Goal: Task Accomplishment & Management: Complete application form

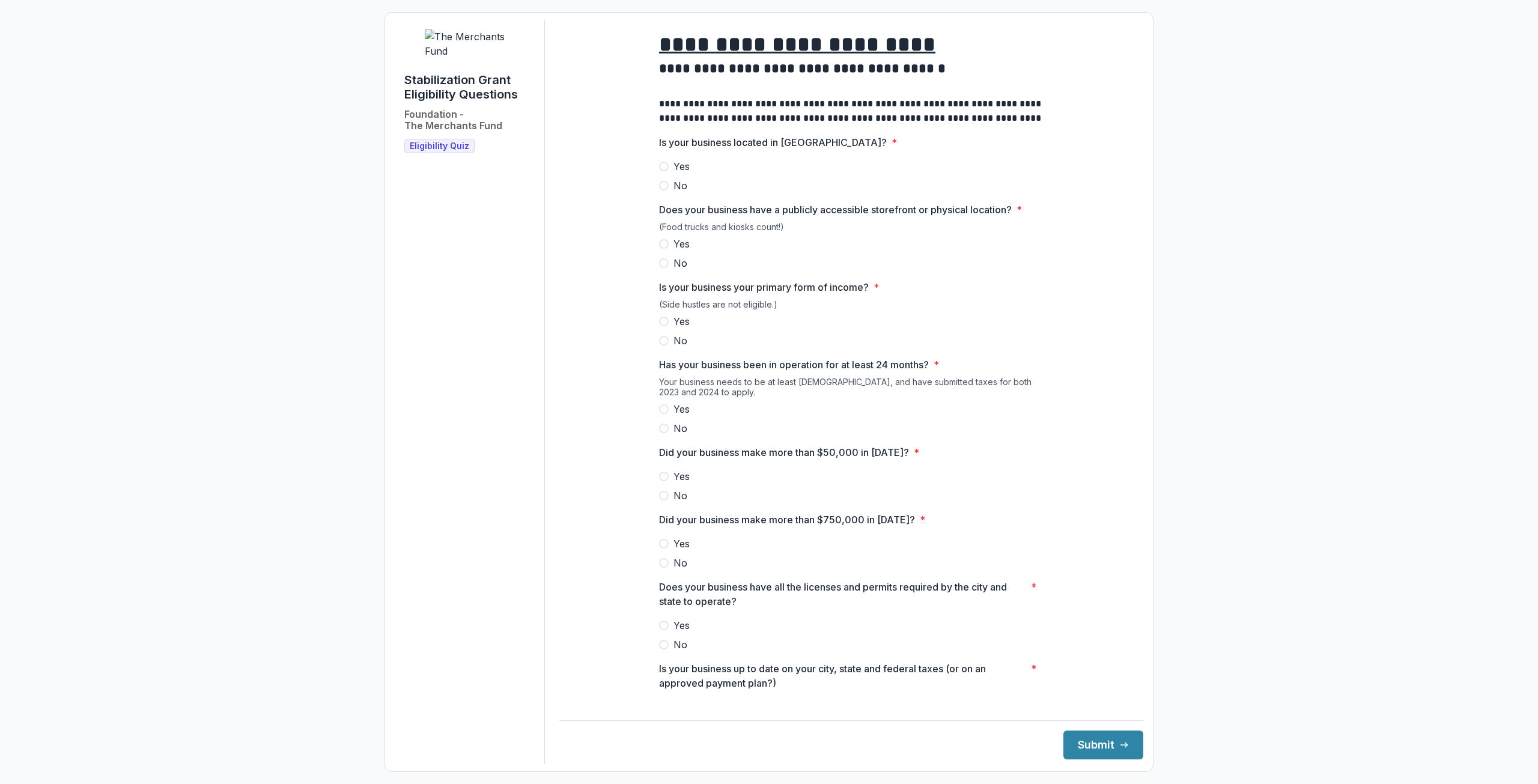
click at [663, 172] on span at bounding box center [663, 166] width 9 height 9
click at [662, 249] on span at bounding box center [663, 244] width 9 height 9
click at [666, 327] on span at bounding box center [663, 321] width 9 height 9
click at [663, 414] on label "Yes" at bounding box center [851, 410] width 385 height 15
click at [662, 500] on span at bounding box center [663, 495] width 9 height 9
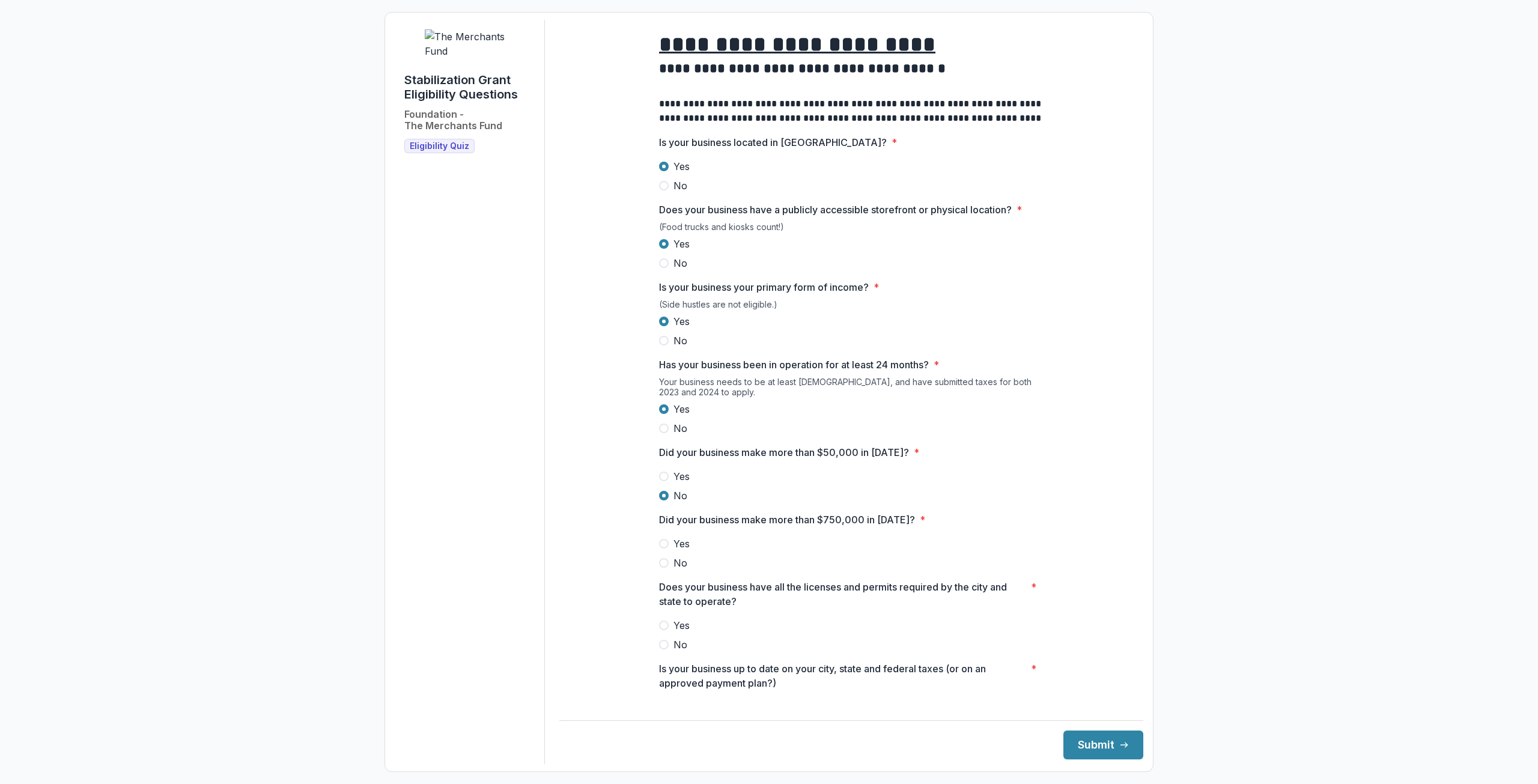
click at [668, 570] on label "No" at bounding box center [851, 563] width 385 height 15
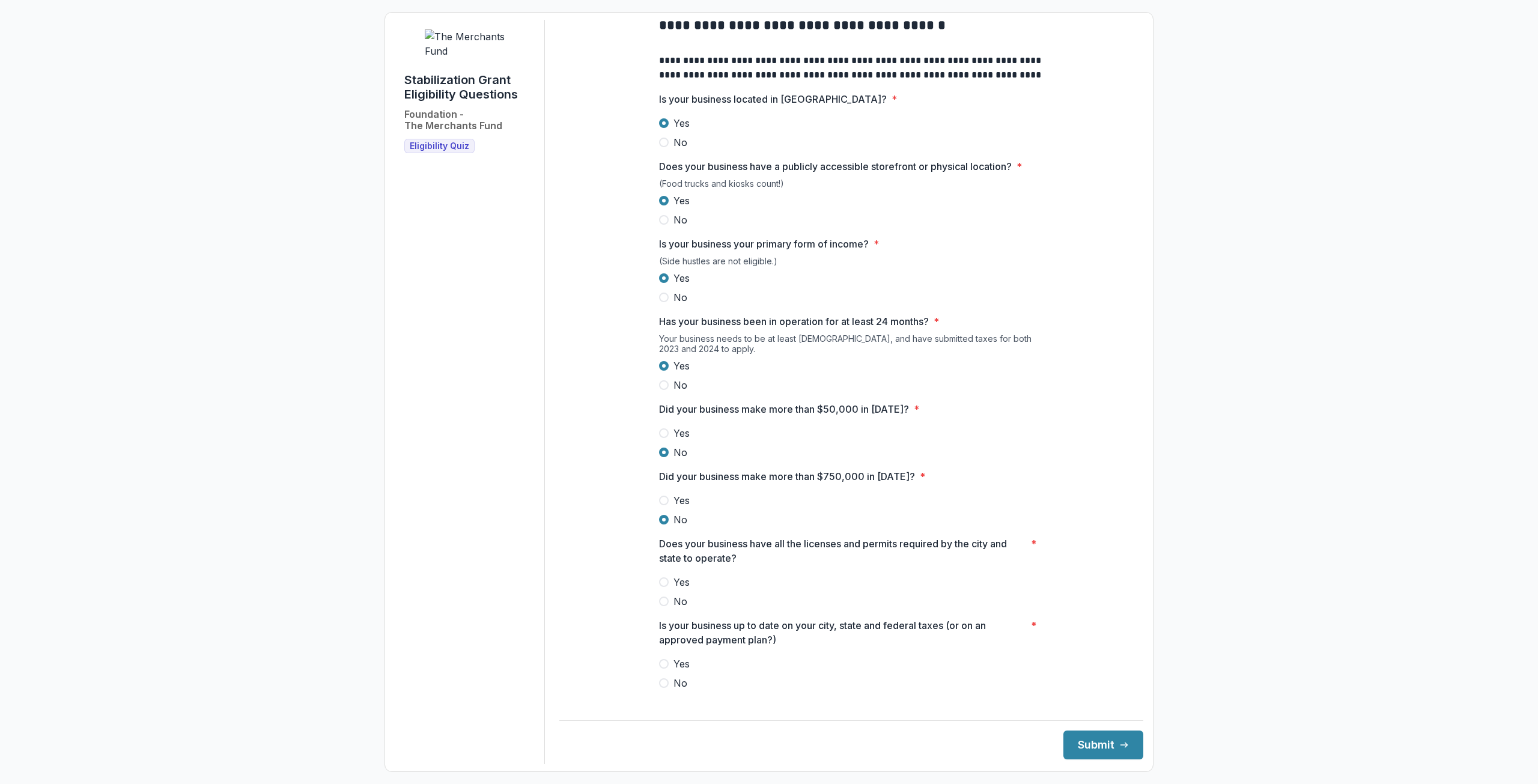
scroll to position [120, 0]
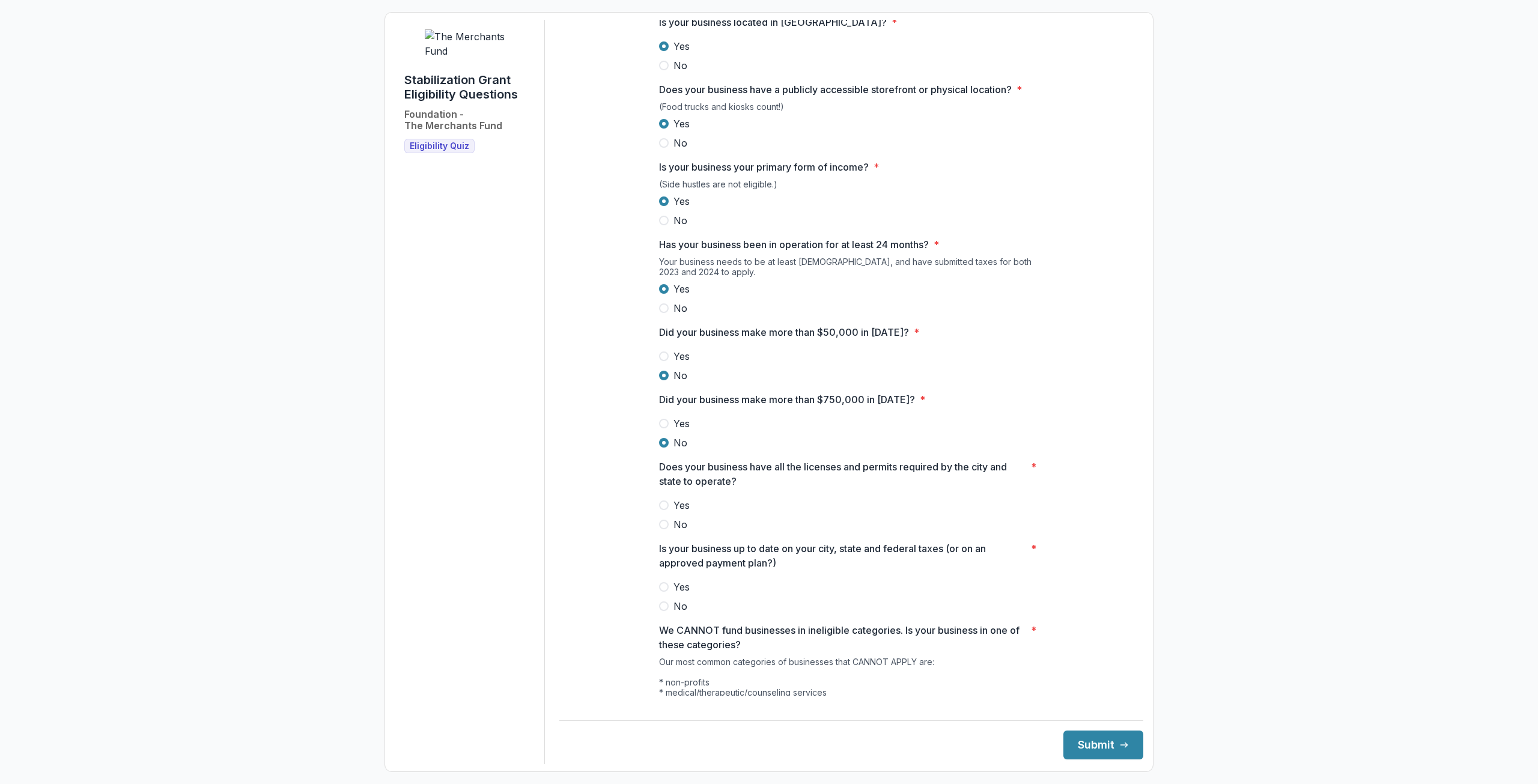
click at [668, 513] on label "Yes" at bounding box center [851, 505] width 385 height 15
click at [706, 591] on label "Yes" at bounding box center [851, 587] width 385 height 15
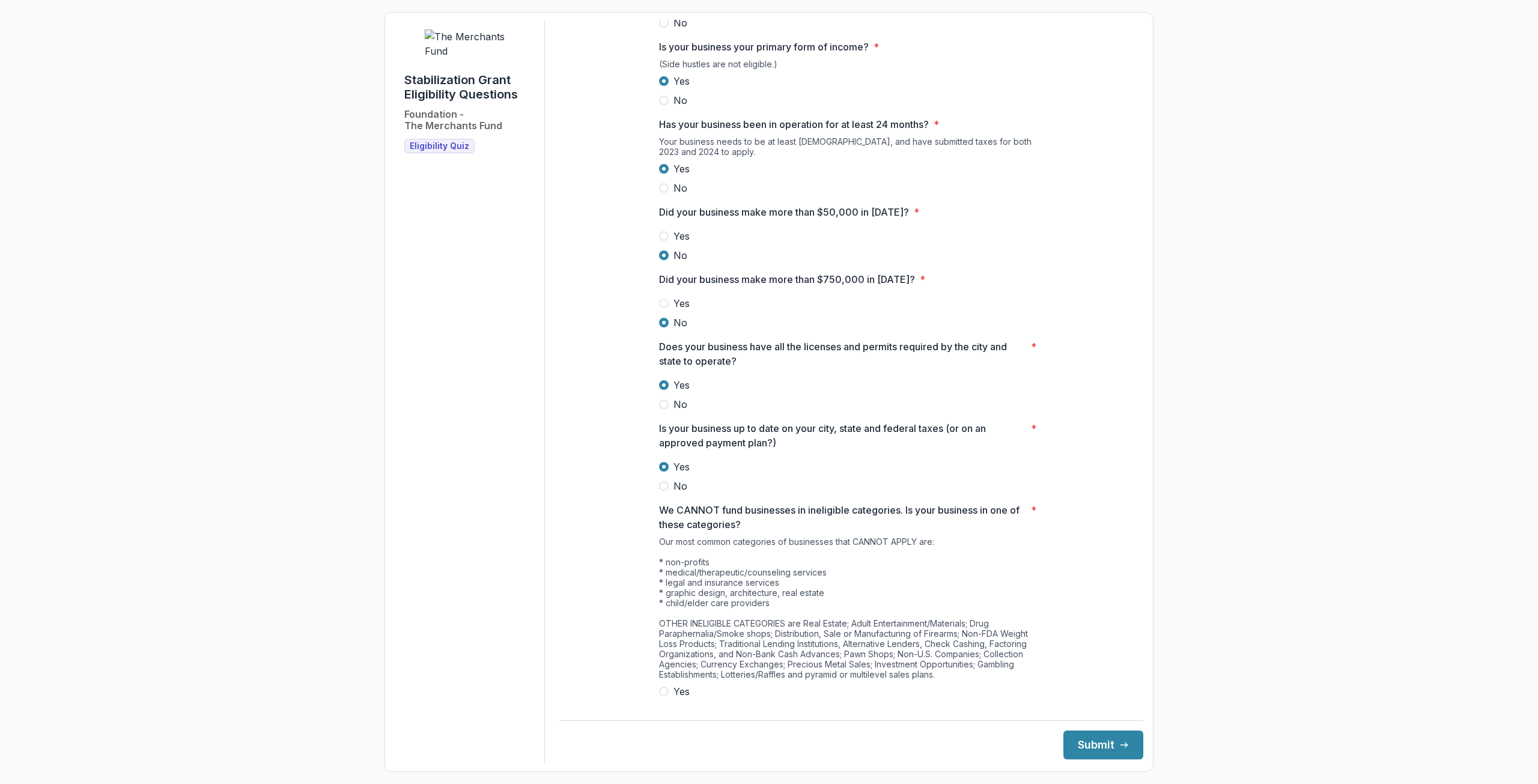
scroll to position [281, 0]
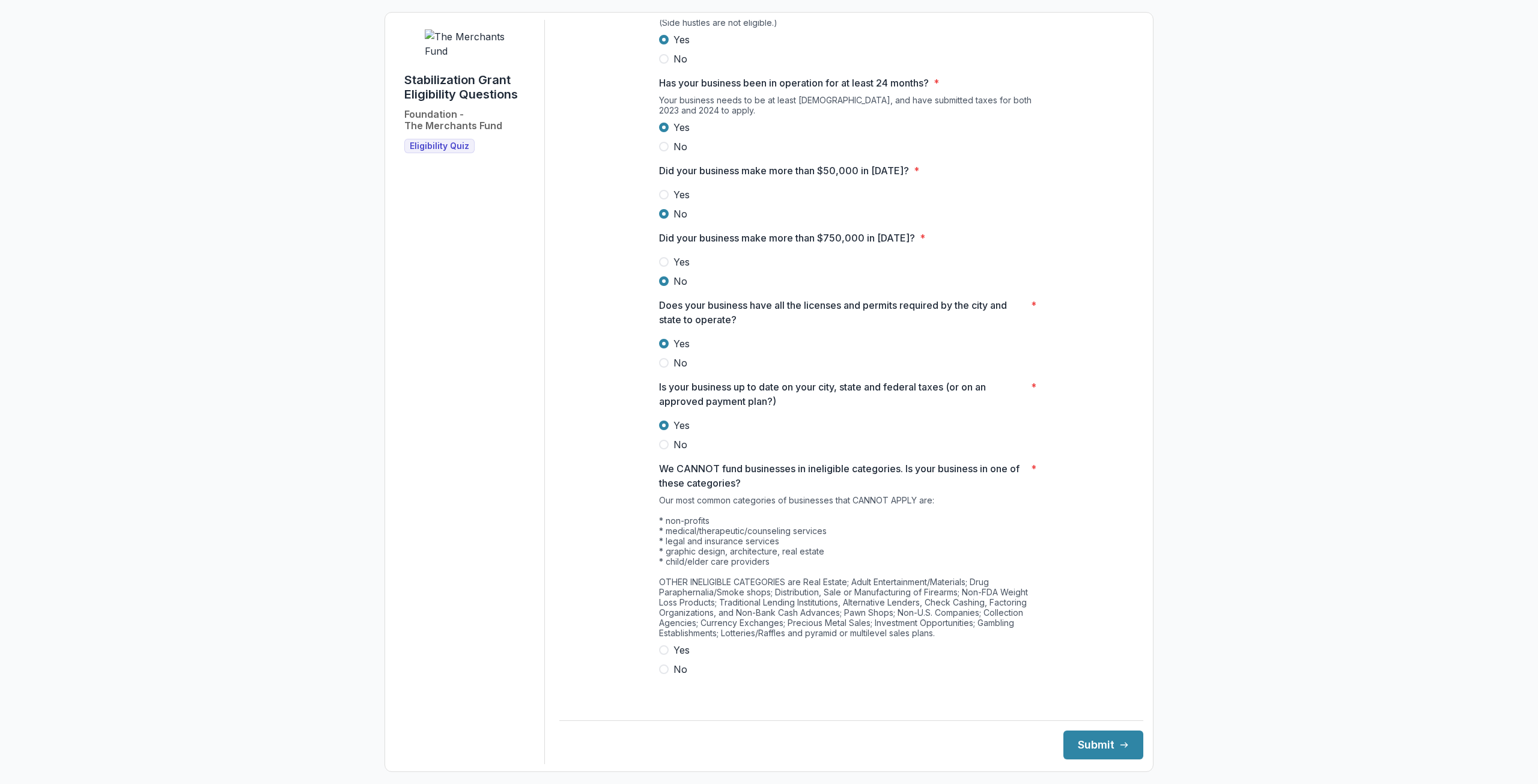
click at [682, 673] on span "No" at bounding box center [680, 670] width 14 height 15
click at [1117, 754] on button "Submit" at bounding box center [1103, 744] width 80 height 29
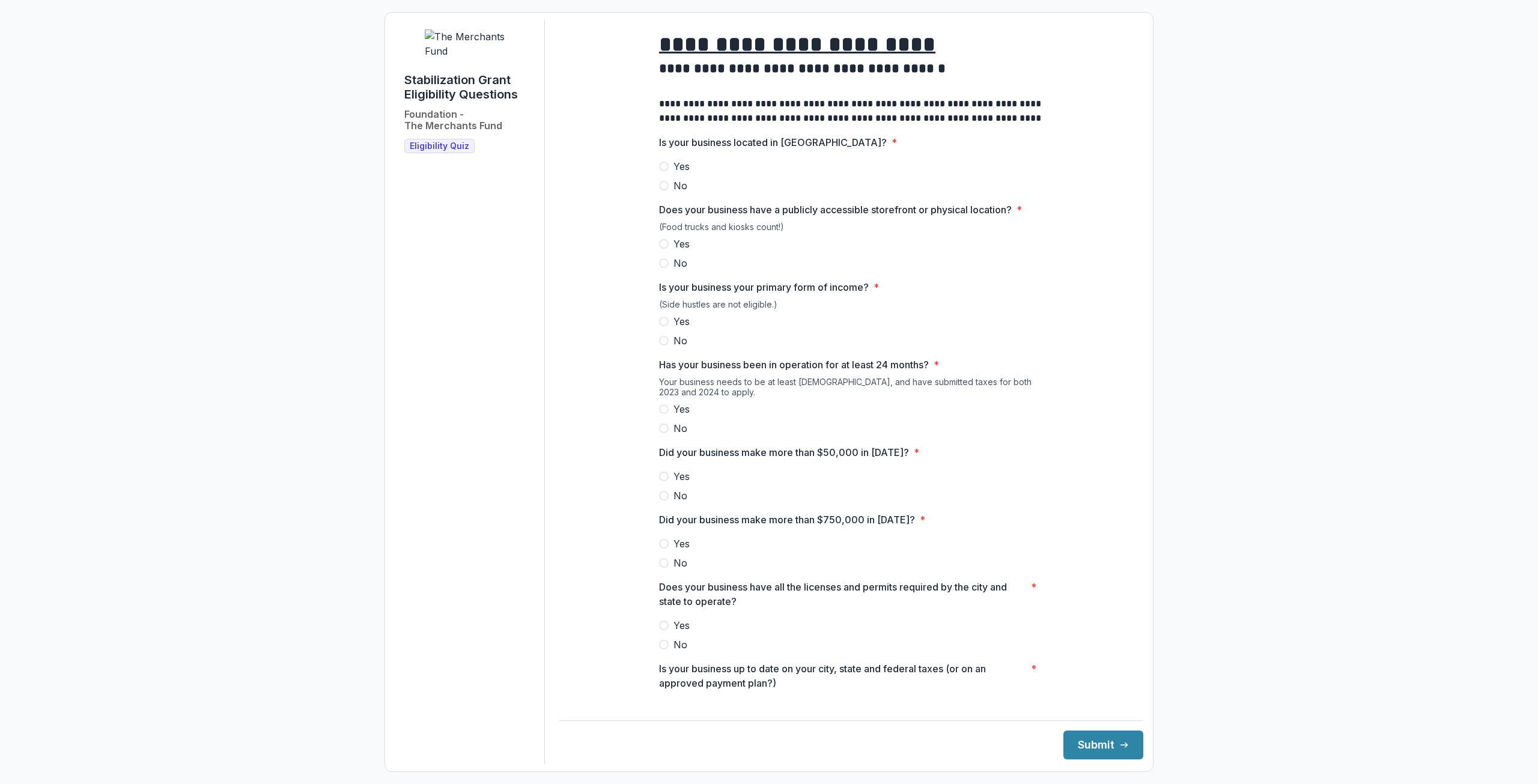
click at [668, 173] on label "Yes" at bounding box center [851, 167] width 385 height 15
click at [667, 251] on label "Yes" at bounding box center [851, 244] width 385 height 15
click at [665, 327] on label "Yes" at bounding box center [851, 322] width 385 height 15
click at [662, 414] on span at bounding box center [663, 409] width 9 height 9
click at [667, 503] on label "No" at bounding box center [851, 495] width 385 height 15
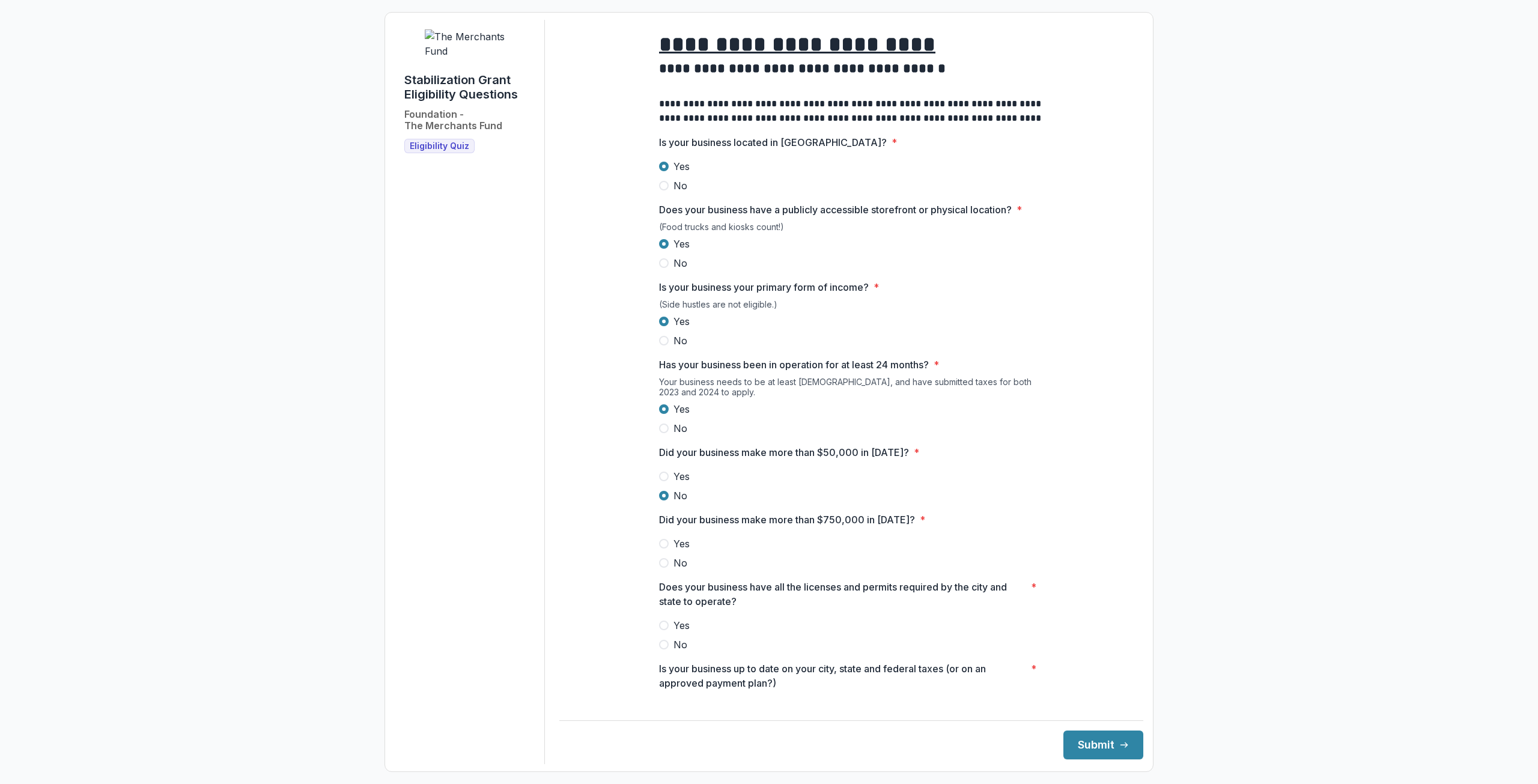
click at [668, 570] on label "No" at bounding box center [851, 563] width 385 height 15
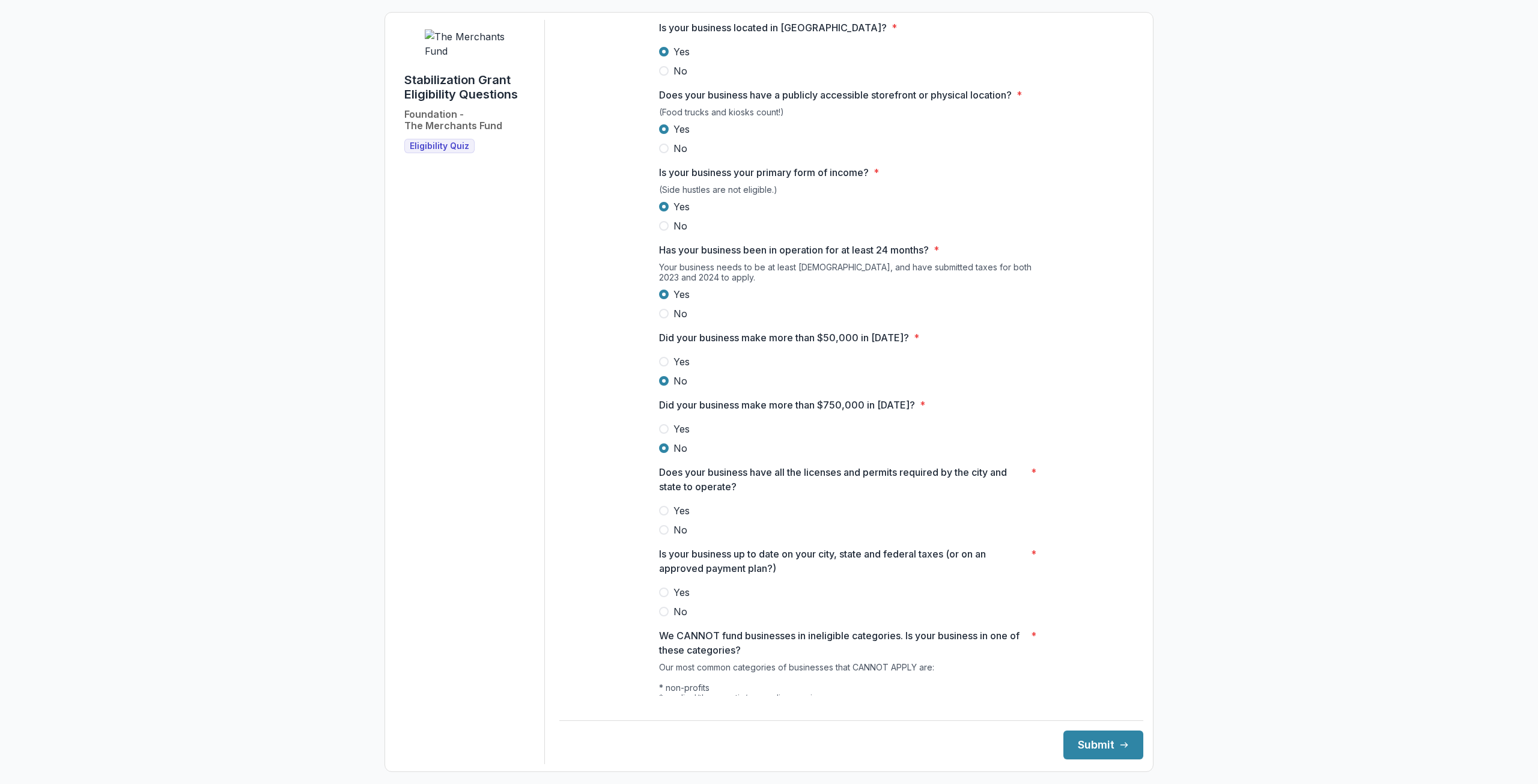
scroll to position [120, 0]
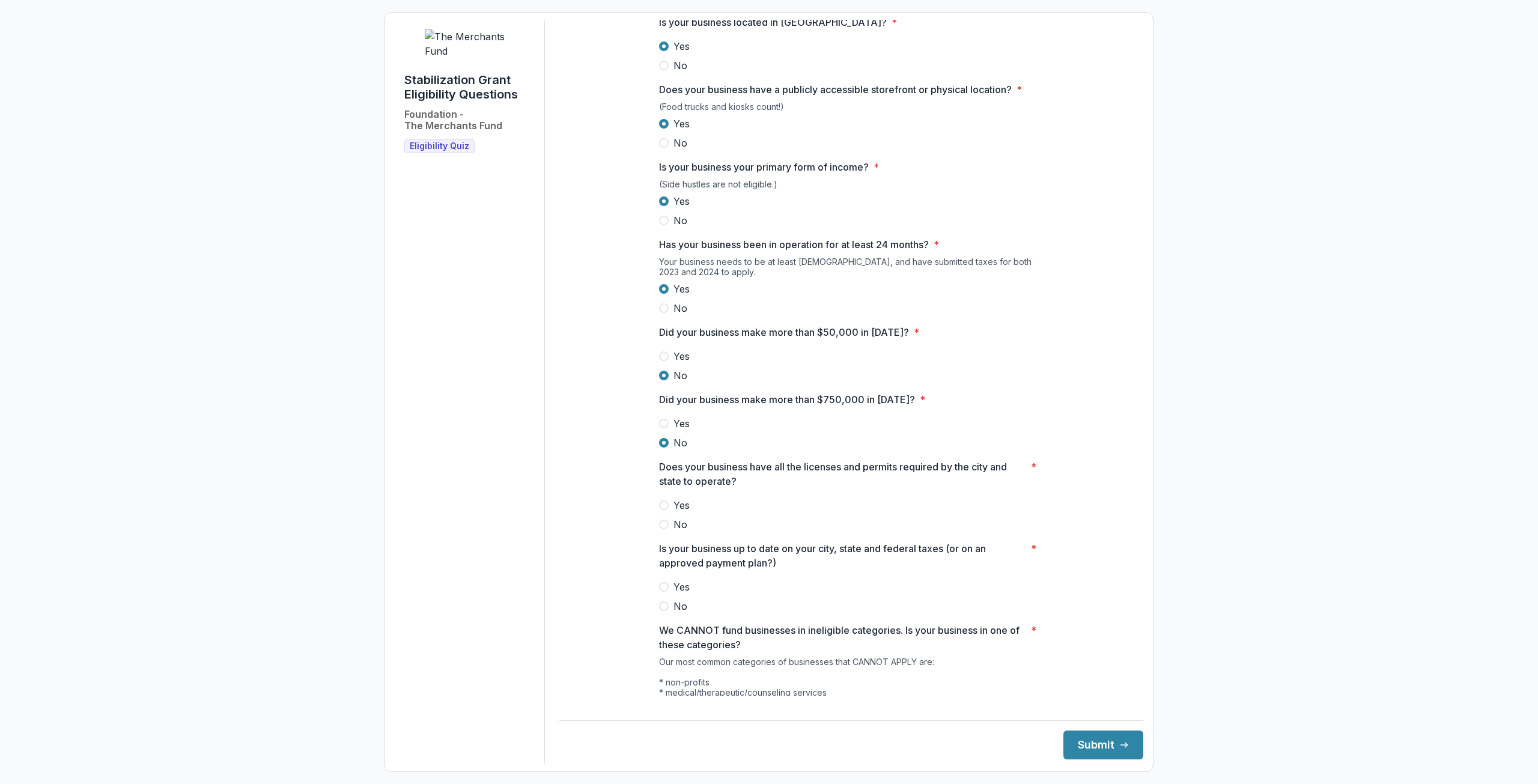
click at [666, 510] on span at bounding box center [663, 505] width 9 height 9
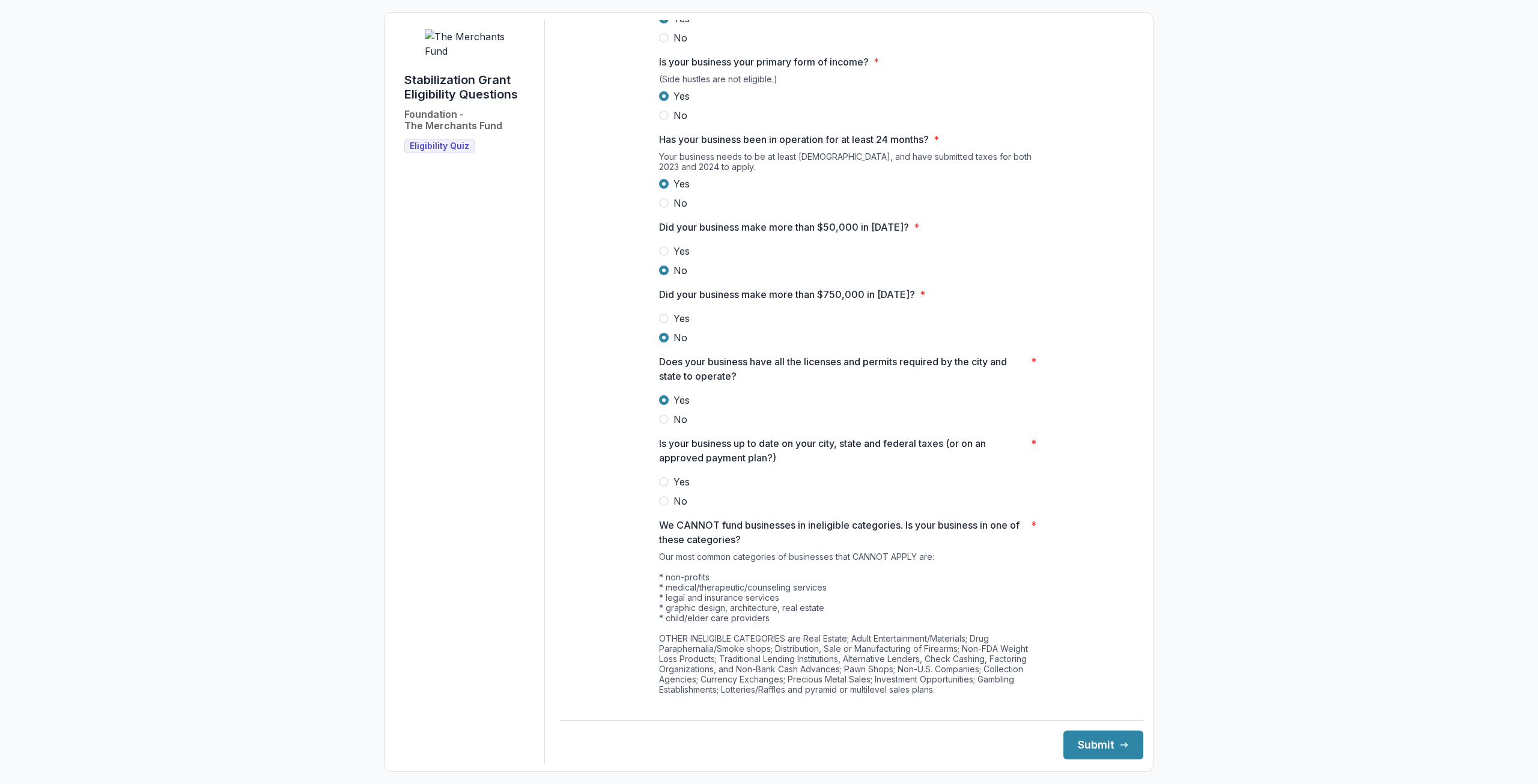
scroll to position [241, 0]
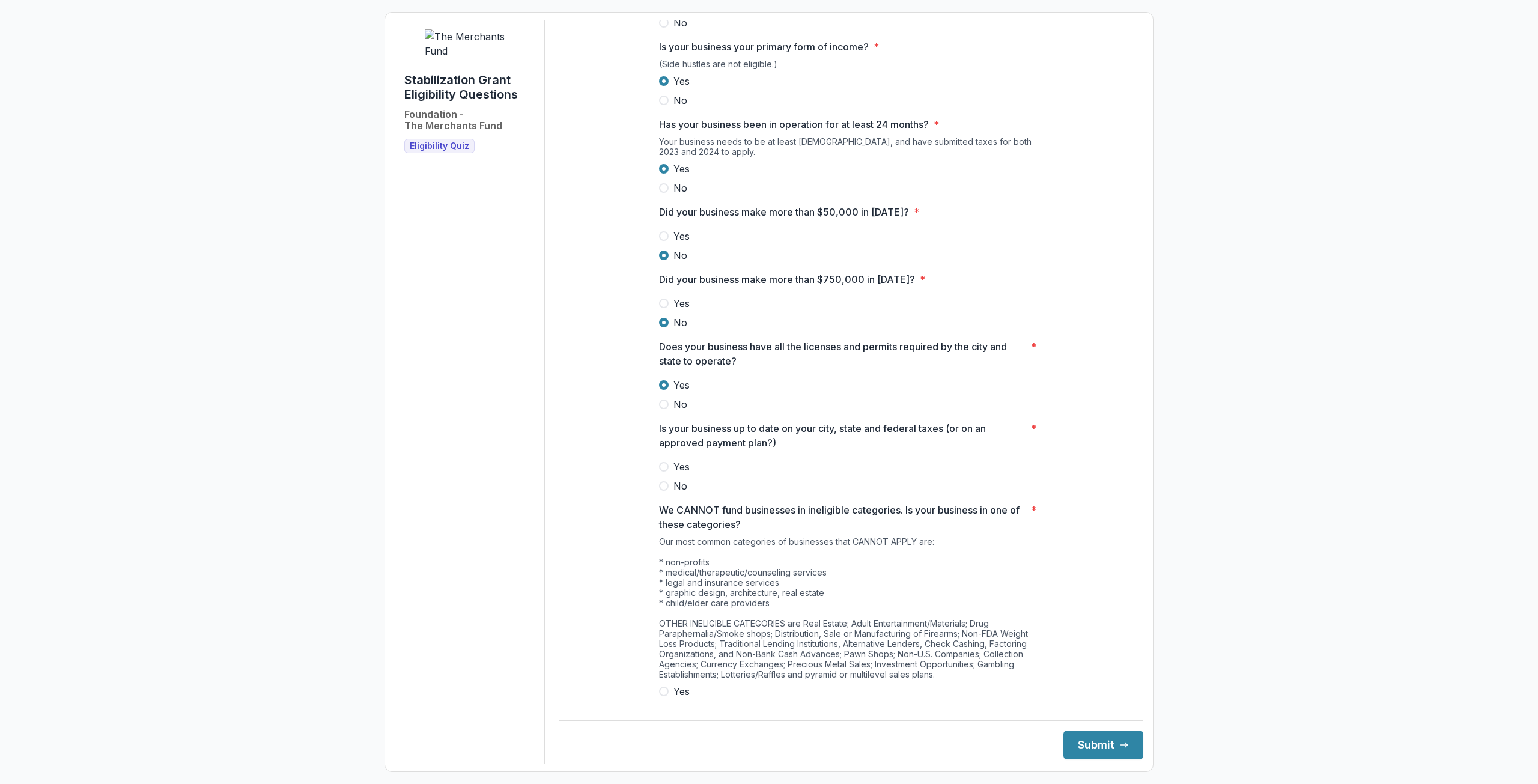
click at [662, 471] on span at bounding box center [663, 467] width 9 height 9
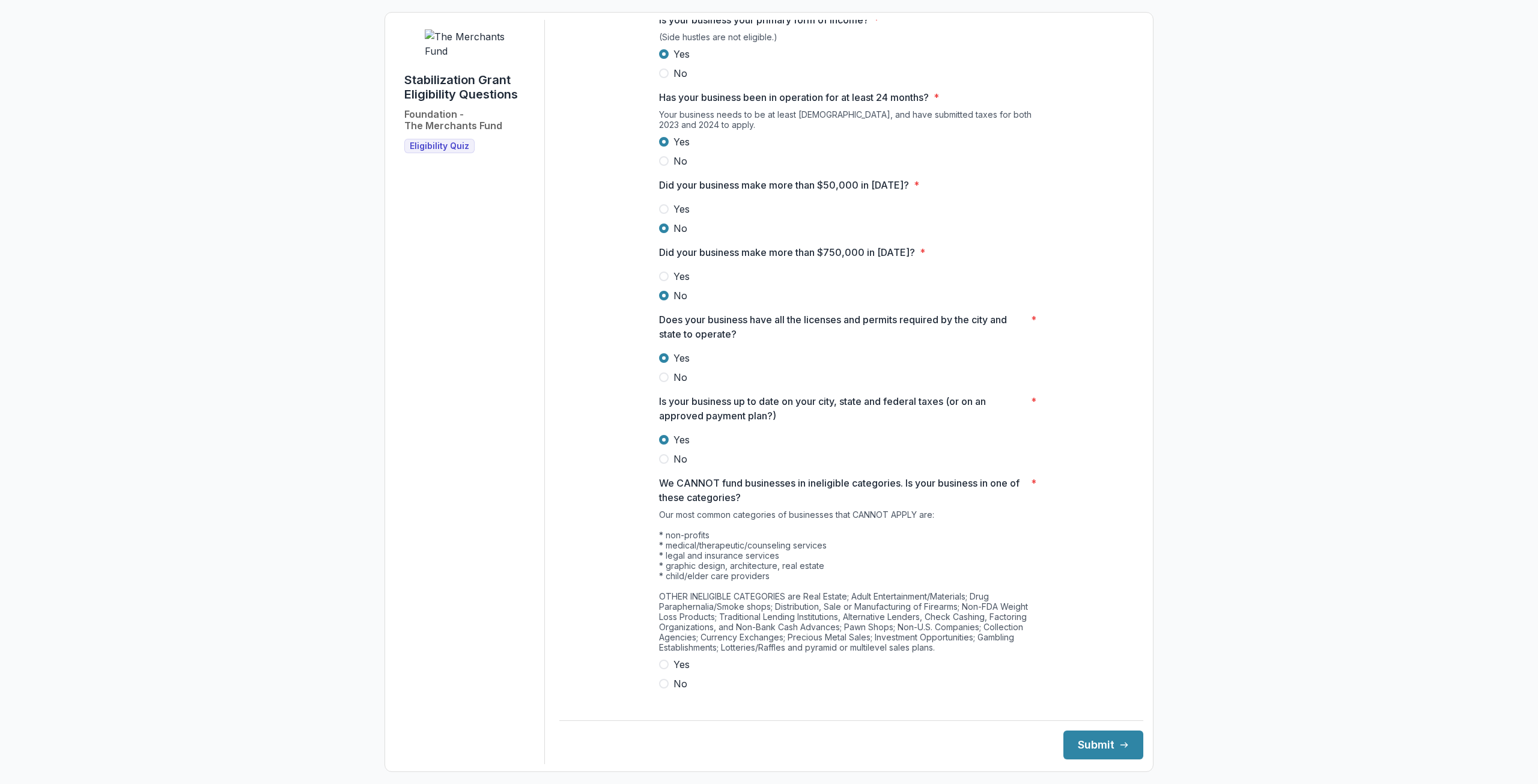
scroll to position [281, 0]
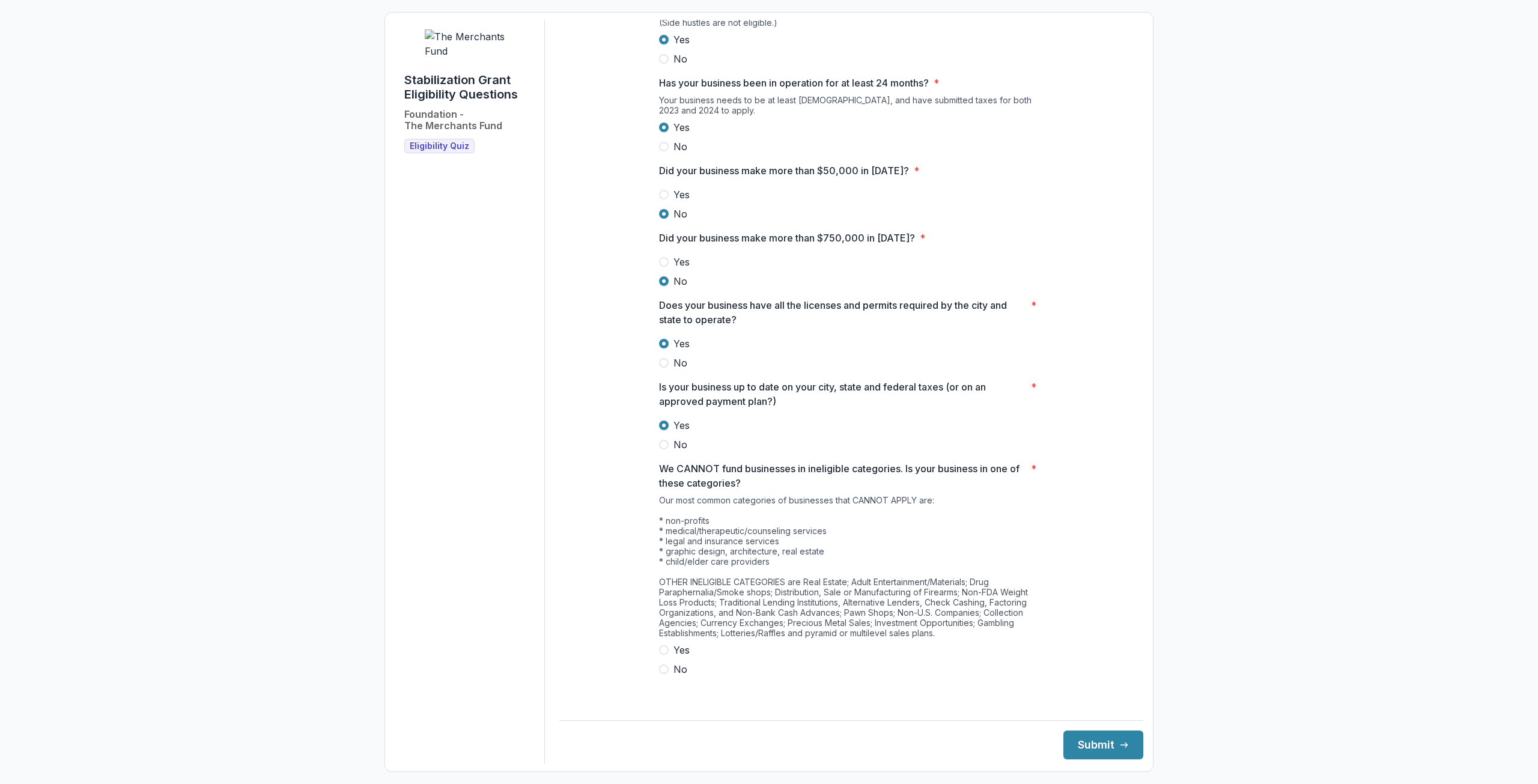
click at [662, 674] on span at bounding box center [663, 669] width 9 height 9
click at [1082, 746] on button "Submit" at bounding box center [1103, 744] width 80 height 29
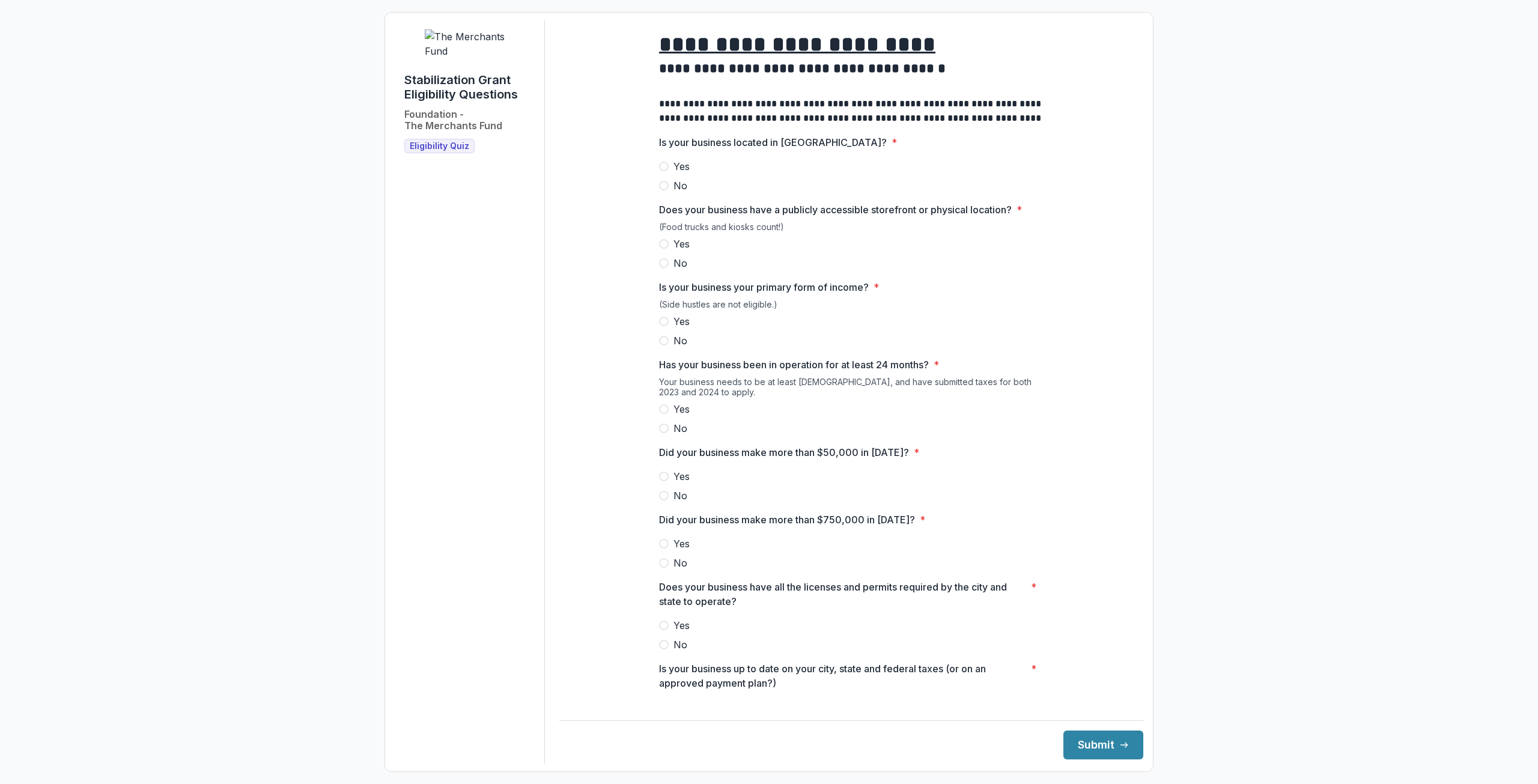
scroll to position [60, 0]
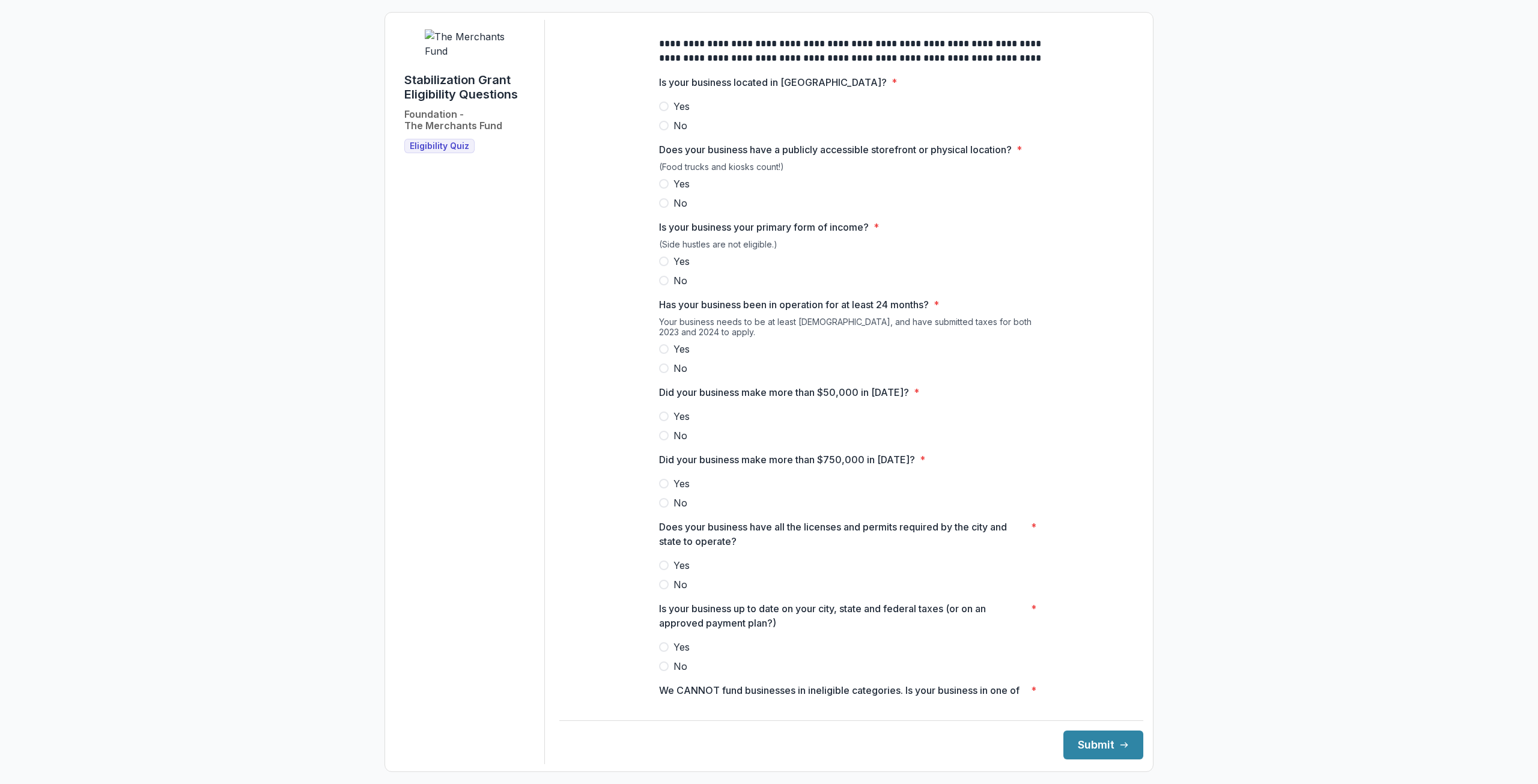
click at [659, 422] on span at bounding box center [663, 416] width 9 height 9
click at [667, 510] on label "No" at bounding box center [851, 503] width 385 height 15
click at [662, 352] on label "Yes" at bounding box center [851, 350] width 385 height 15
click at [662, 267] on span at bounding box center [663, 261] width 9 height 9
click at [661, 188] on span at bounding box center [663, 184] width 9 height 9
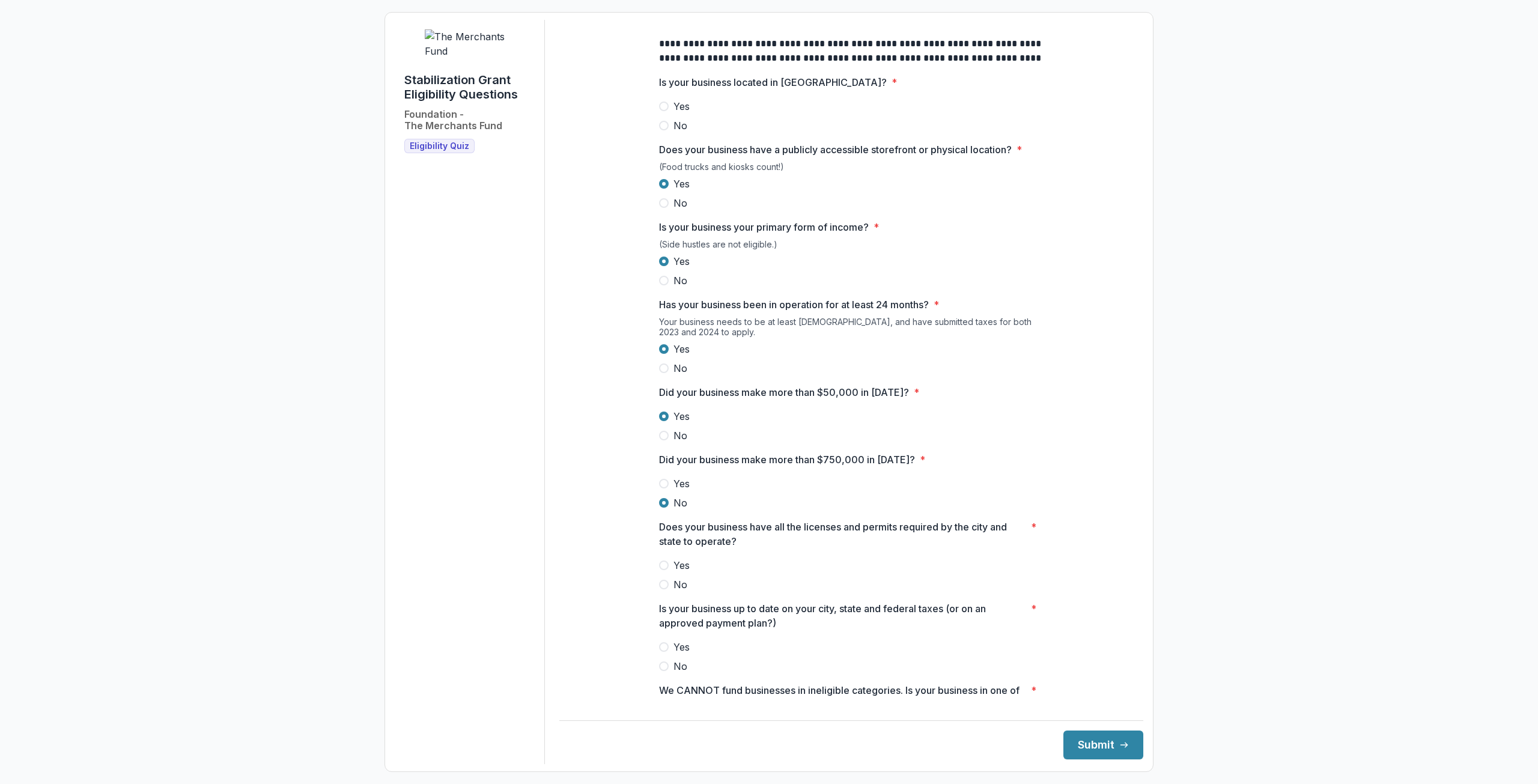
click at [660, 111] on span at bounding box center [663, 106] width 9 height 9
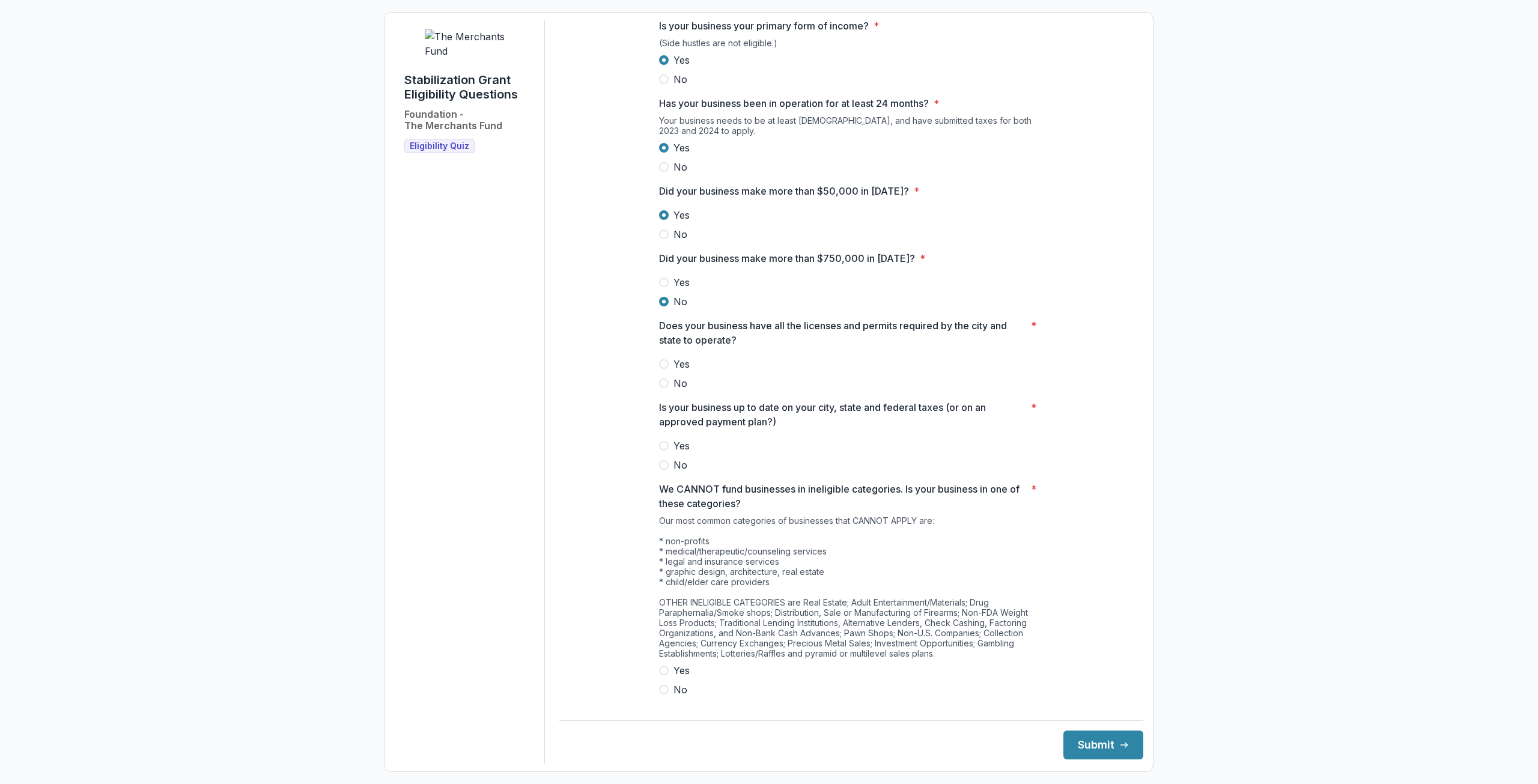
scroll to position [281, 0]
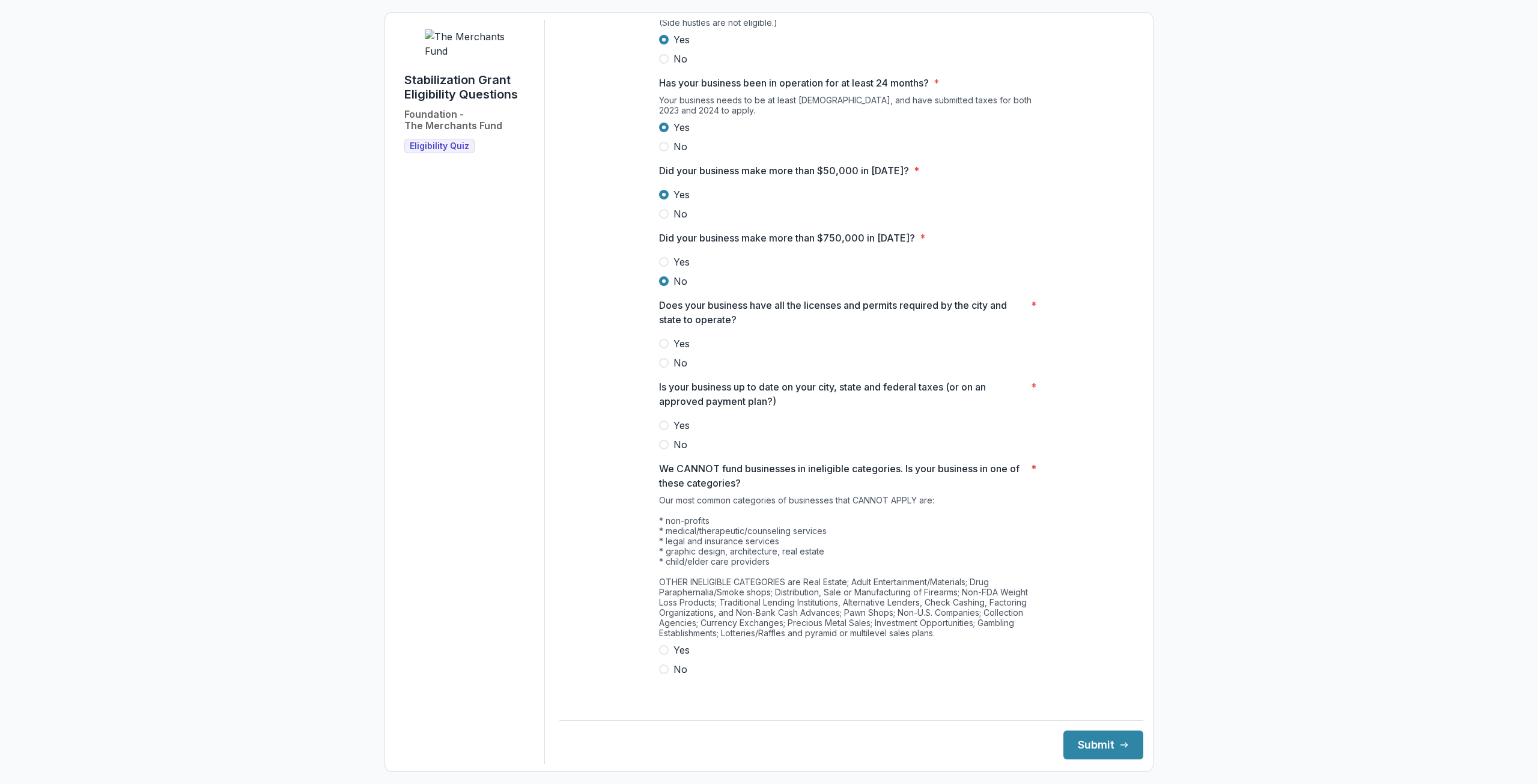
click at [659, 346] on label "Yes" at bounding box center [851, 344] width 385 height 15
click at [665, 430] on span at bounding box center [663, 425] width 9 height 9
click at [663, 674] on span at bounding box center [663, 669] width 9 height 9
click at [1092, 738] on button "Submit" at bounding box center [1103, 744] width 80 height 29
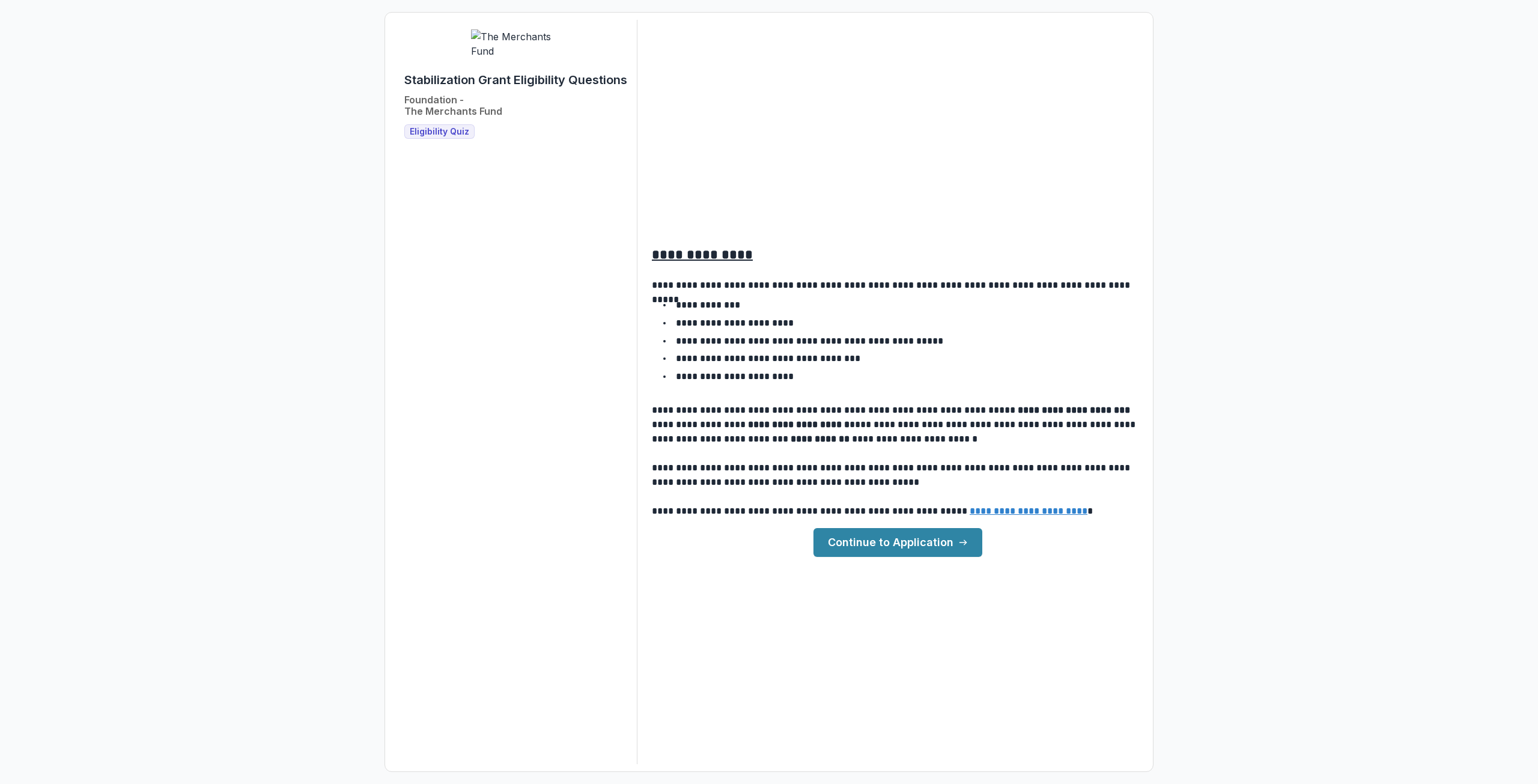
click at [947, 536] on link "Continue to Application" at bounding box center [898, 541] width 169 height 29
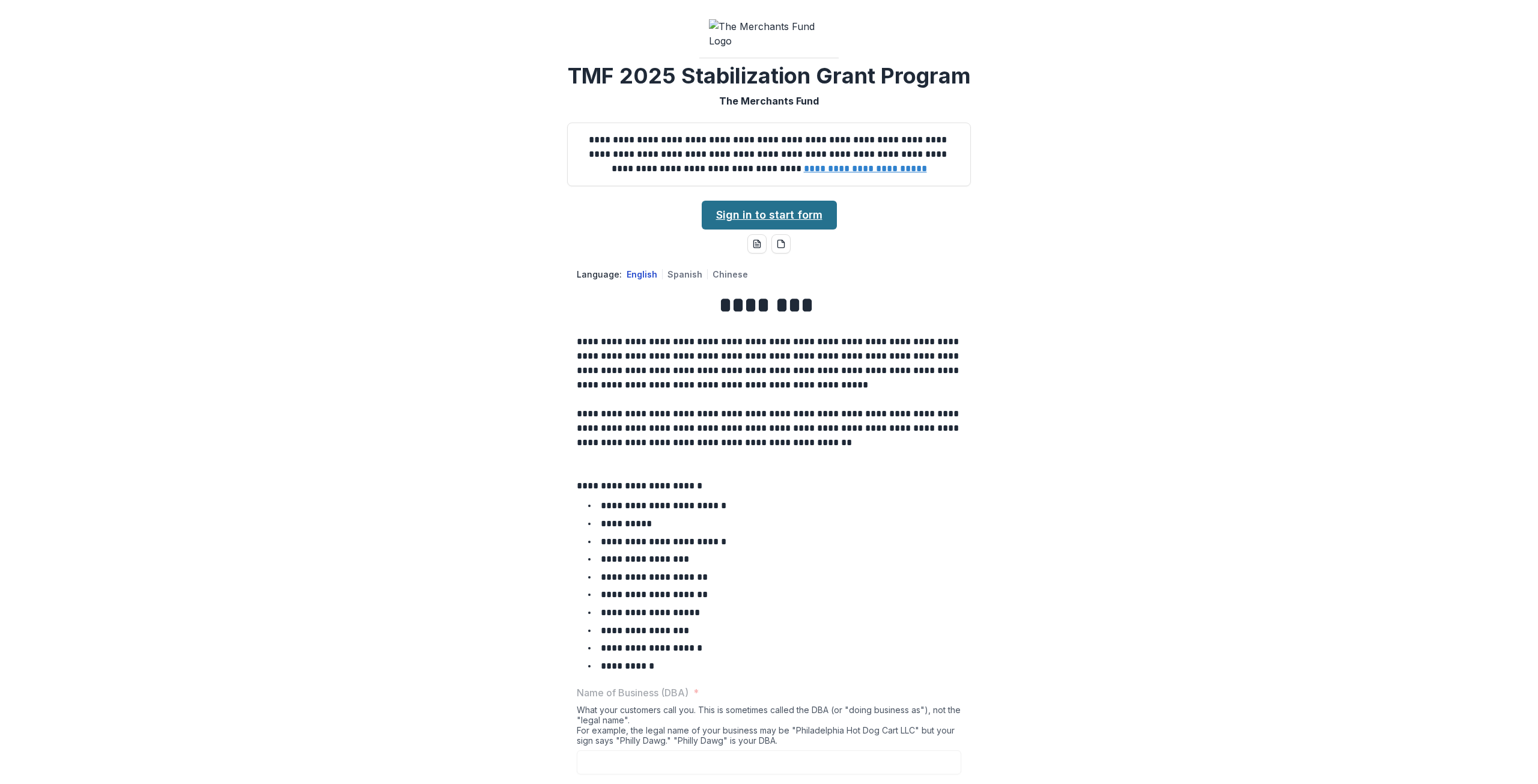
click at [820, 230] on link "Sign in to start form" at bounding box center [769, 215] width 136 height 29
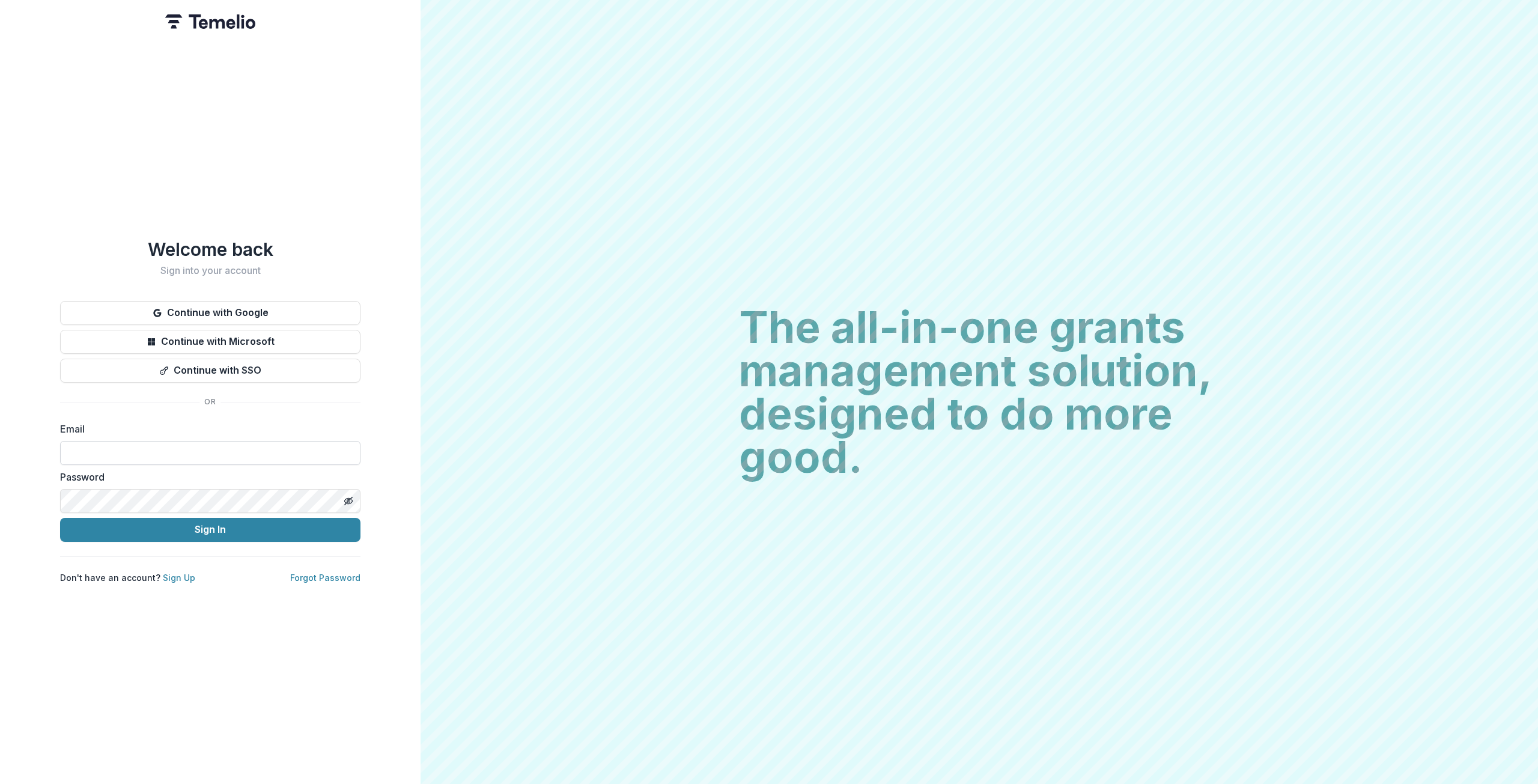
click at [221, 449] on input at bounding box center [210, 453] width 301 height 24
type input "**********"
click at [60, 517] on button "Sign In" at bounding box center [210, 529] width 301 height 24
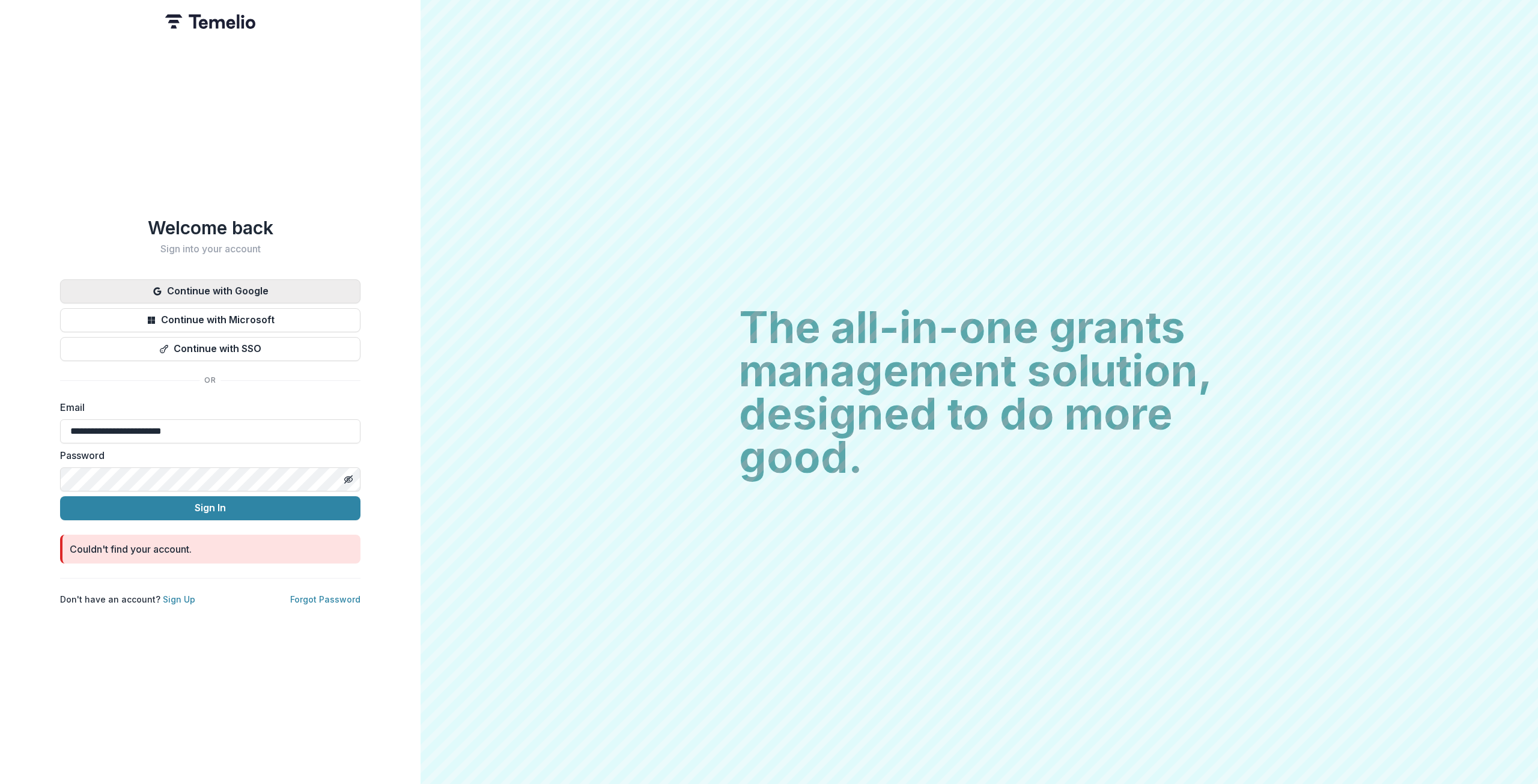
click at [213, 287] on button "Continue with Google" at bounding box center [210, 291] width 301 height 24
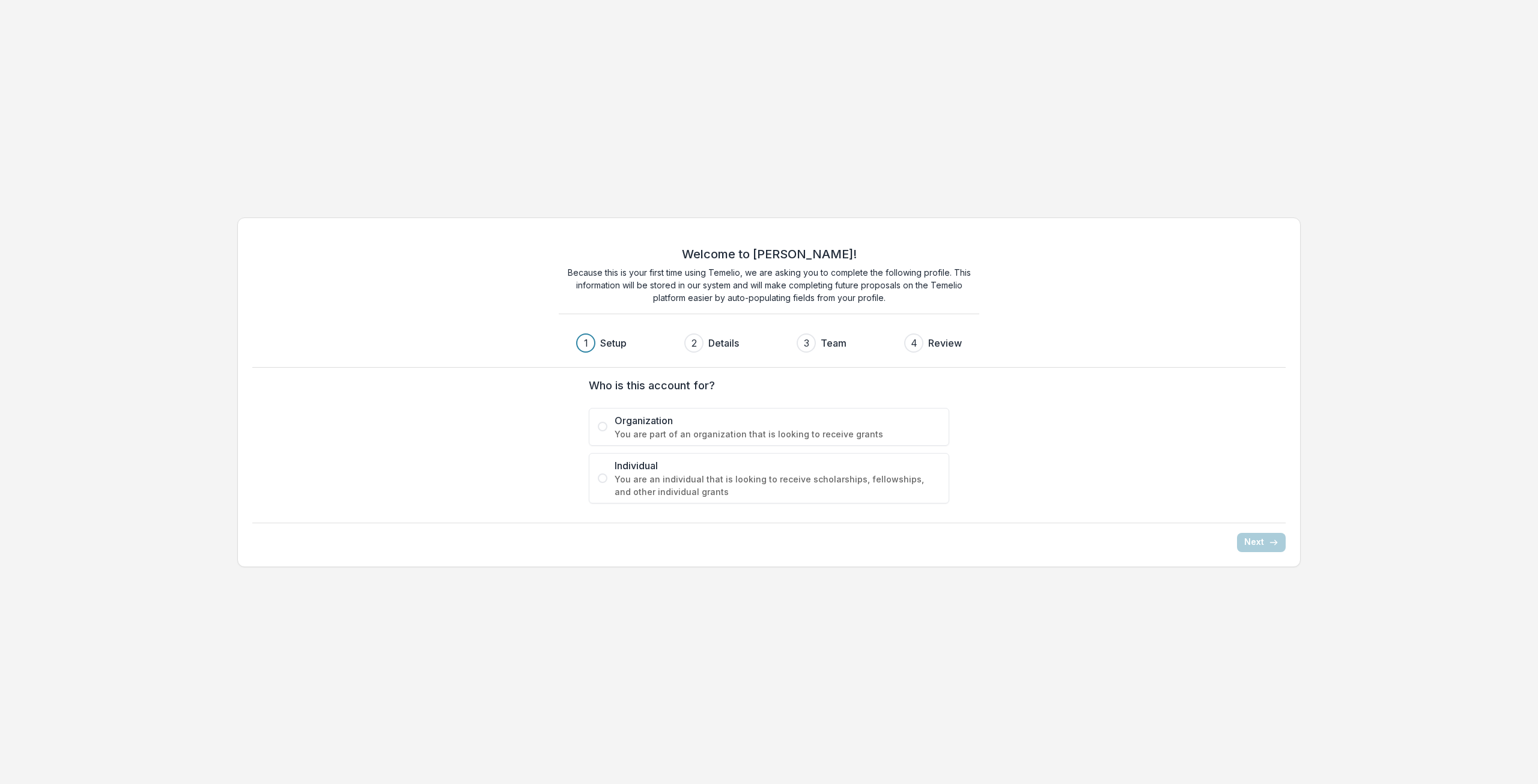
click at [885, 418] on span "Organization" at bounding box center [777, 421] width 326 height 15
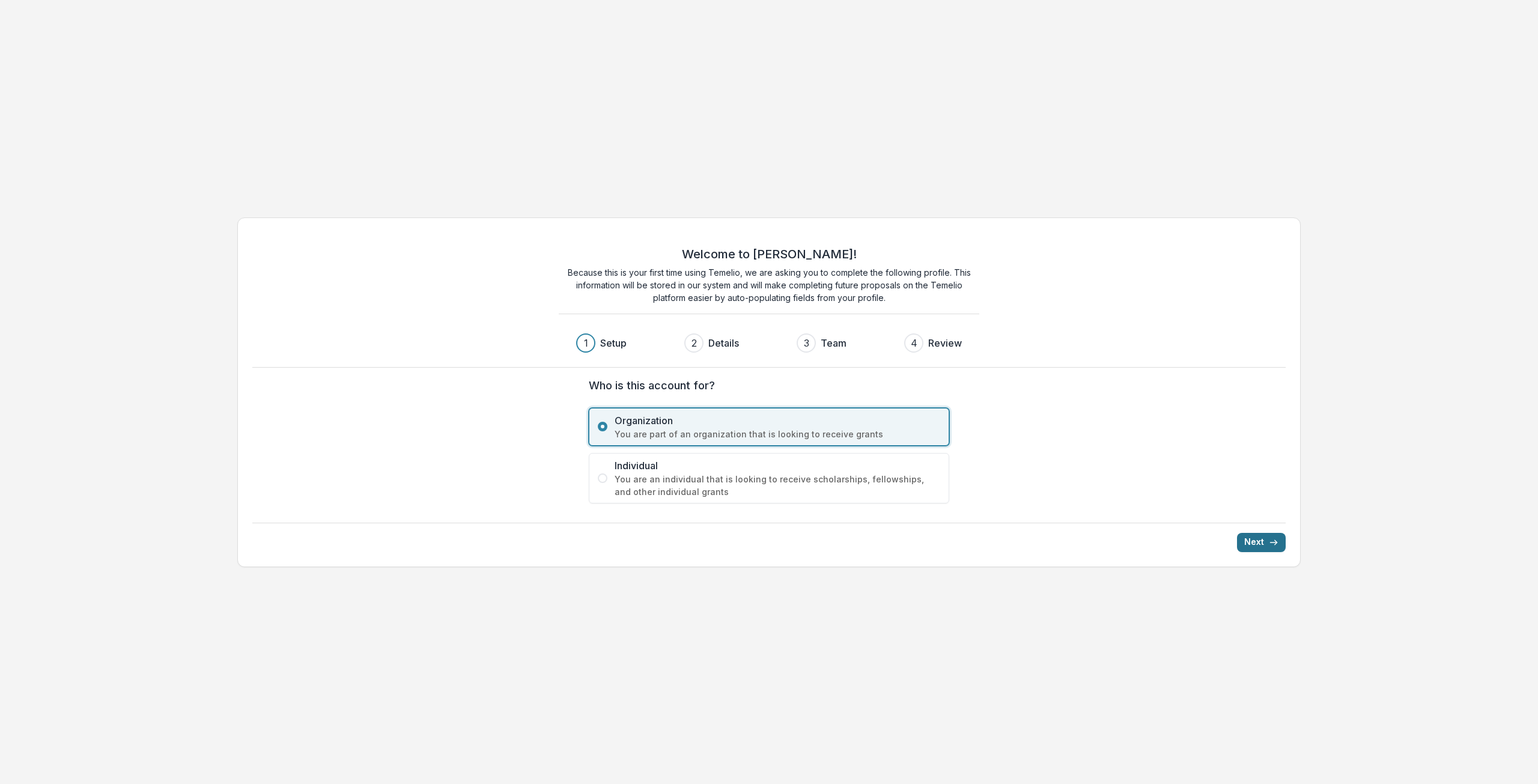
click at [1270, 538] on icon "submit" at bounding box center [1273, 542] width 9 height 9
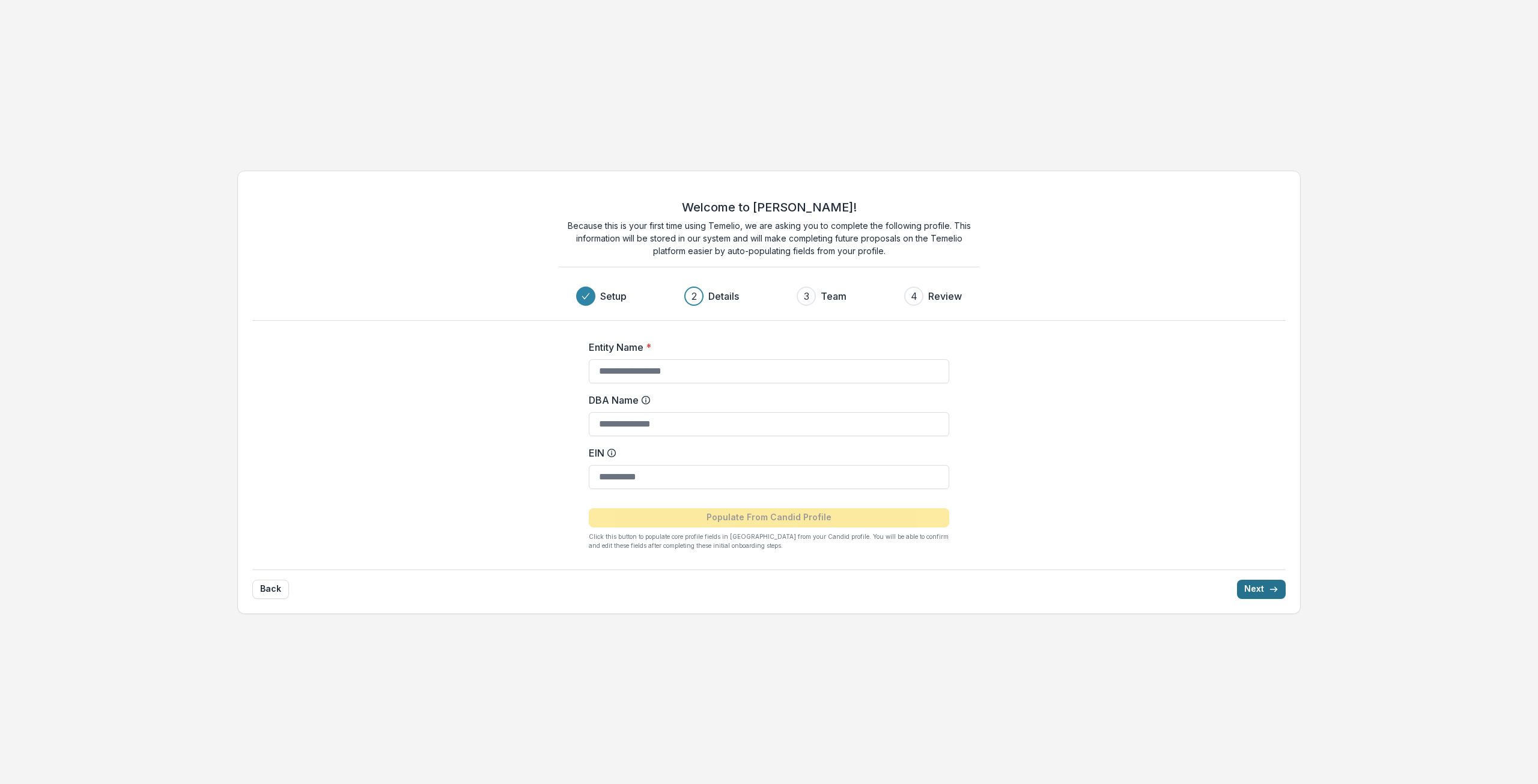
click at [794, 354] on div "Entity Name *" at bounding box center [769, 362] width 361 height 43
click at [802, 374] on input "Entity Name *" at bounding box center [769, 371] width 361 height 24
type input "**********"
click at [654, 474] on input "EIN" at bounding box center [769, 477] width 361 height 24
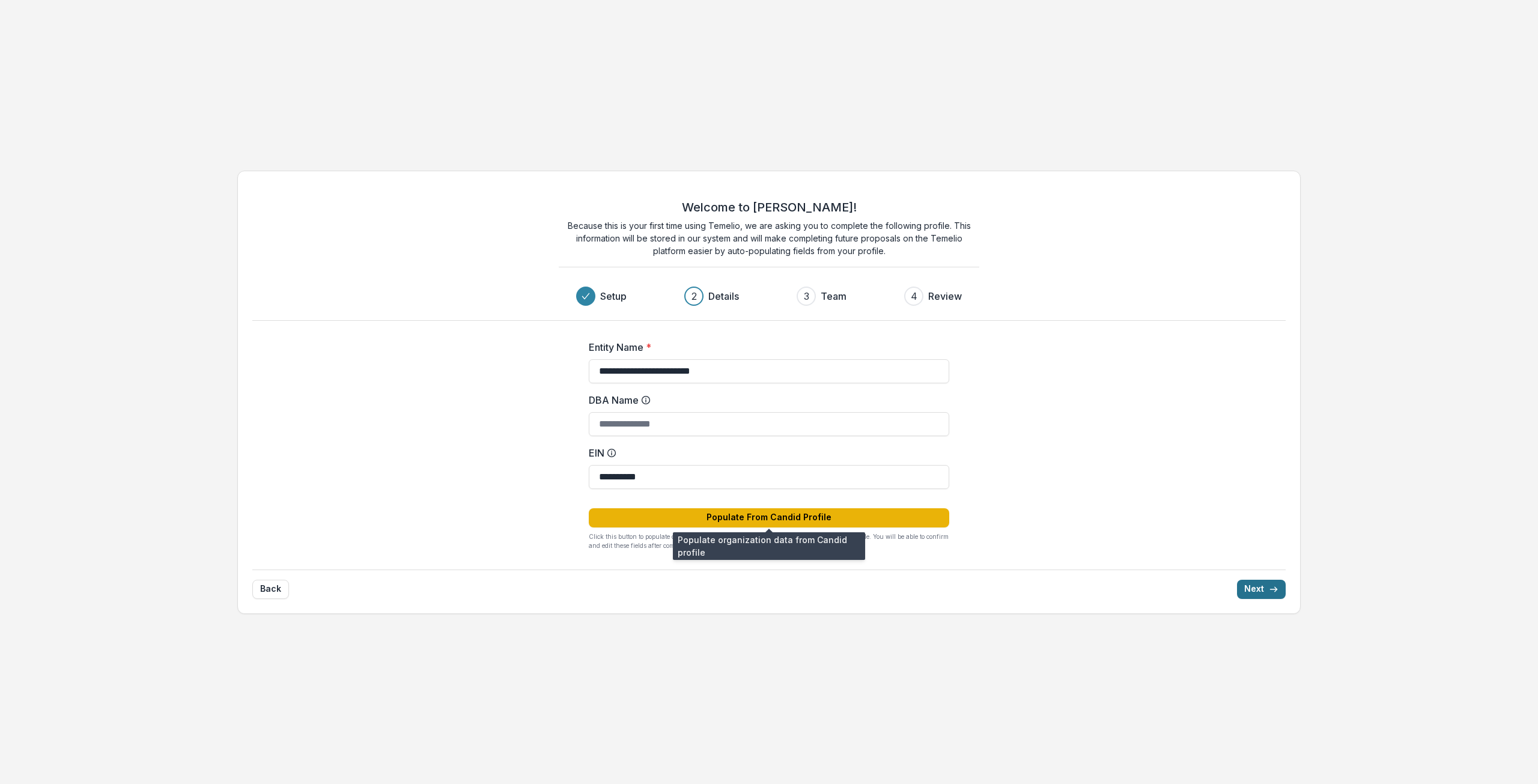
type input "**********"
click at [836, 513] on button "Populate From Candid Profile" at bounding box center [769, 517] width 361 height 19
click at [1262, 591] on button "Next" at bounding box center [1261, 588] width 49 height 19
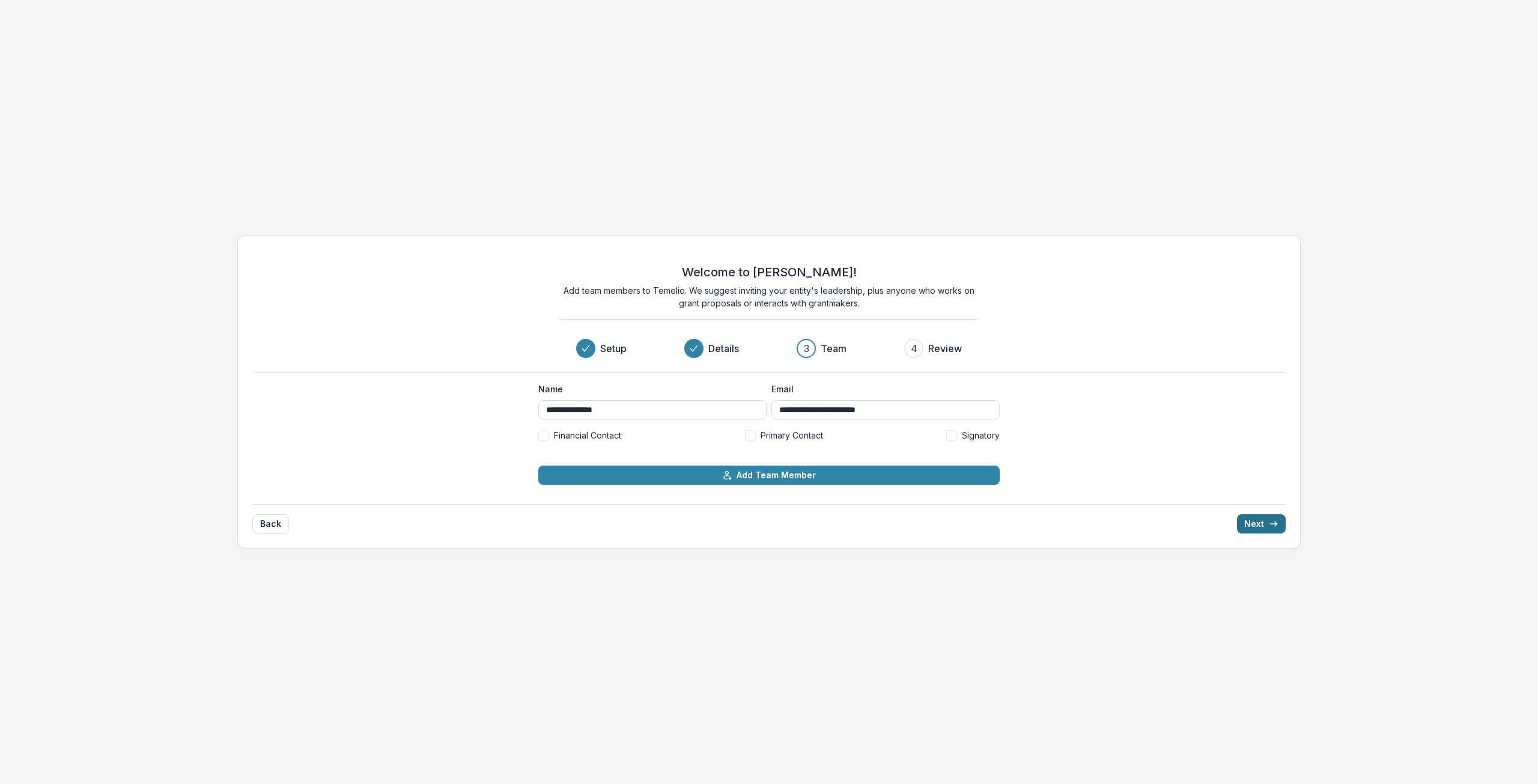
click at [1250, 522] on button "Next" at bounding box center [1261, 523] width 49 height 19
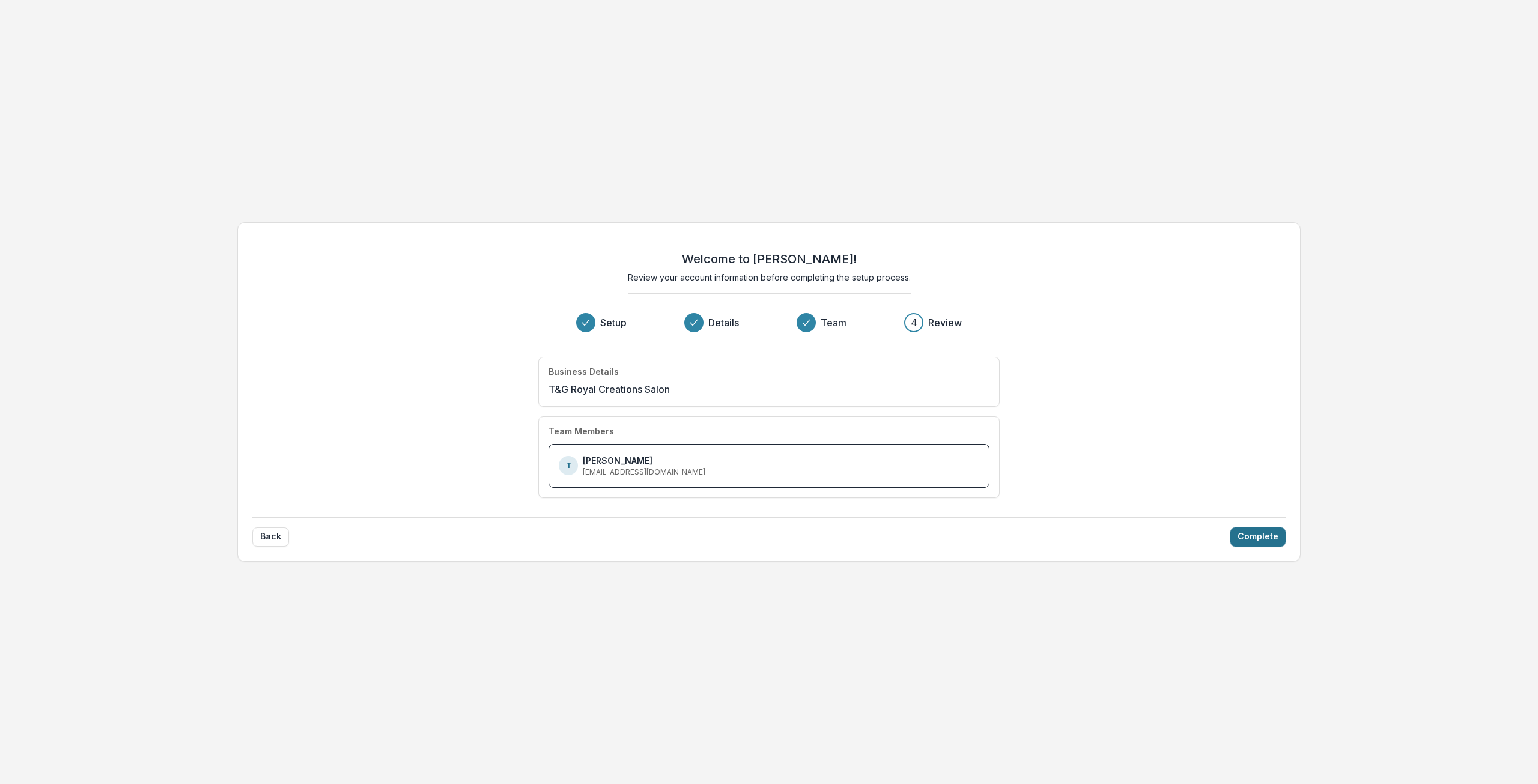
click at [1254, 545] on button "Complete" at bounding box center [1258, 537] width 55 height 19
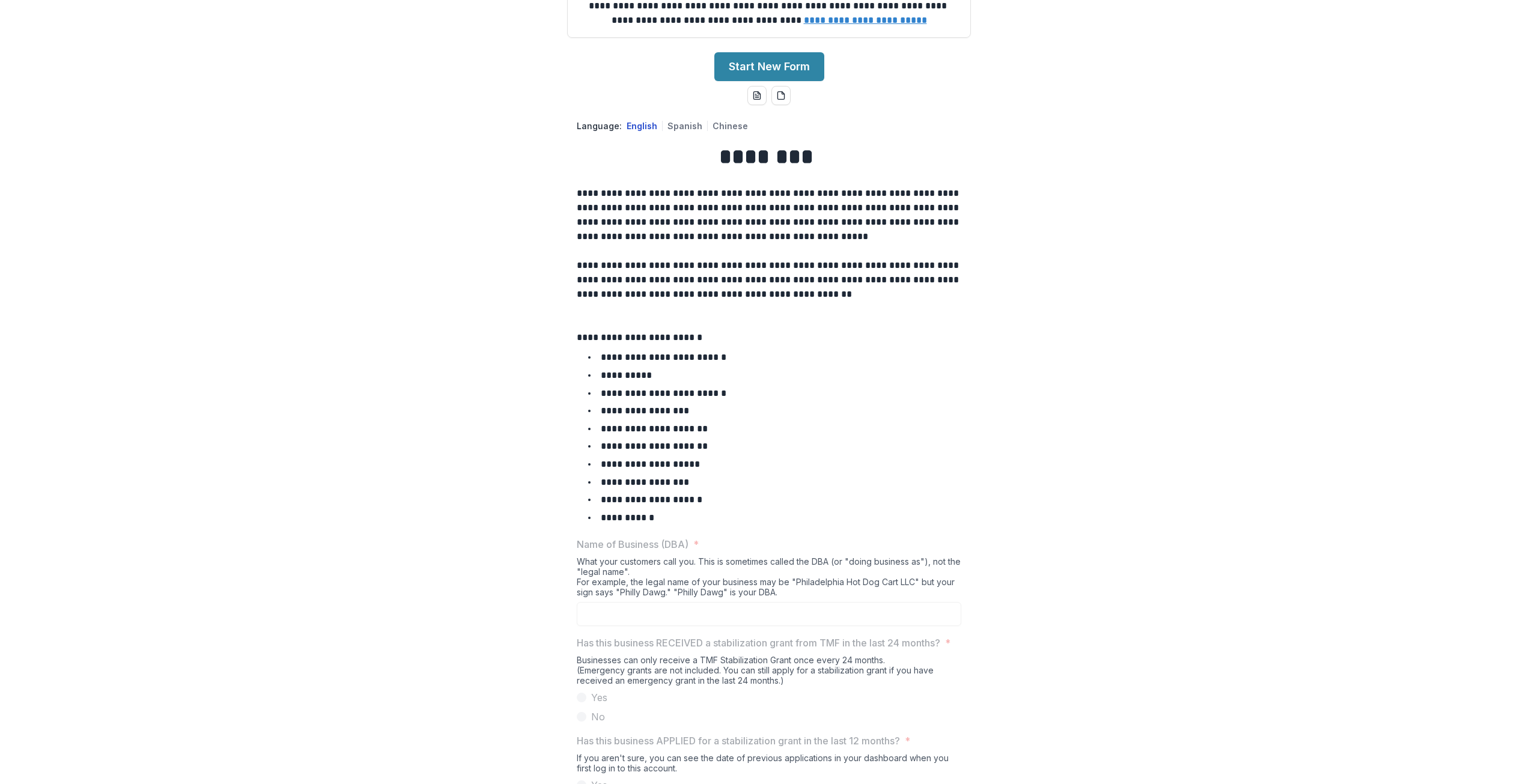
scroll to position [294, 0]
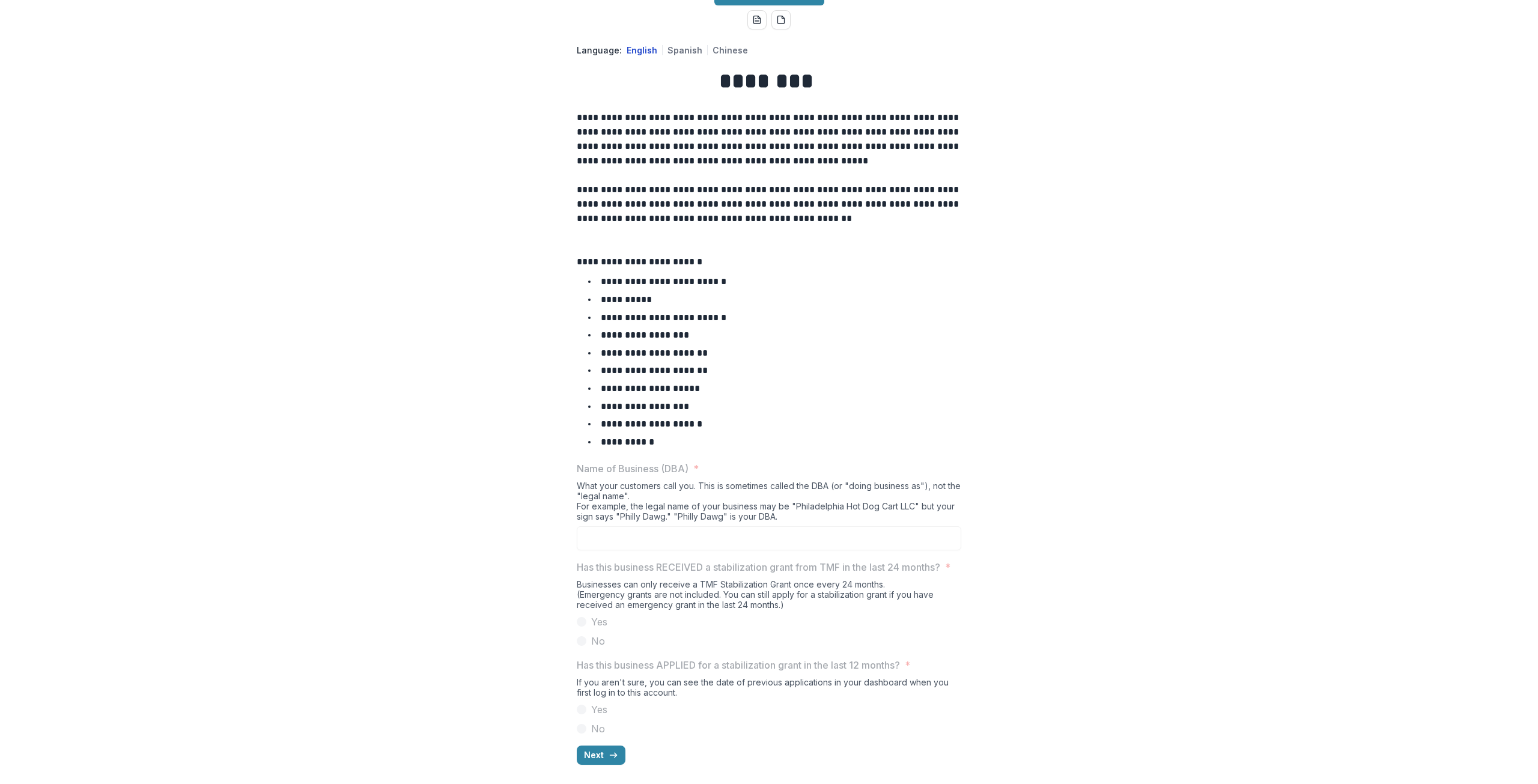
click at [609, 755] on icon "button" at bounding box center [614, 754] width 9 height 9
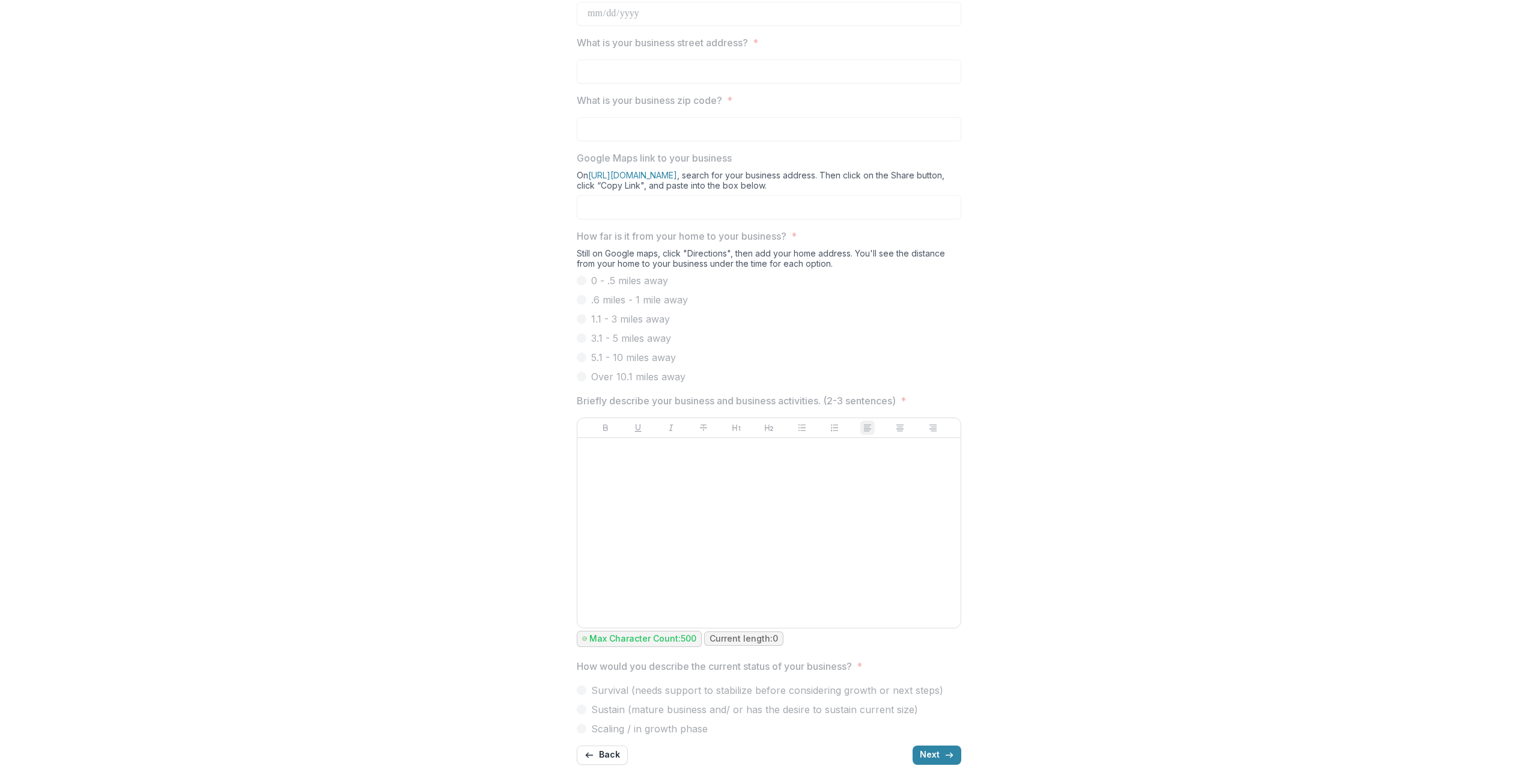
scroll to position [396, 0]
click at [932, 753] on button "Next" at bounding box center [936, 754] width 49 height 19
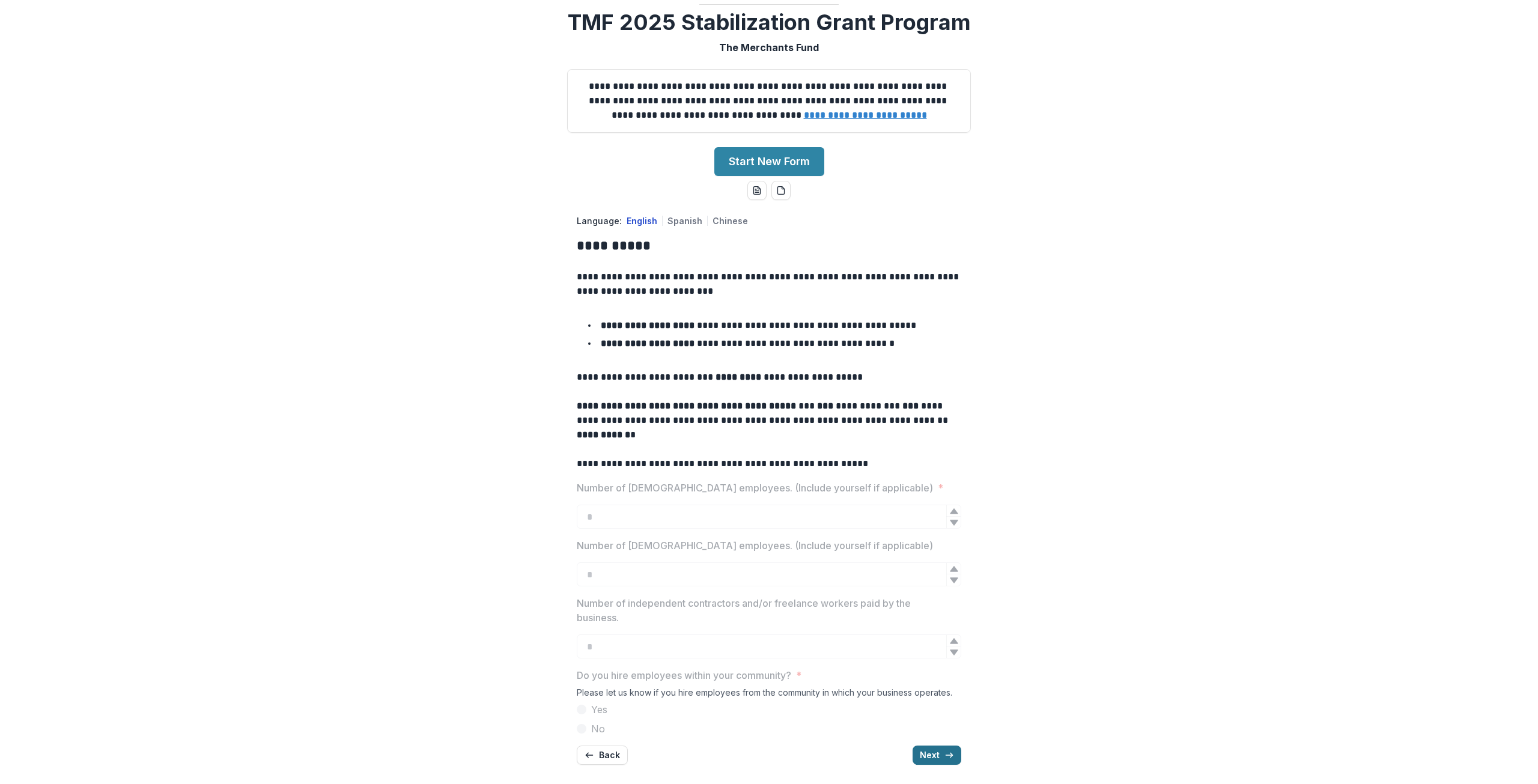
scroll to position [109, 0]
click at [932, 752] on button "Next" at bounding box center [936, 754] width 49 height 19
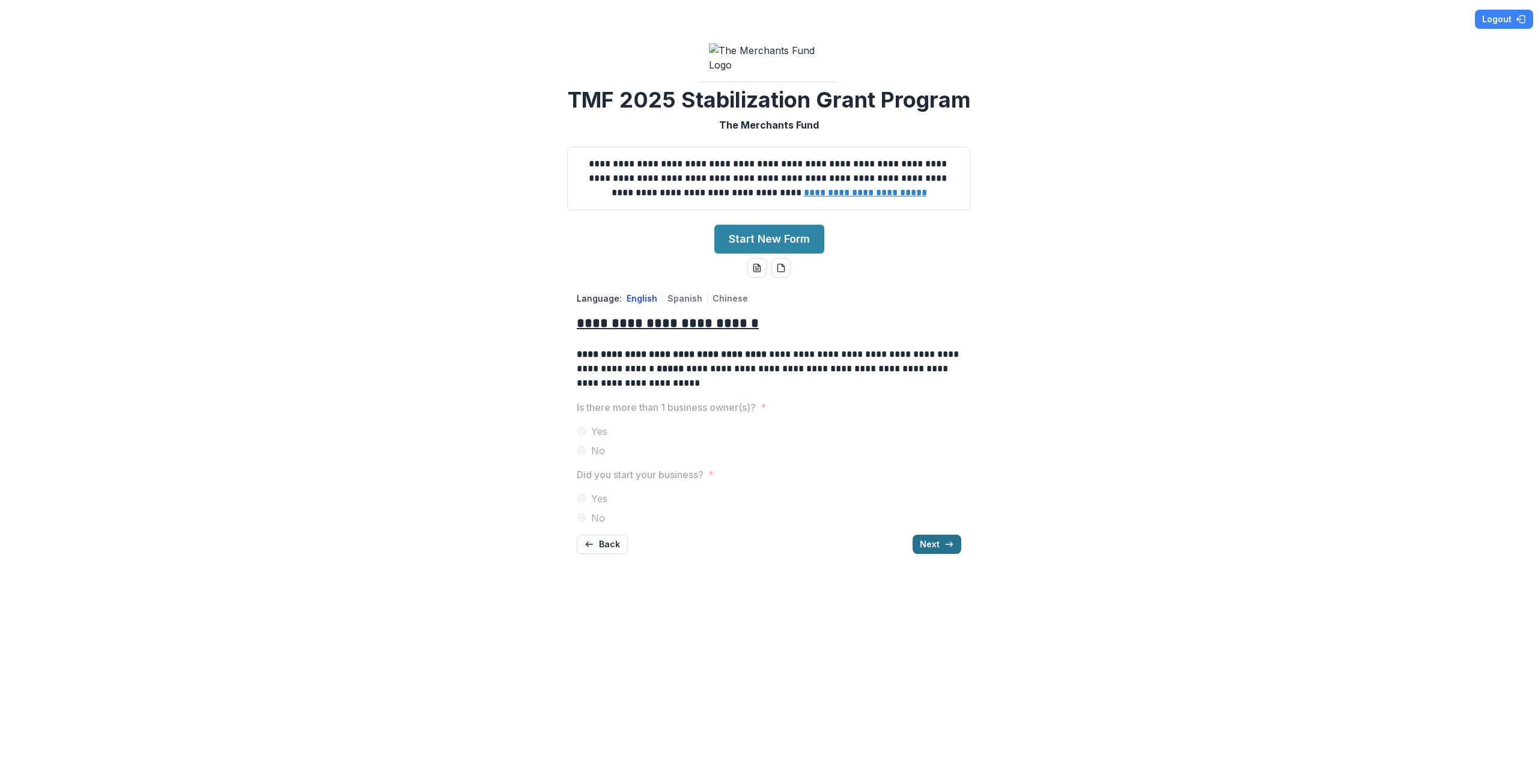
scroll to position [0, 0]
click at [948, 549] on icon "button" at bounding box center [949, 544] width 9 height 9
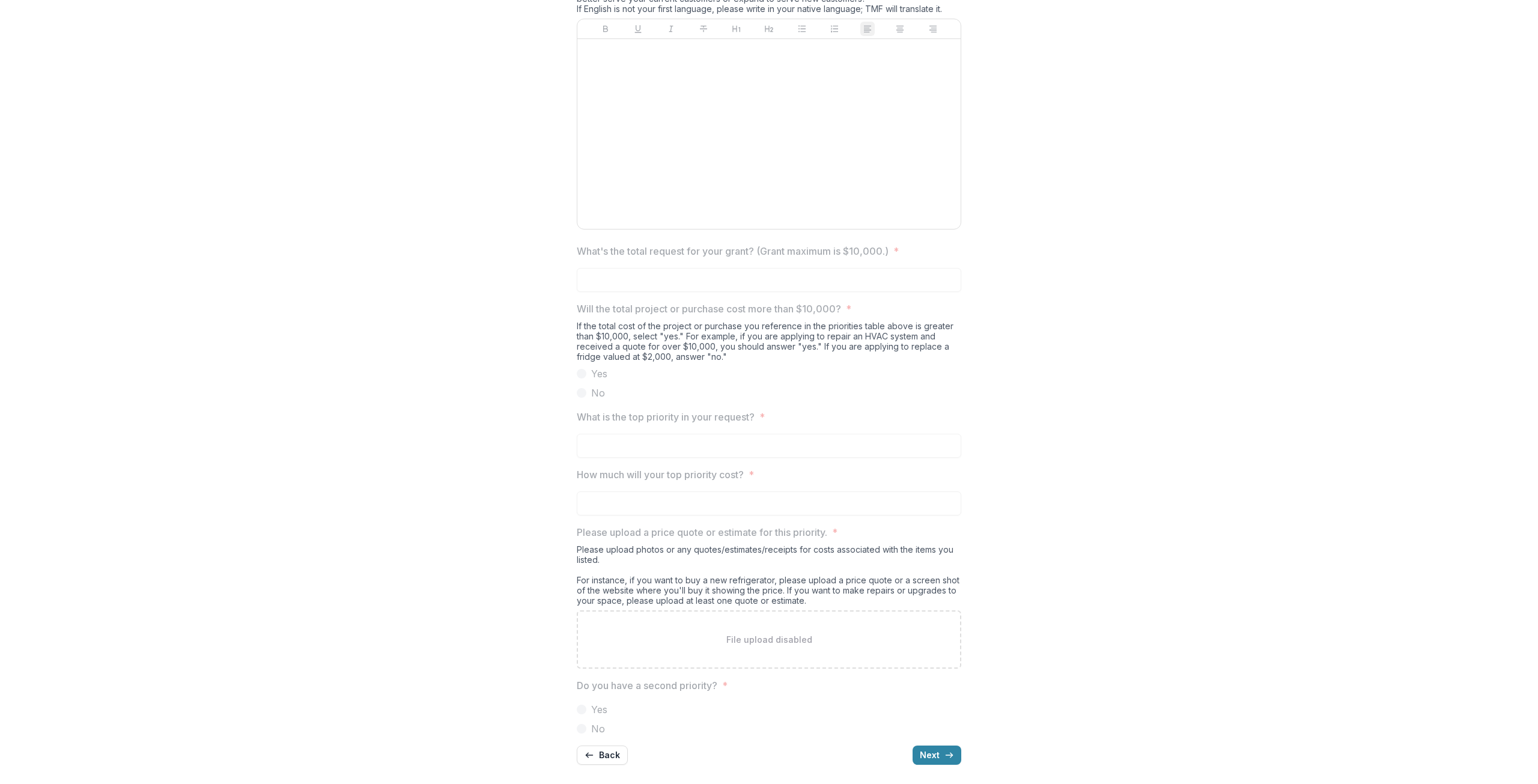
scroll to position [924, 0]
click at [954, 745] on button "Next" at bounding box center [936, 754] width 49 height 19
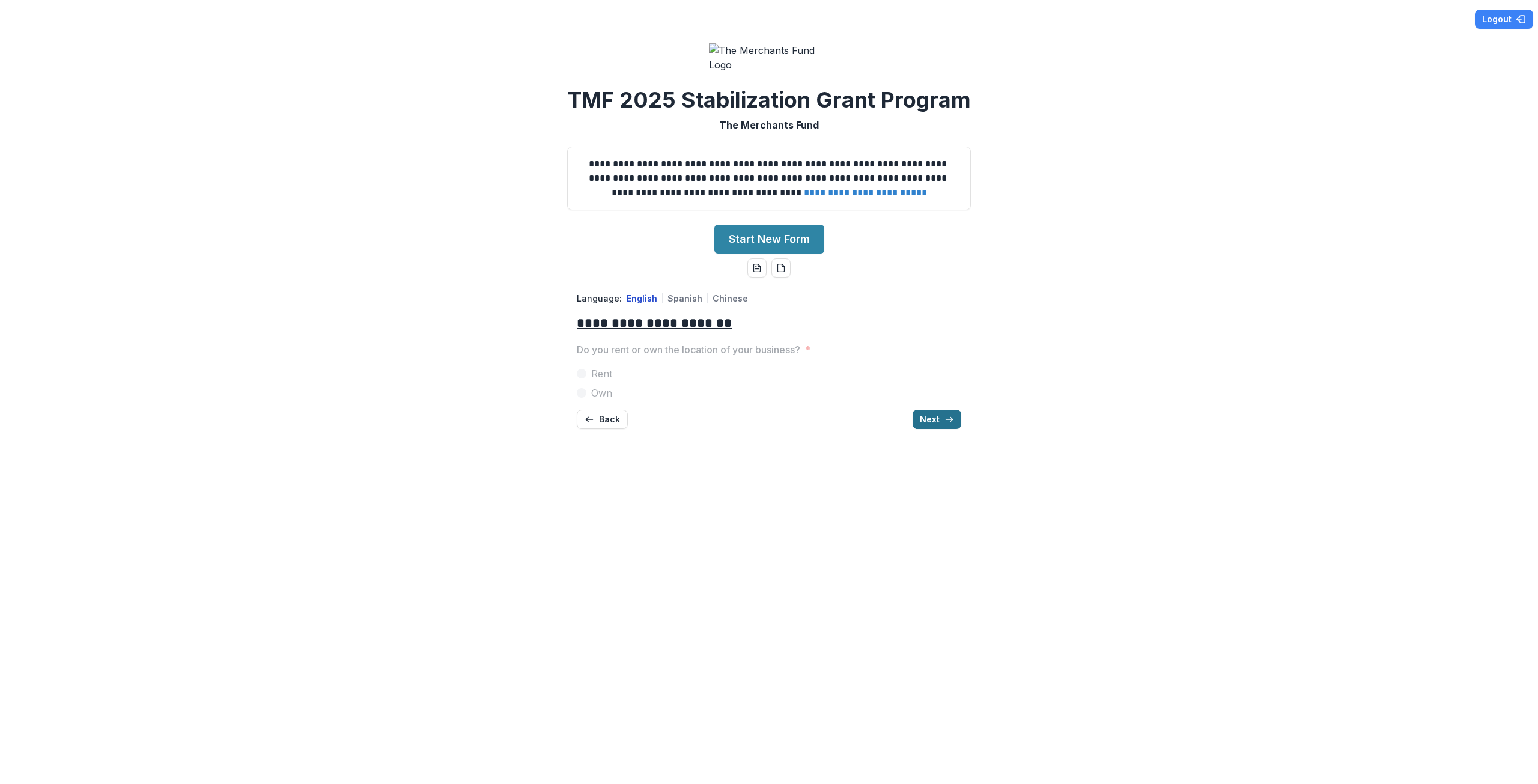
click at [959, 429] on button "Next" at bounding box center [936, 419] width 49 height 19
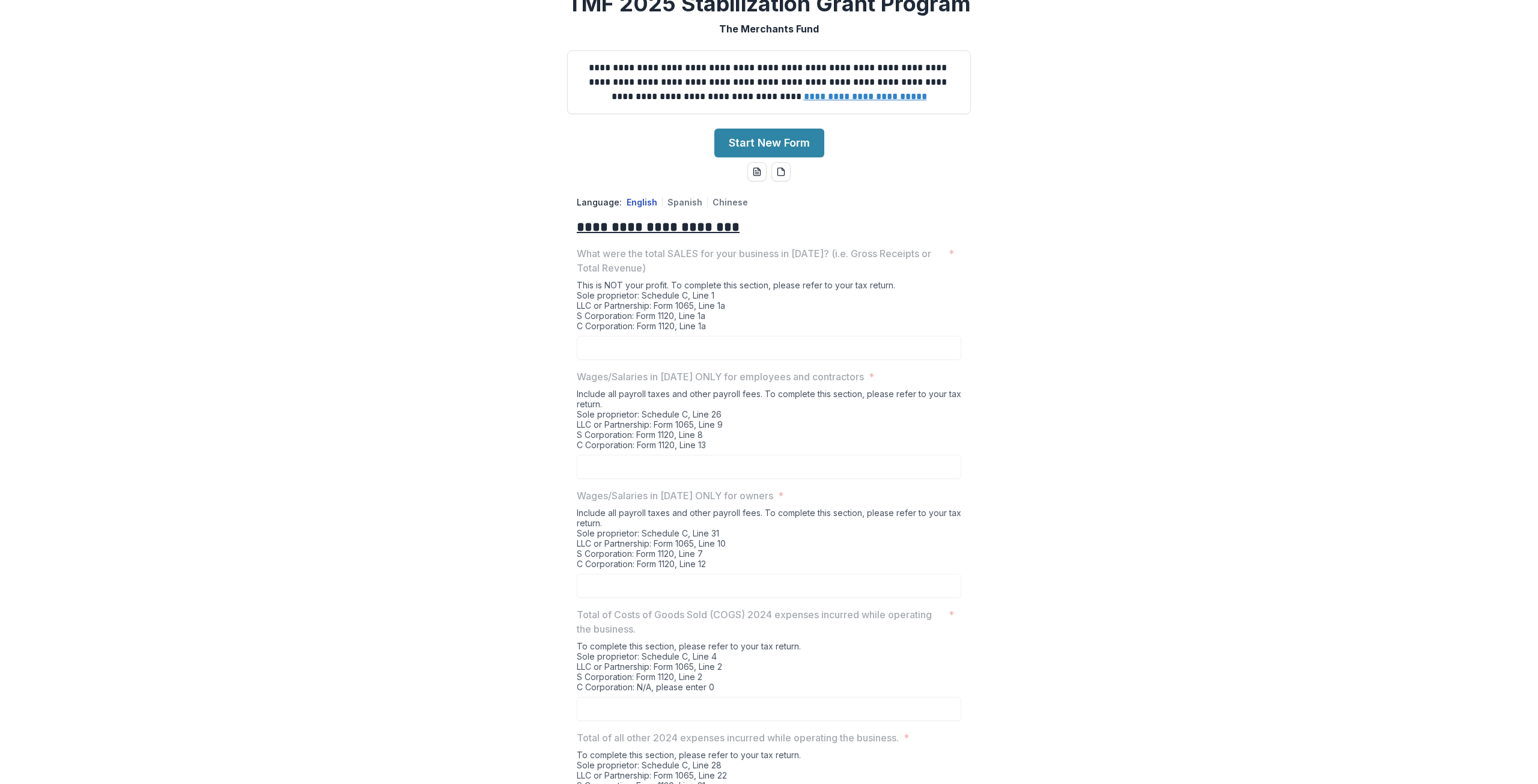
scroll to position [221, 0]
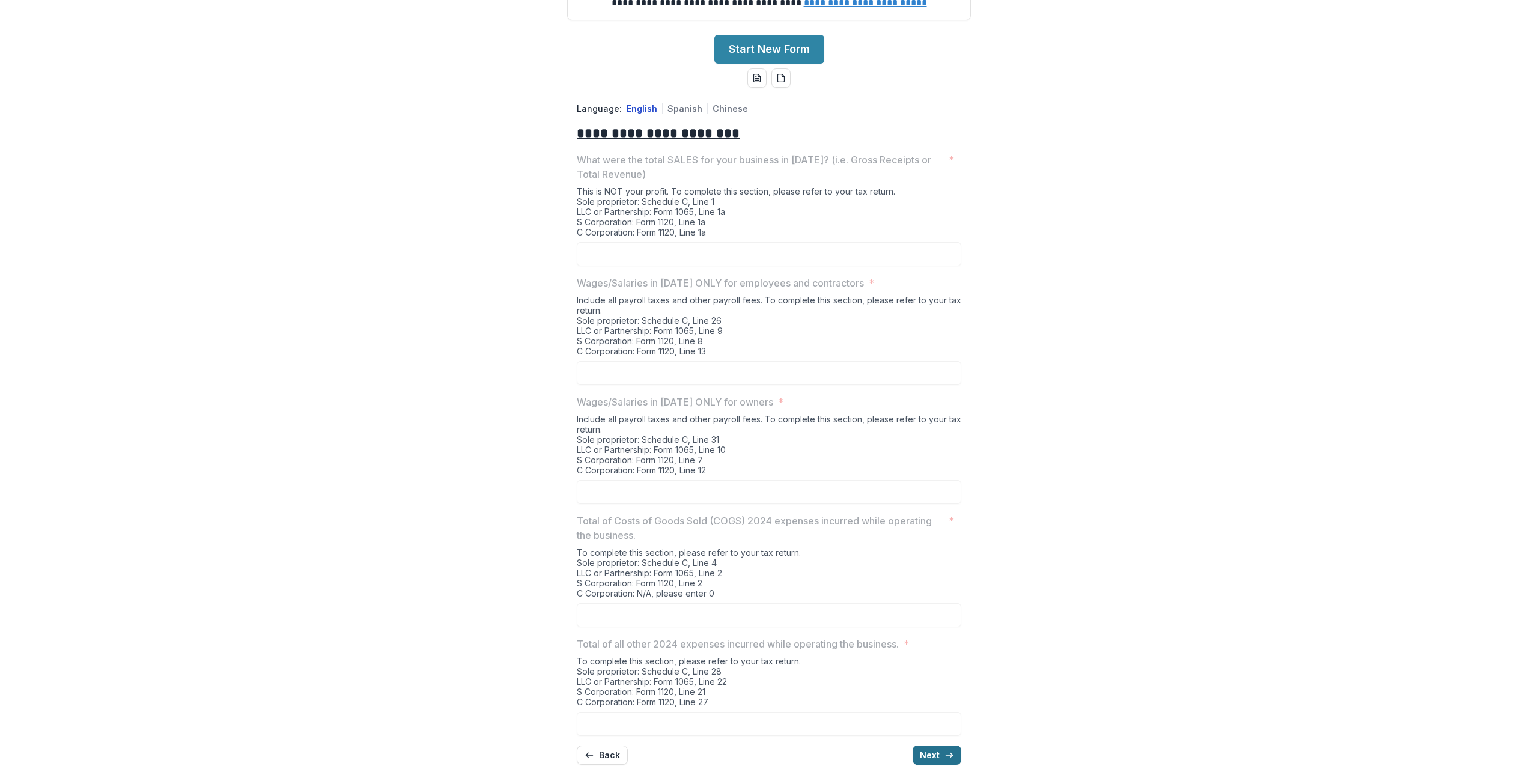
click at [942, 753] on button "Next" at bounding box center [936, 754] width 49 height 19
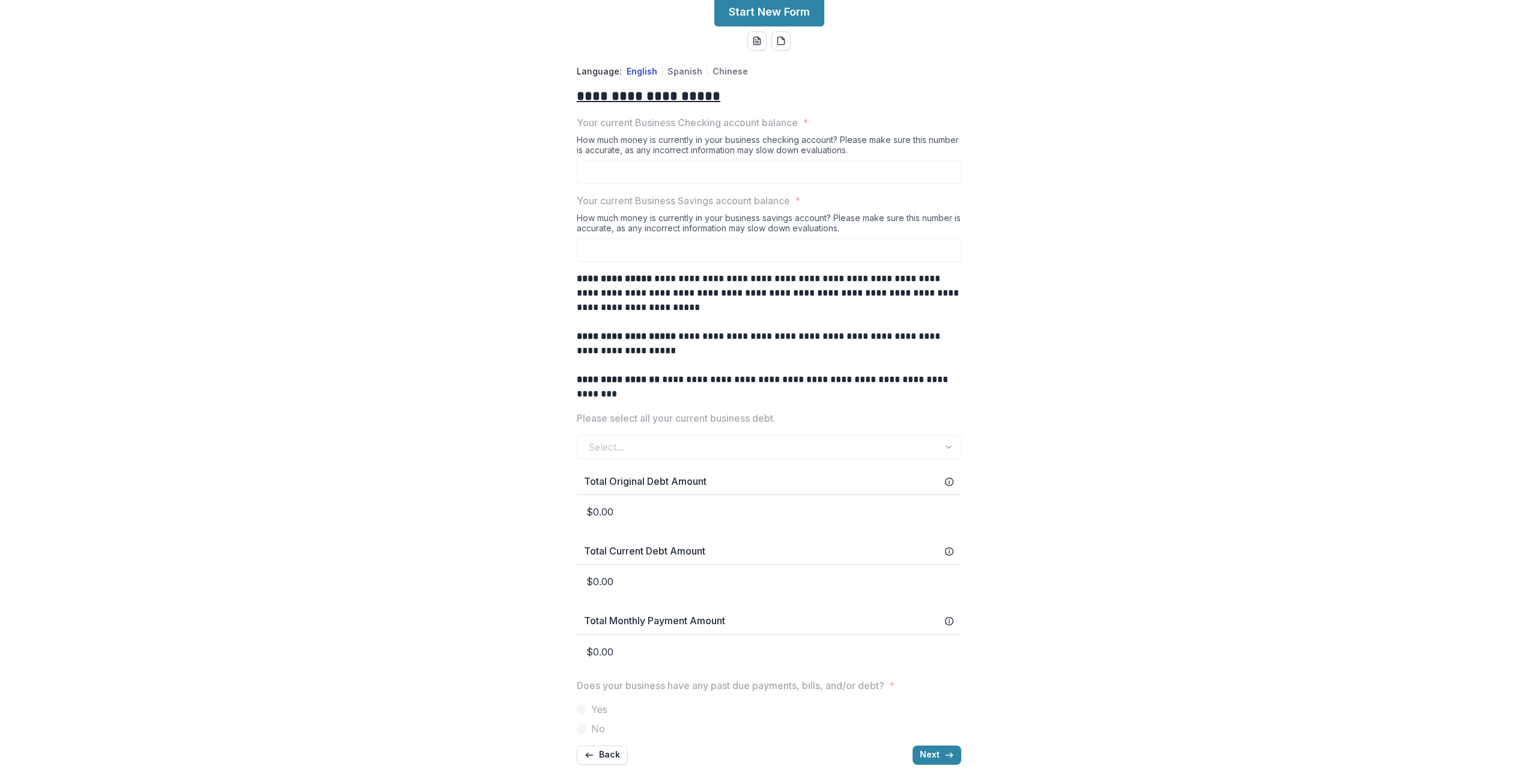
scroll to position [258, 0]
click at [939, 756] on button "Next" at bounding box center [936, 754] width 49 height 19
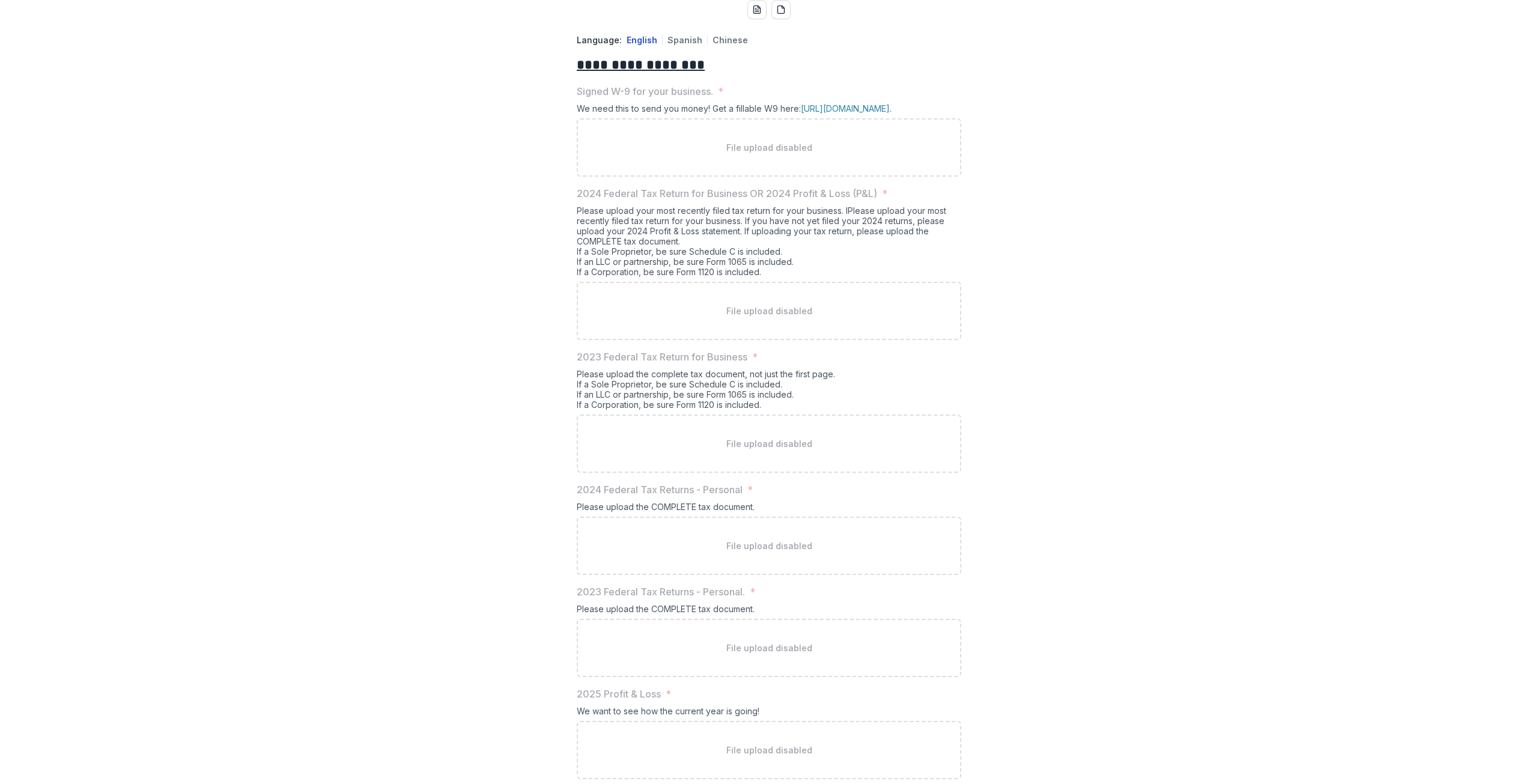
scroll to position [382, 0]
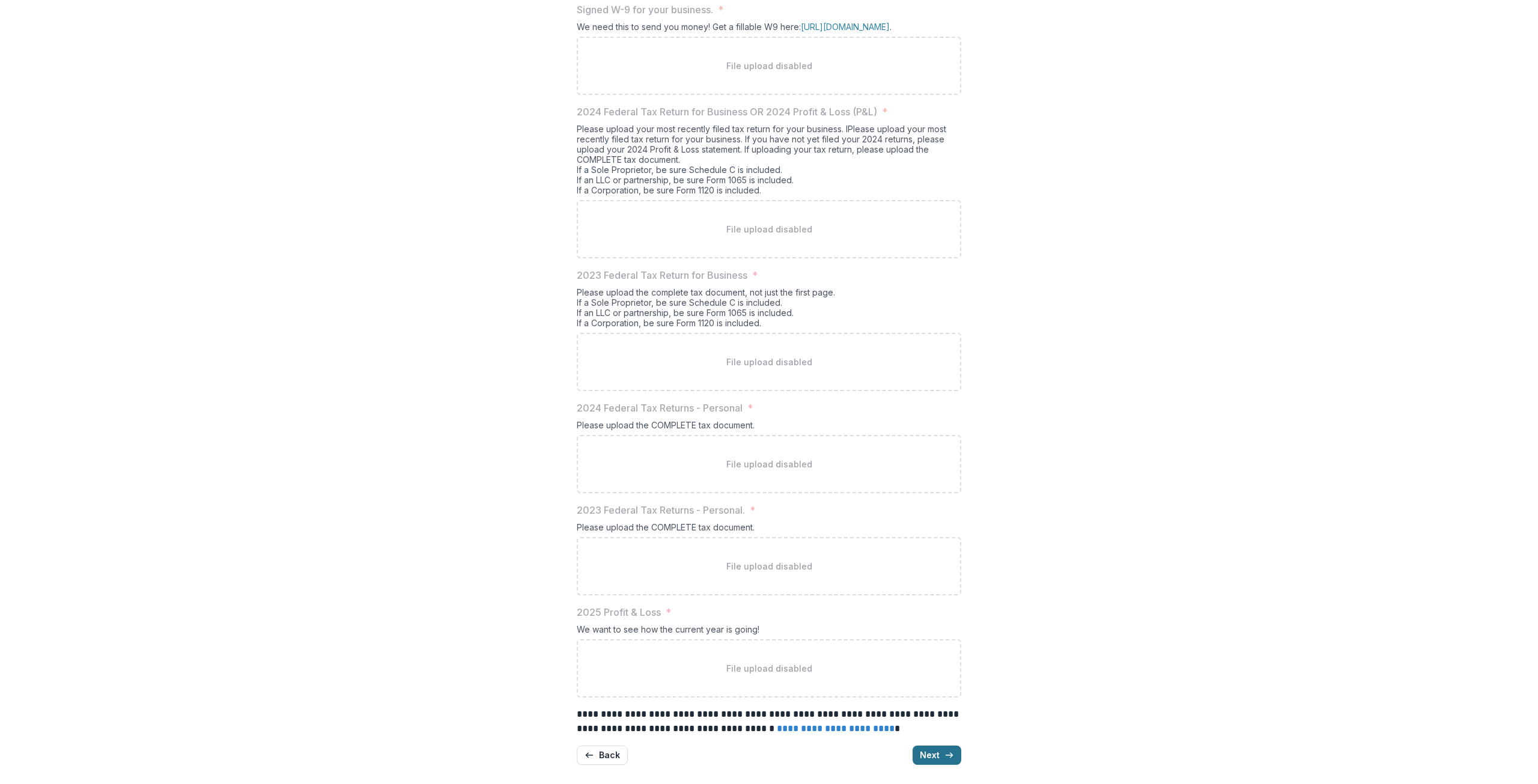
click at [956, 760] on button "Next" at bounding box center [936, 754] width 49 height 19
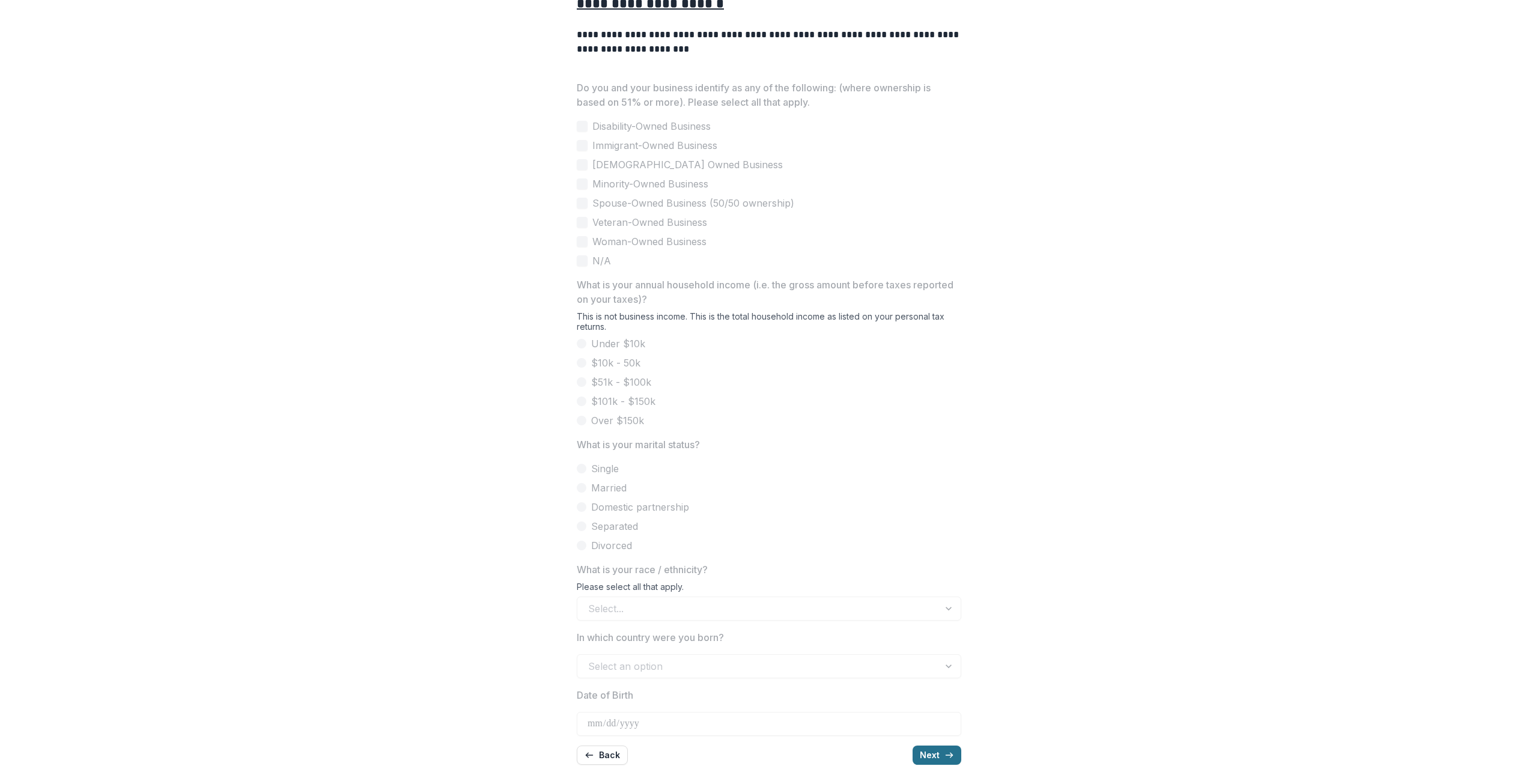
click at [946, 760] on button "Next" at bounding box center [936, 754] width 49 height 19
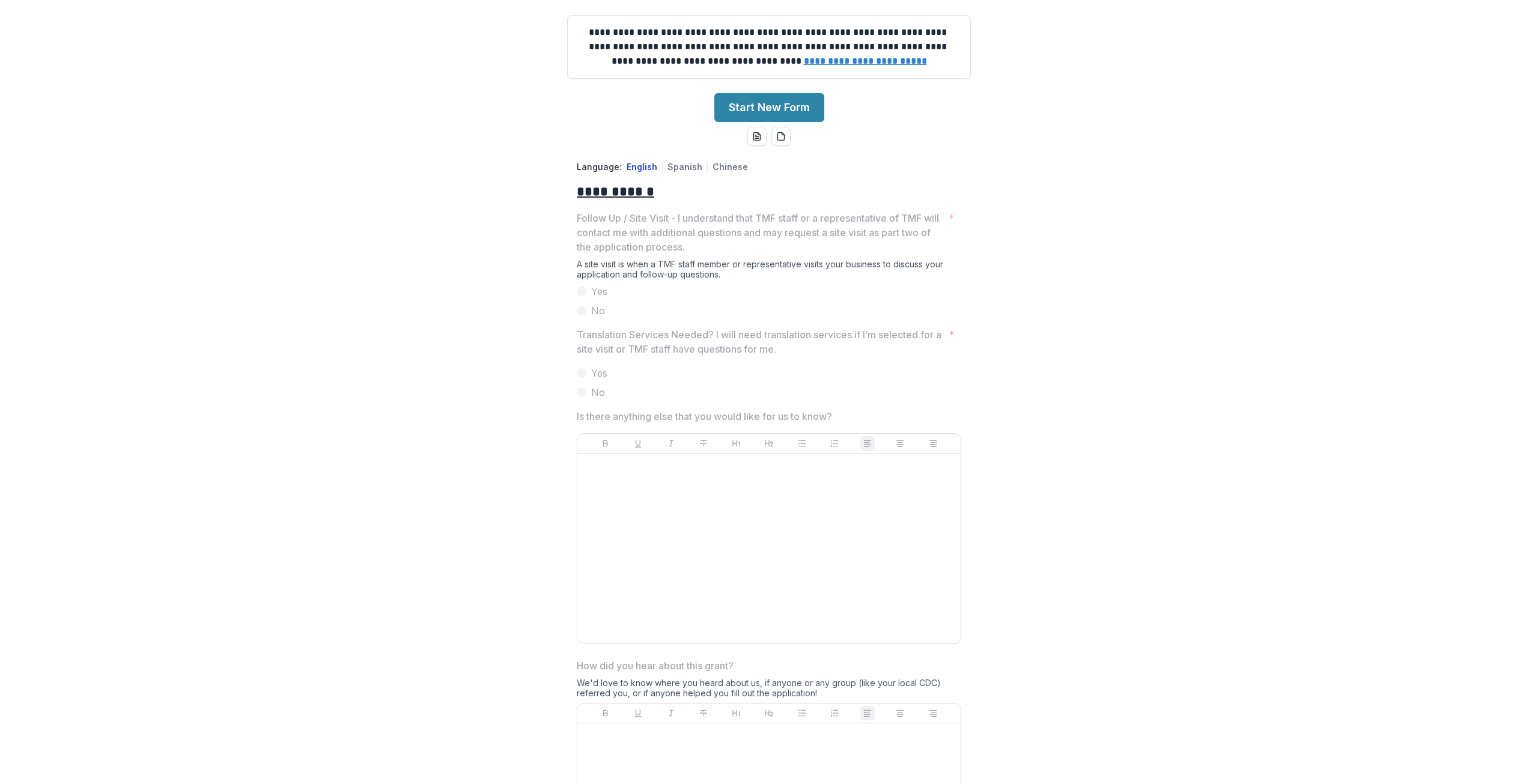
scroll to position [0, 0]
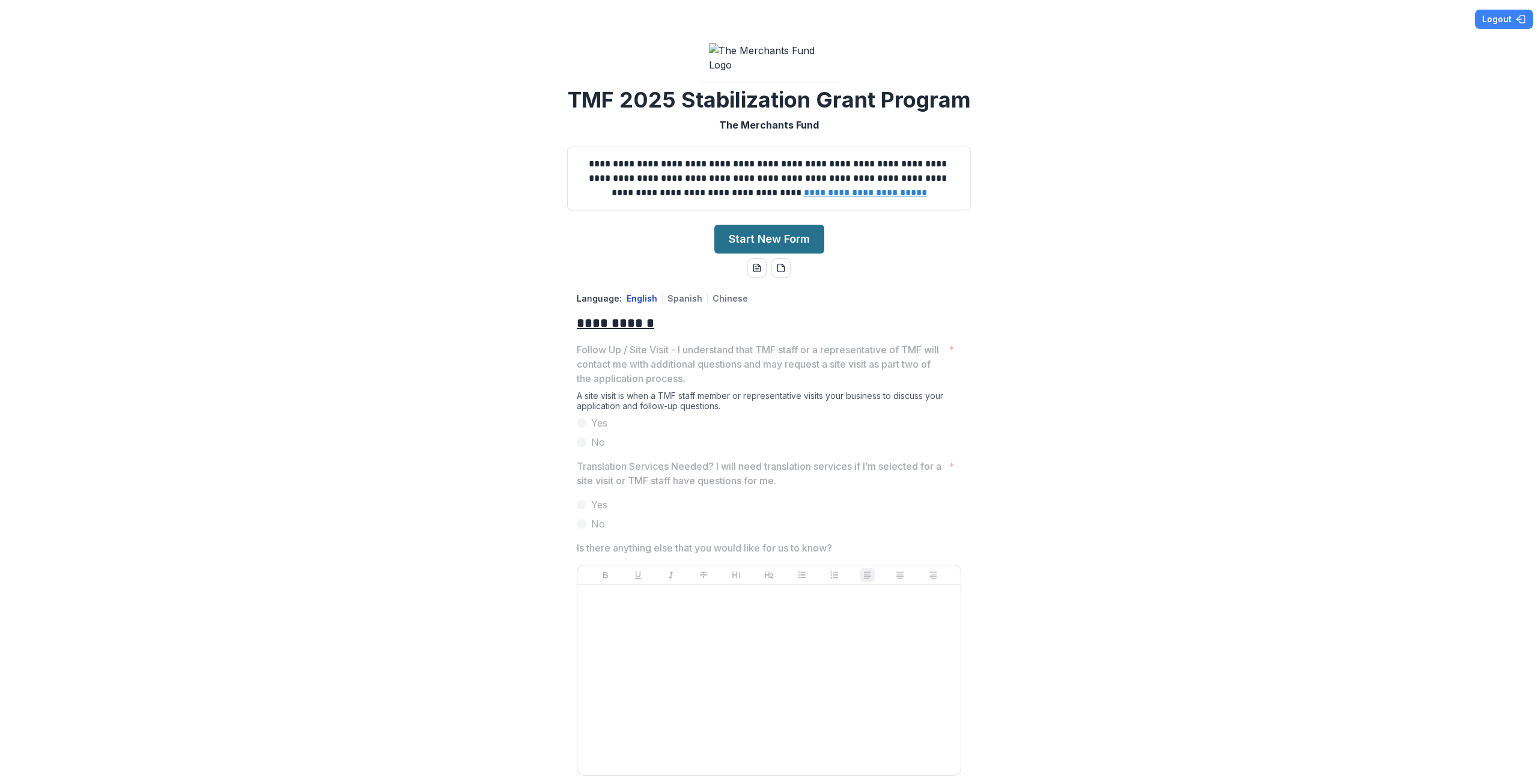
click at [802, 254] on button "Start New Form" at bounding box center [769, 239] width 110 height 29
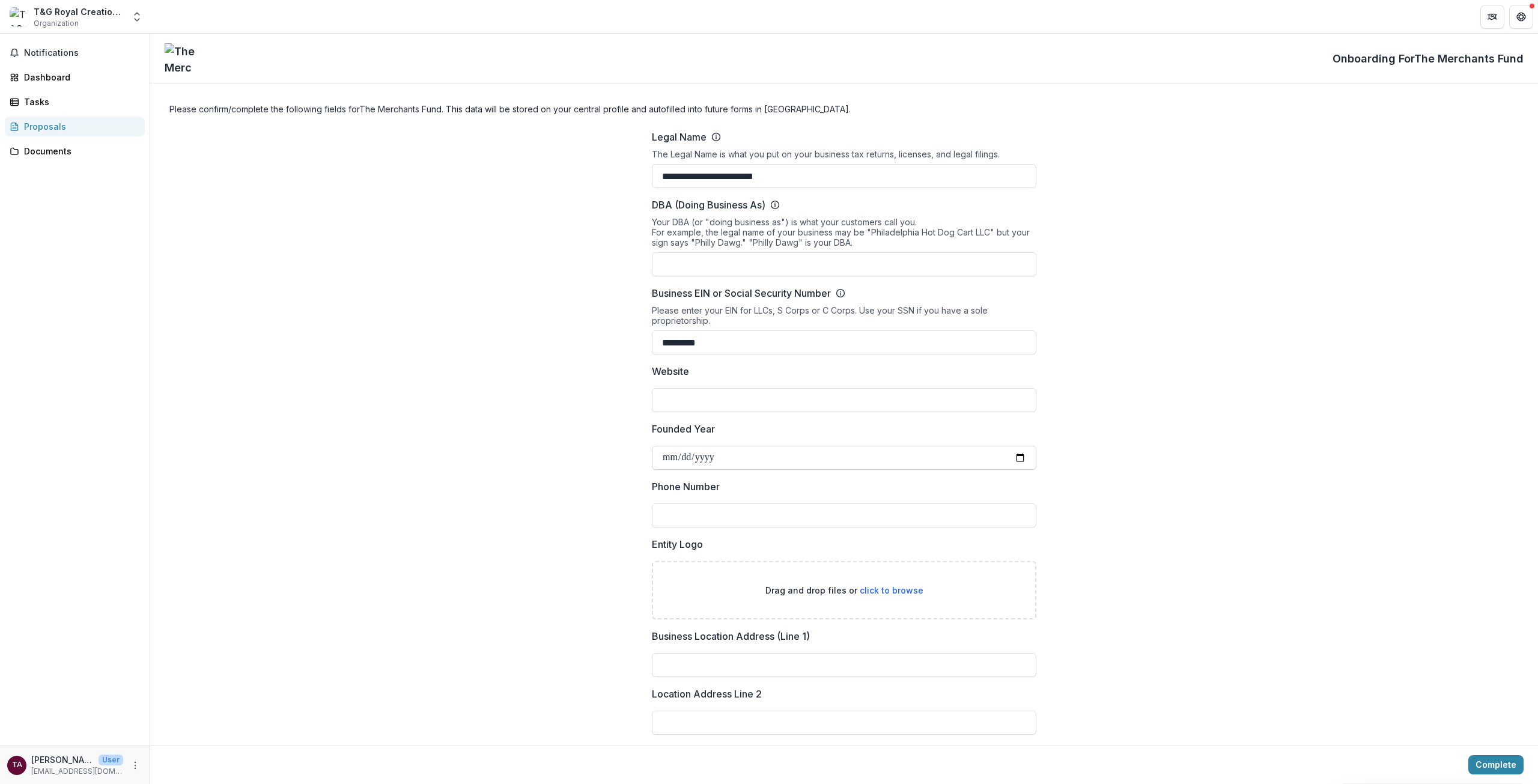
click at [754, 454] on input "Founded Year" at bounding box center [844, 457] width 385 height 24
click at [1018, 454] on input "Founded Year" at bounding box center [844, 457] width 385 height 24
type input "**********"
click at [1223, 482] on div "**********" at bounding box center [844, 638] width 1388 height 1038
click at [998, 507] on input "Phone Number" at bounding box center [844, 516] width 385 height 24
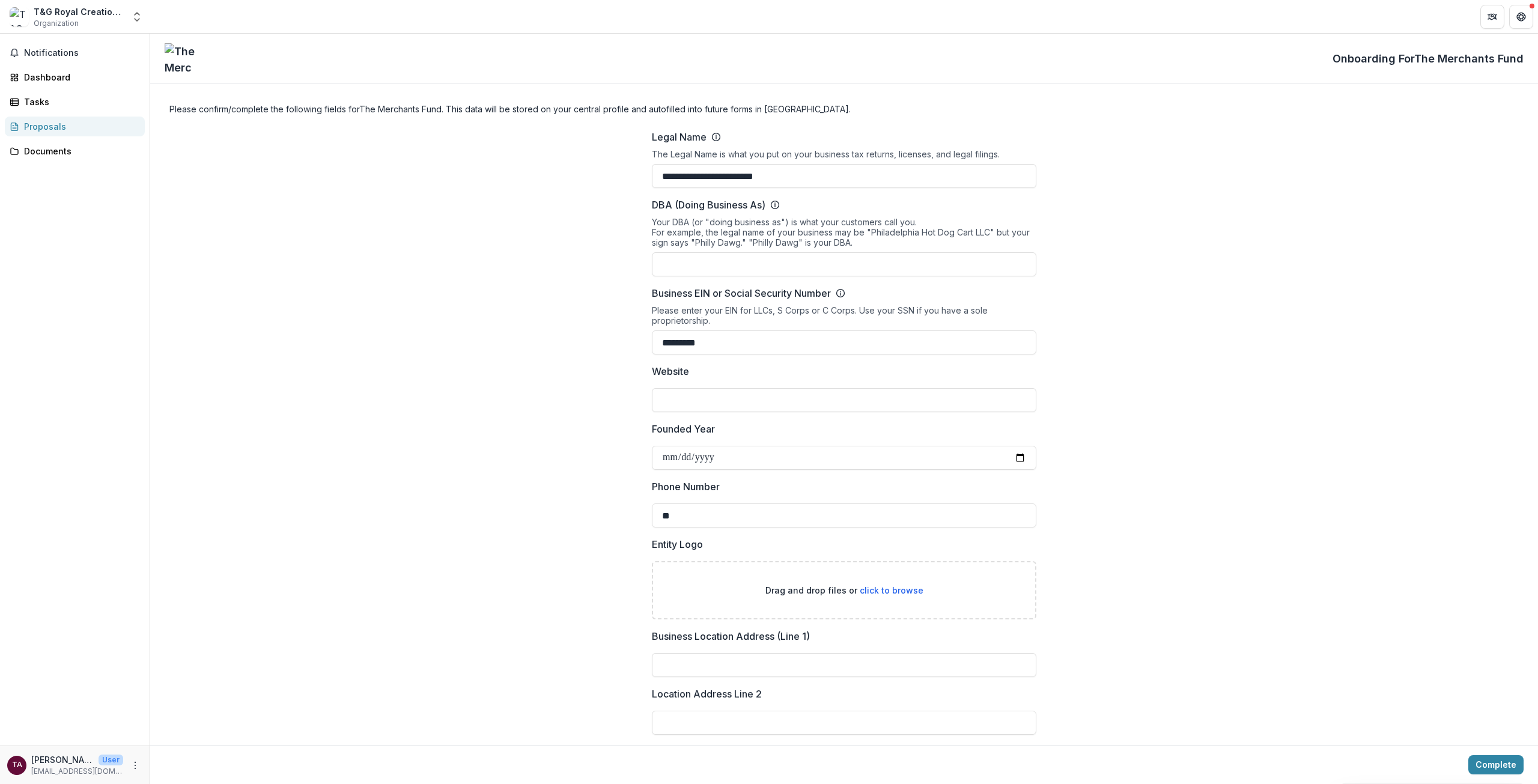
type input "*"
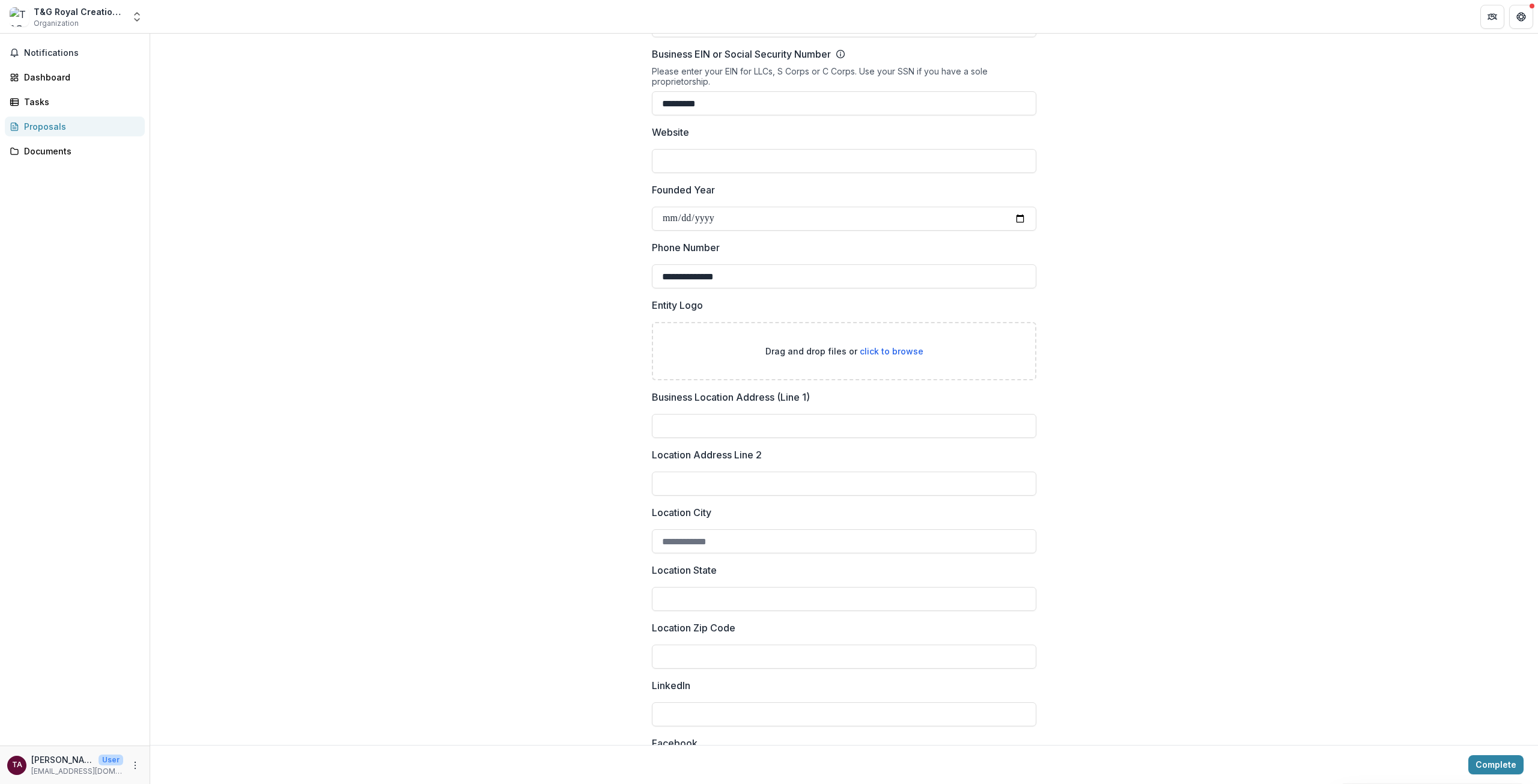
scroll to position [241, 0]
type input "**********"
click at [796, 421] on input "Business Location Address (Line 1)" at bounding box center [844, 424] width 385 height 24
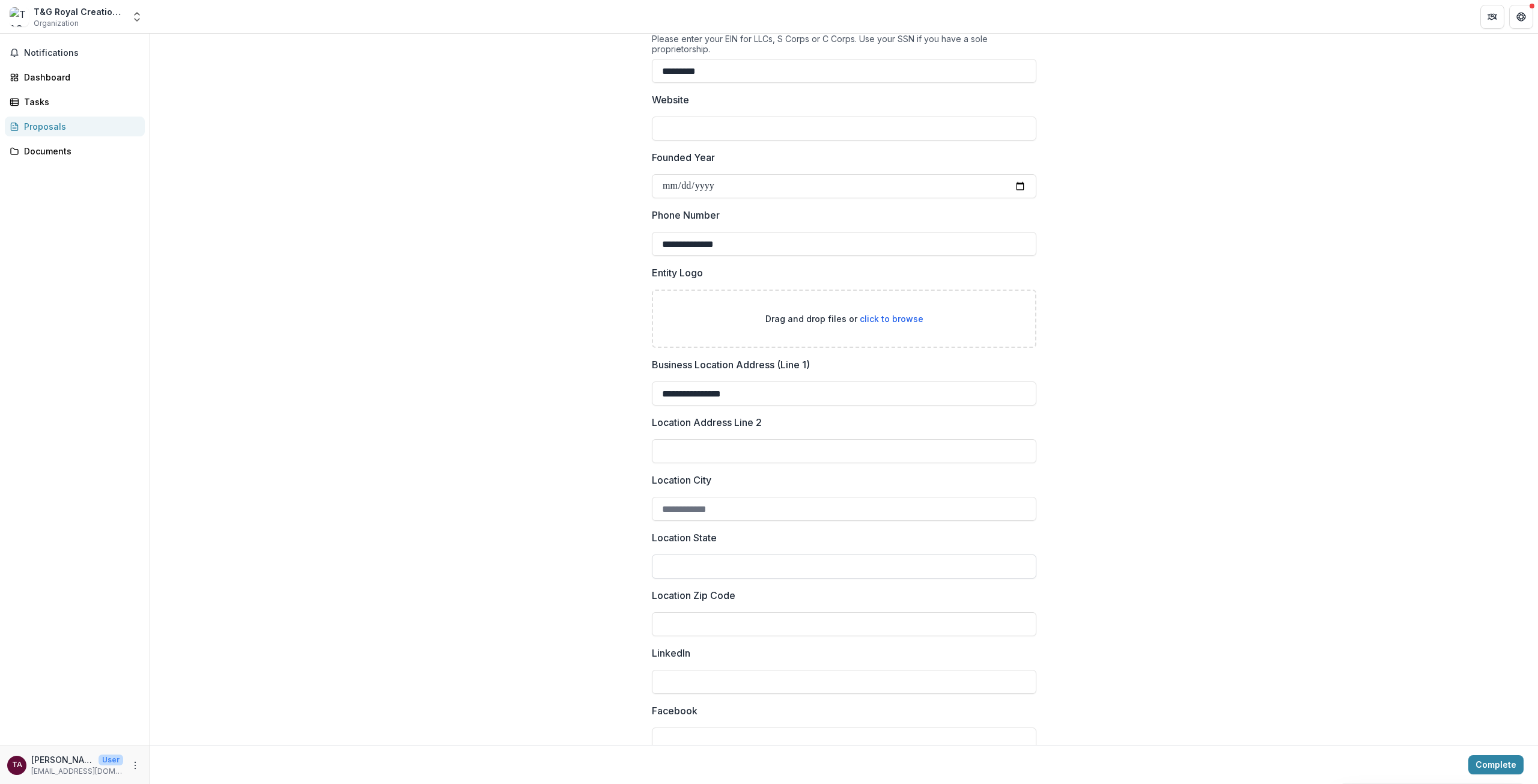
scroll to position [301, 0]
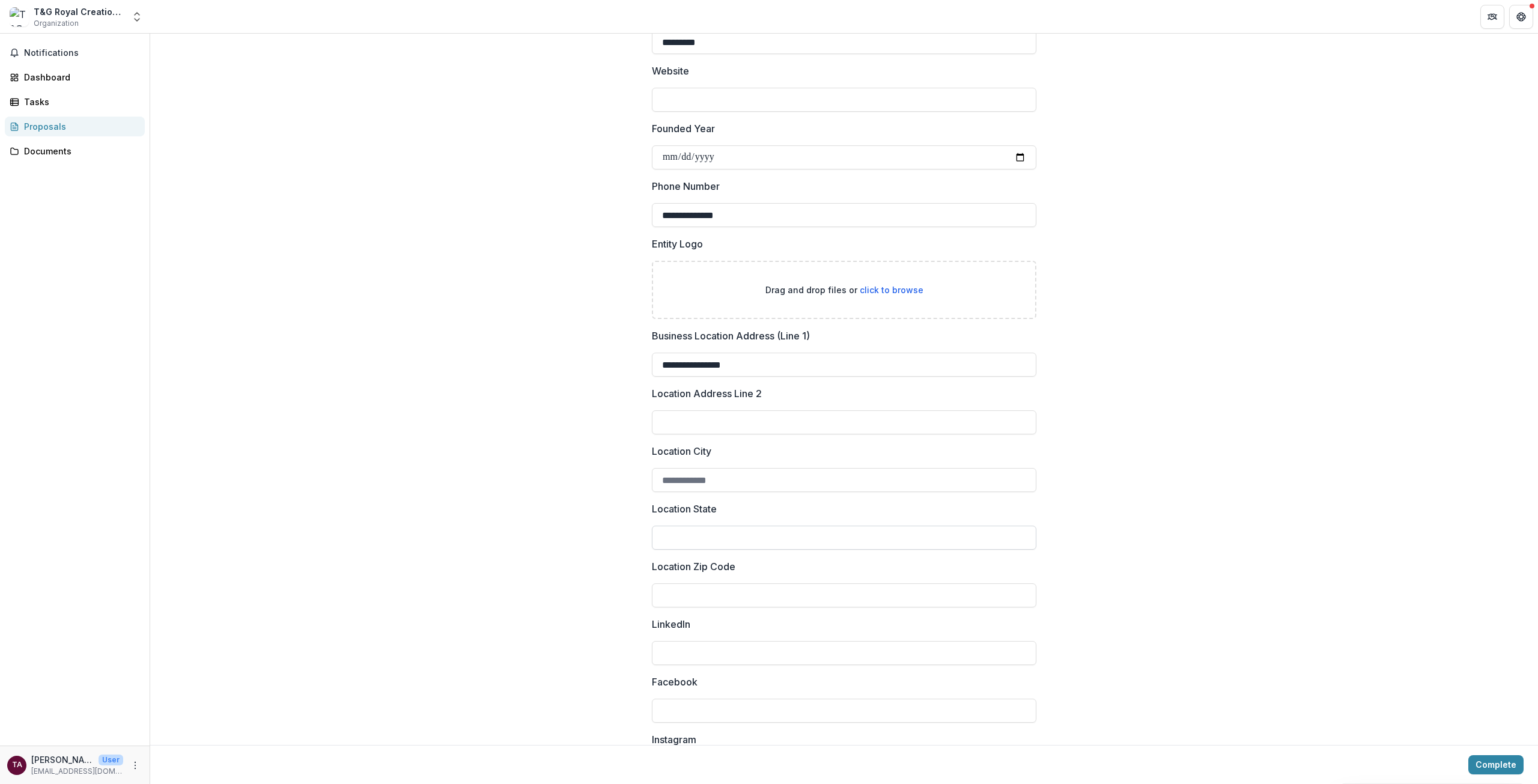
type input "**********"
click at [750, 538] on input "Location State" at bounding box center [844, 538] width 385 height 24
type input "**"
click at [677, 604] on input "Location Zip Code" at bounding box center [844, 595] width 385 height 24
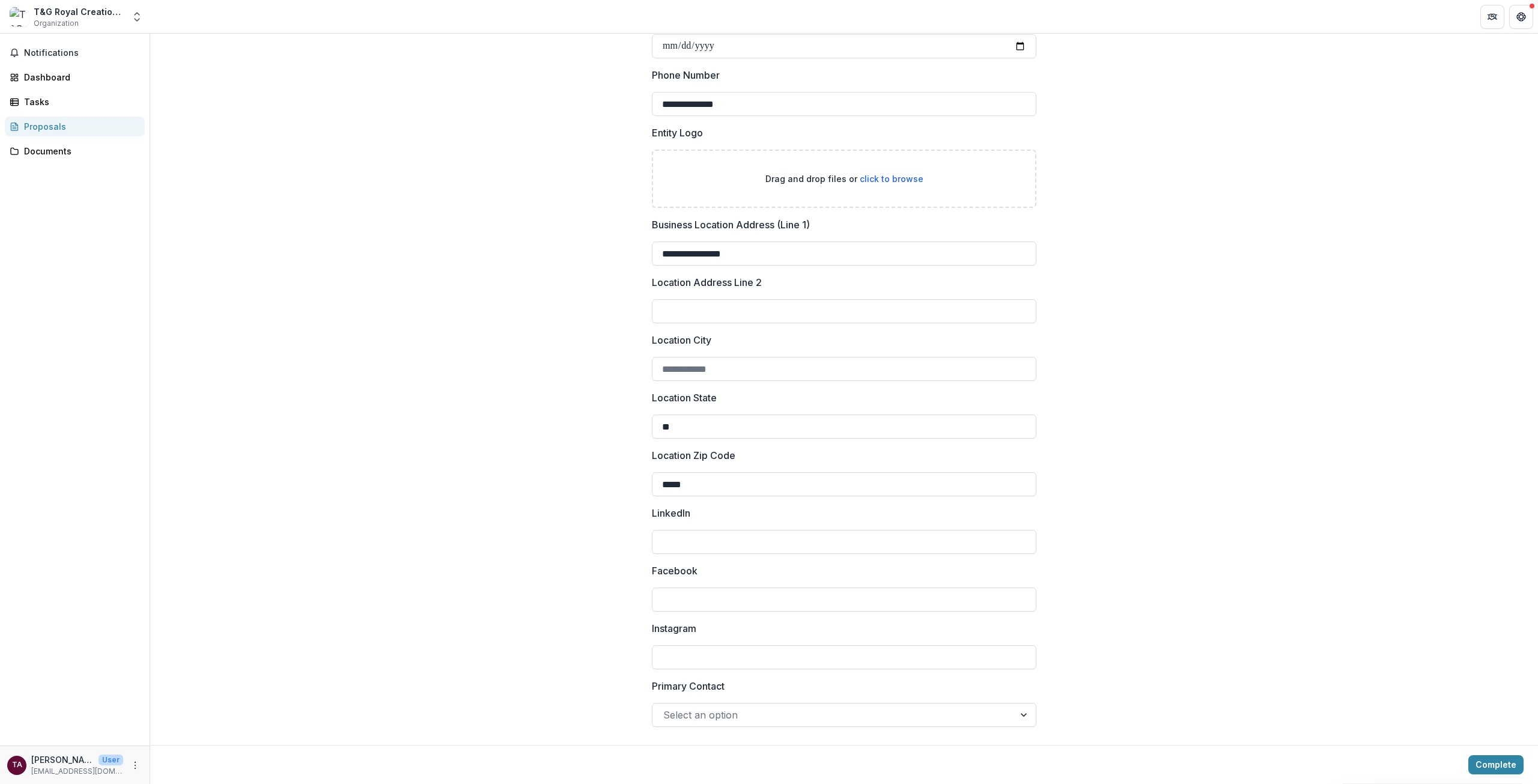
scroll to position [412, 0]
type input "*****"
drag, startPoint x: 1141, startPoint y: 541, endPoint x: 1057, endPoint y: 609, distance: 108.1
click at [1140, 541] on div "**********" at bounding box center [844, 226] width 1388 height 1038
click at [983, 716] on div at bounding box center [833, 714] width 340 height 17
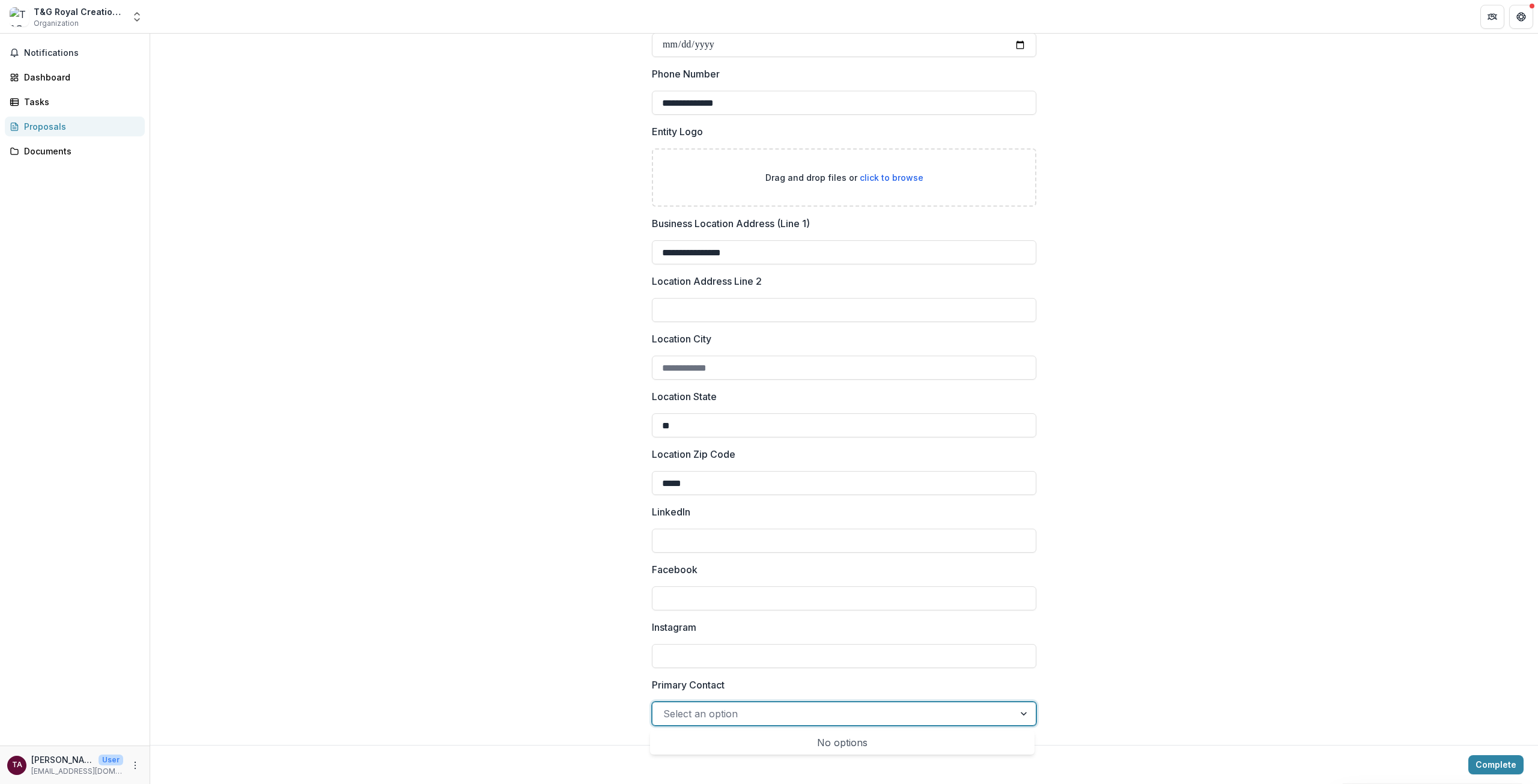
click at [1293, 614] on div "**********" at bounding box center [844, 226] width 1388 height 1038
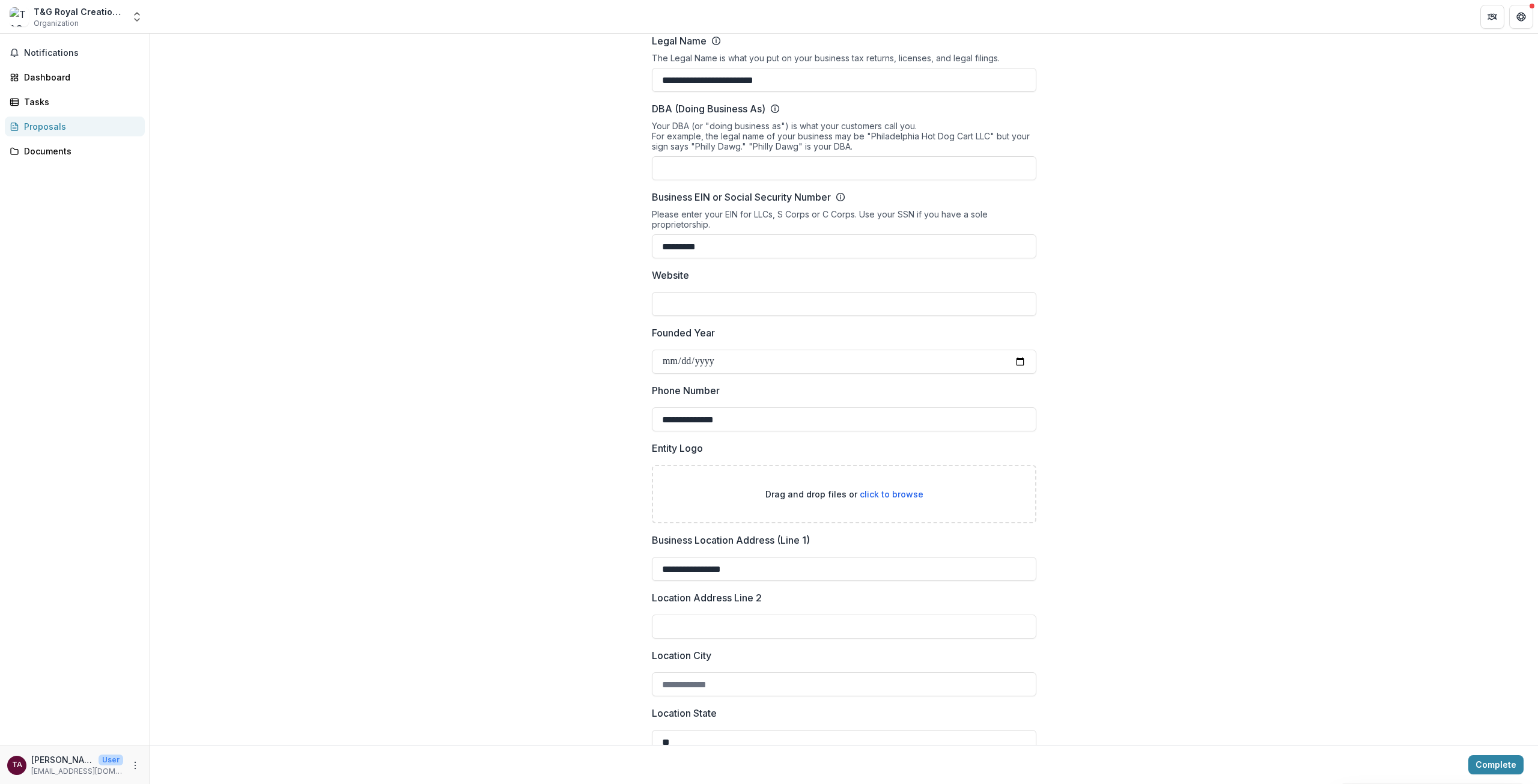
scroll to position [0, 0]
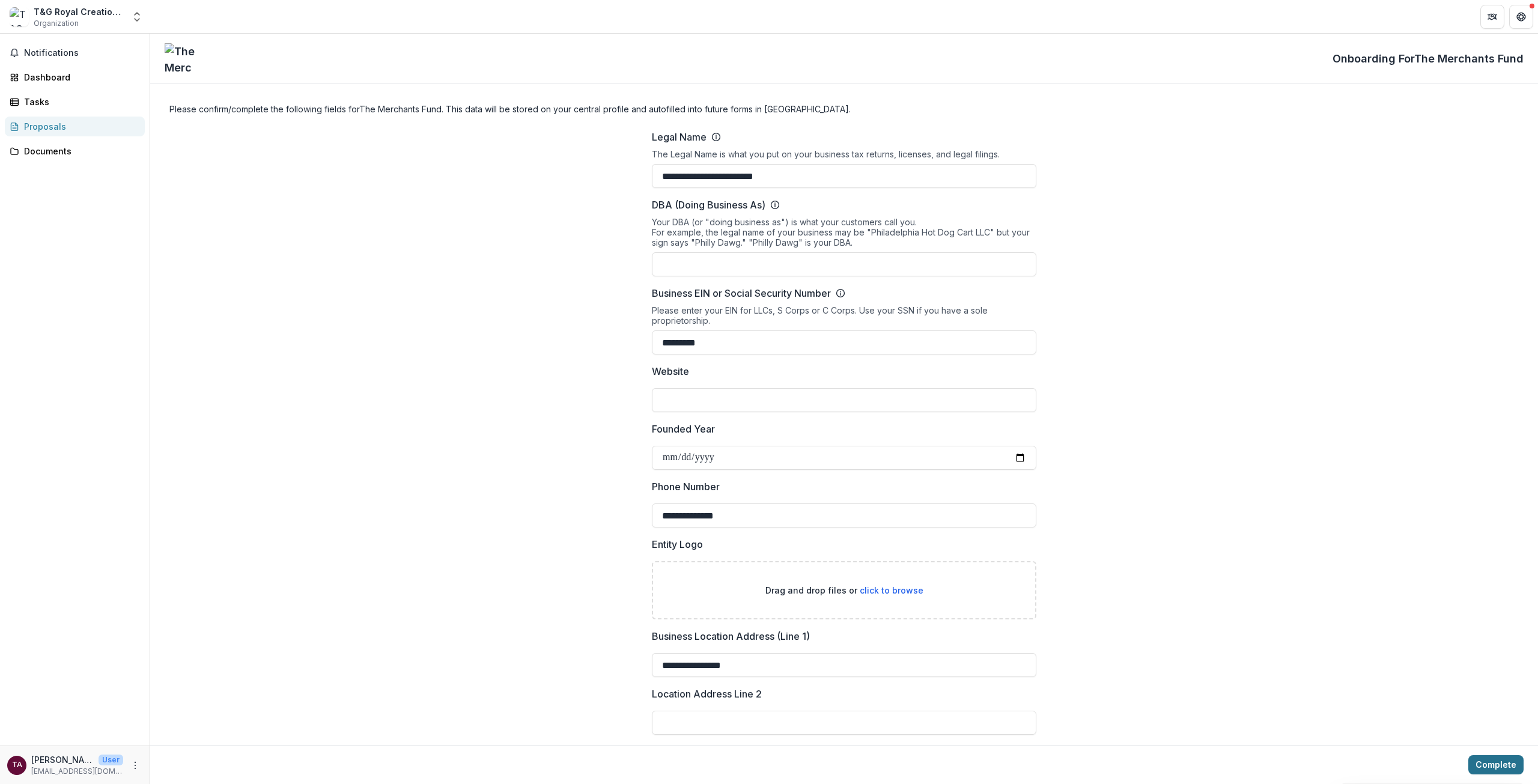
click at [1483, 759] on button "Complete" at bounding box center [1496, 765] width 55 height 19
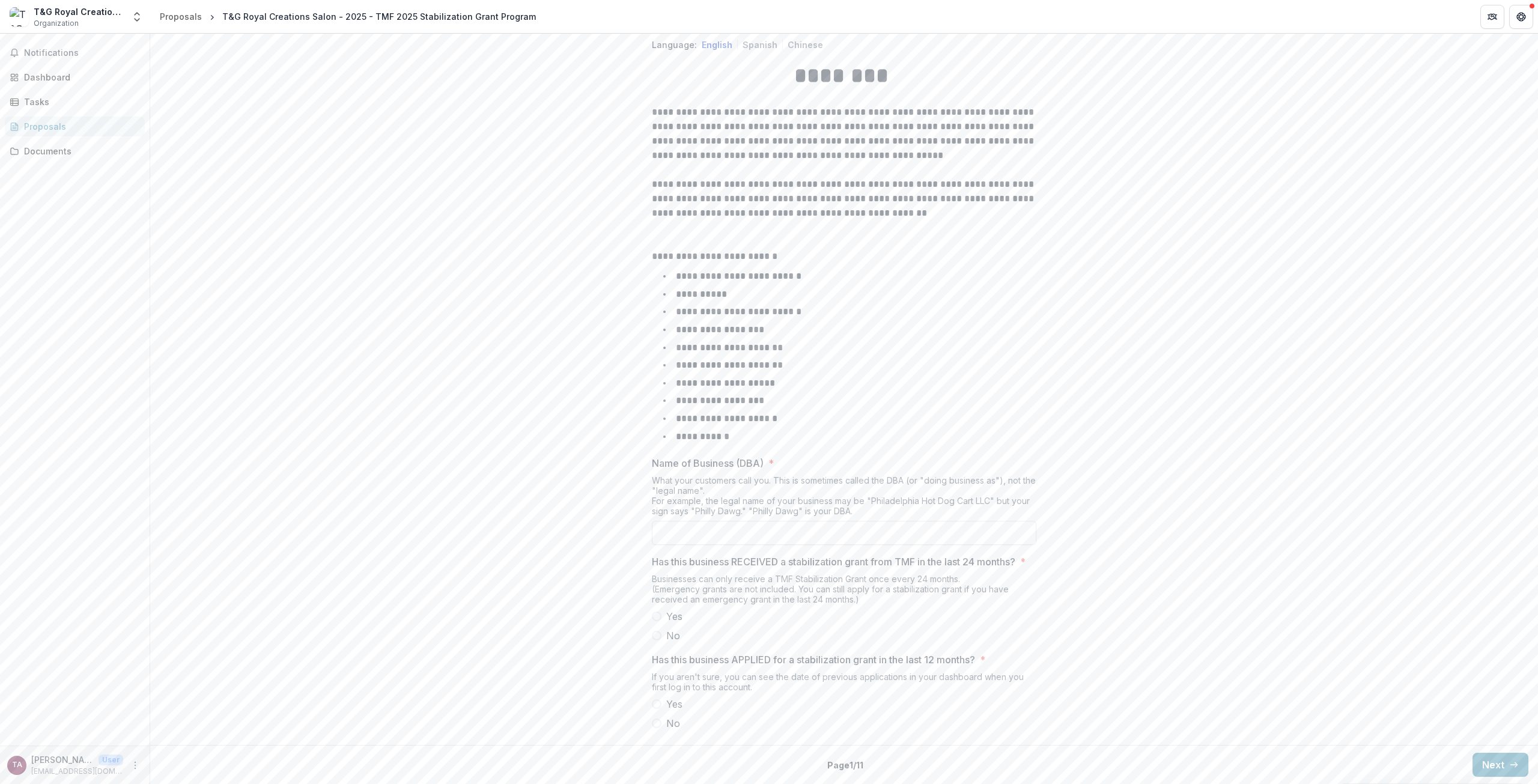
scroll to position [271, 0]
click at [652, 636] on span at bounding box center [657, 636] width 9 height 9
click at [653, 722] on span at bounding box center [657, 723] width 9 height 9
click at [1502, 758] on button "Next" at bounding box center [1500, 765] width 56 height 24
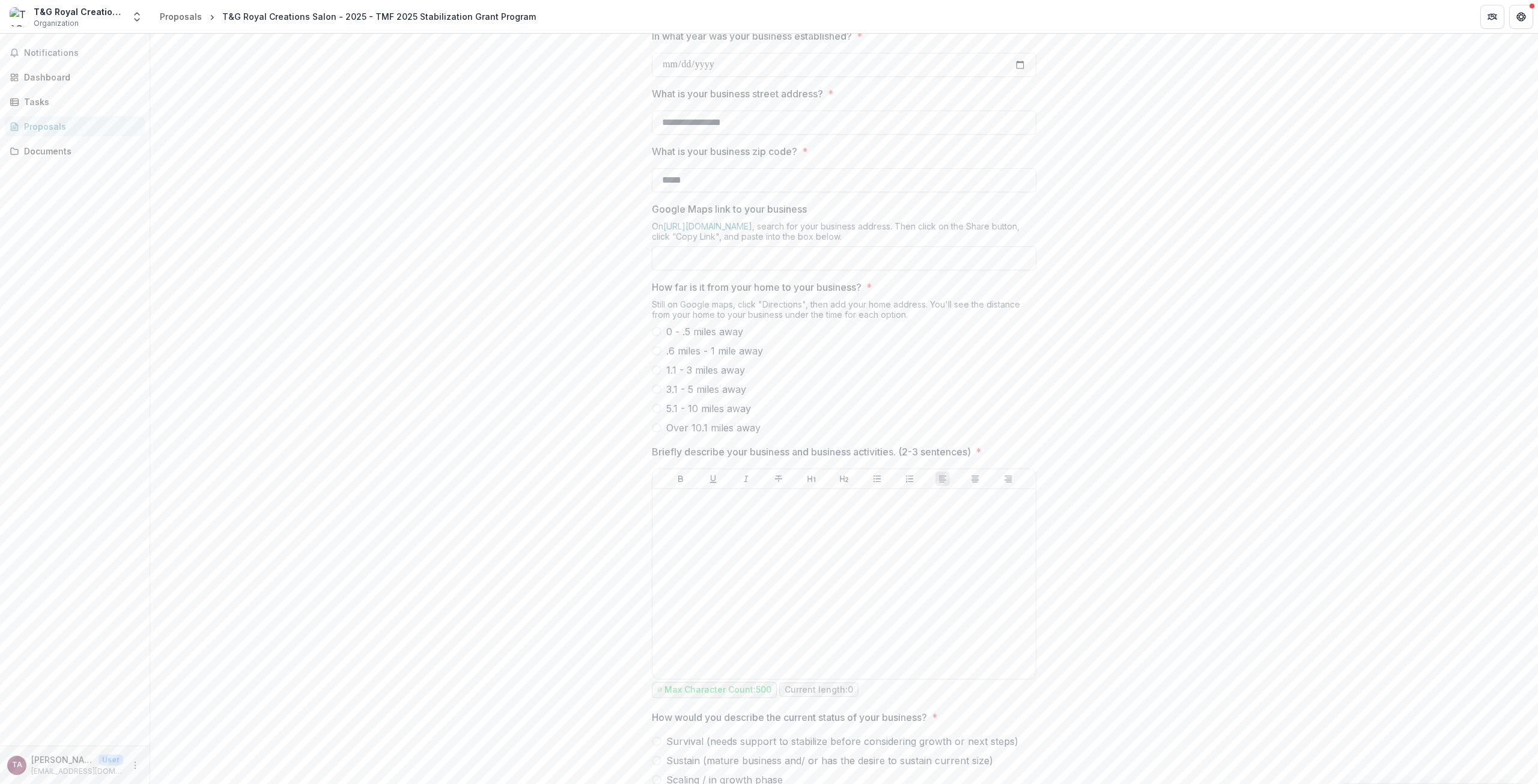
click at [657, 435] on label "Over 10.1 miles away" at bounding box center [844, 428] width 385 height 15
click at [716, 599] on div at bounding box center [843, 583] width 374 height 180
click at [1375, 531] on div "**********" at bounding box center [844, 382] width 1388 height 827
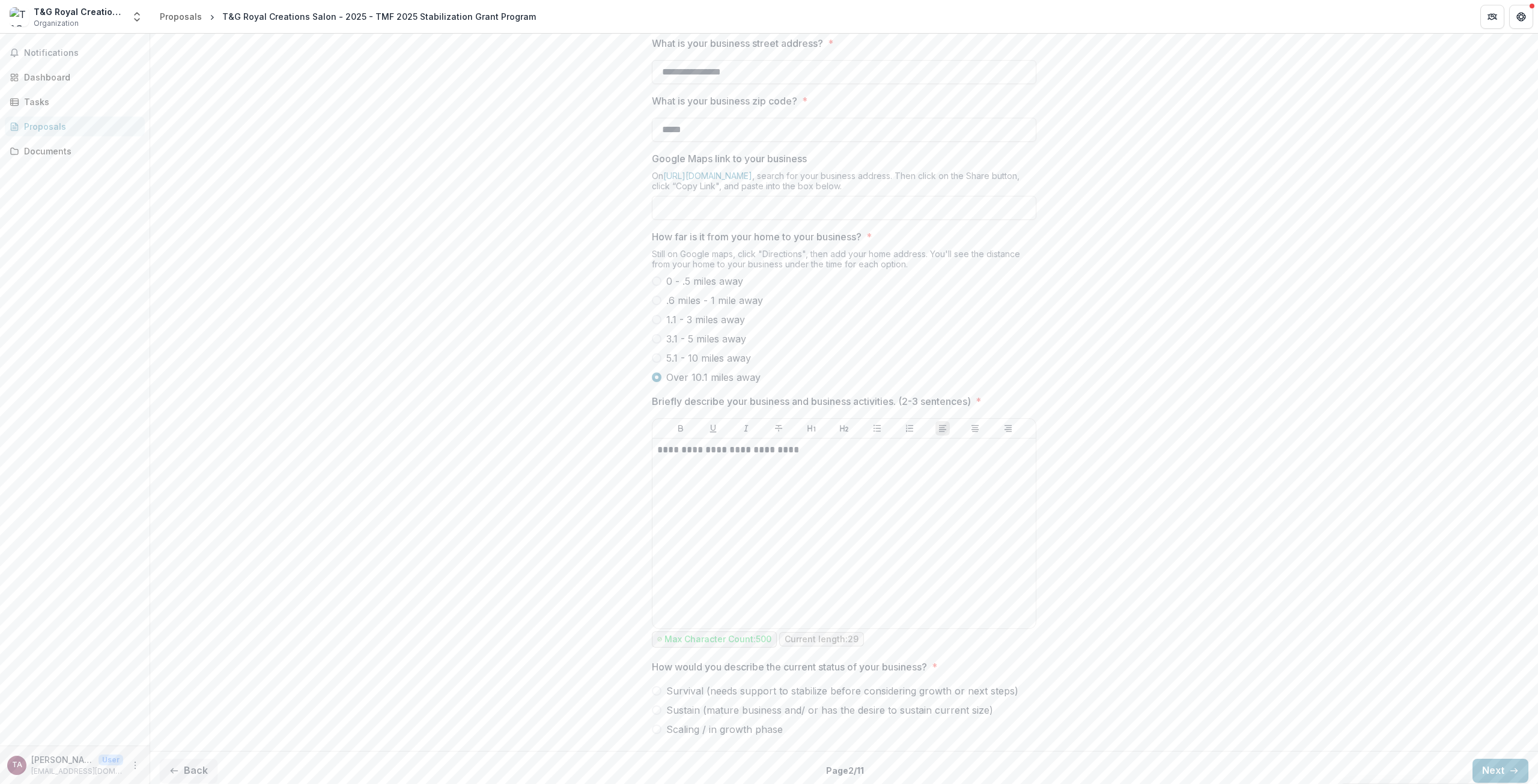
scroll to position [374, 0]
click at [659, 681] on label "Survival (needs support to stabilize before considering growth or next steps)" at bounding box center [844, 685] width 385 height 15
click at [1498, 760] on button "Next" at bounding box center [1500, 765] width 56 height 24
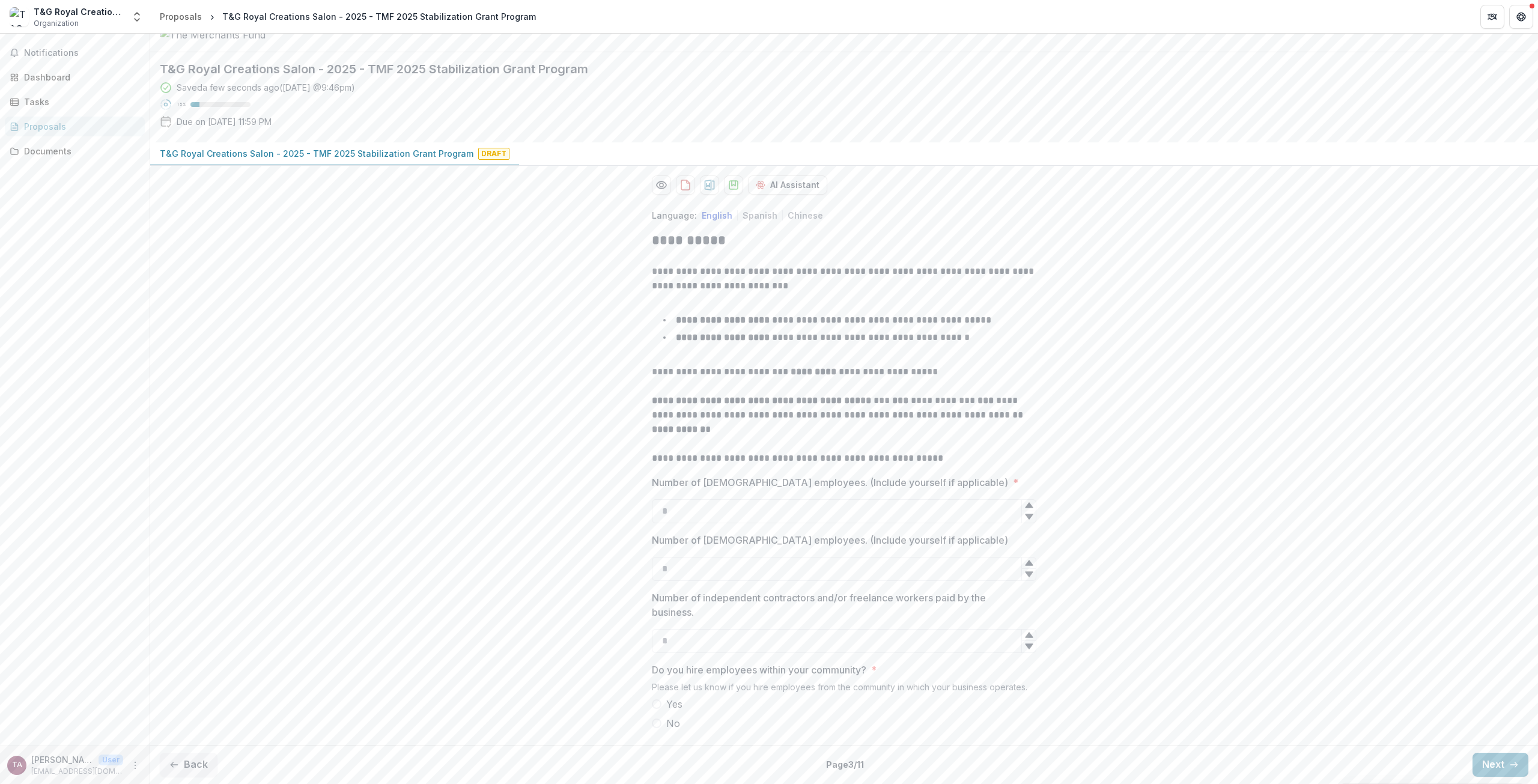
scroll to position [87, 0]
click at [1030, 502] on icon at bounding box center [1029, 505] width 9 height 9
type input "*"
click at [1025, 502] on icon at bounding box center [1029, 505] width 9 height 9
click at [1207, 578] on div "**********" at bounding box center [844, 469] width 1388 height 540
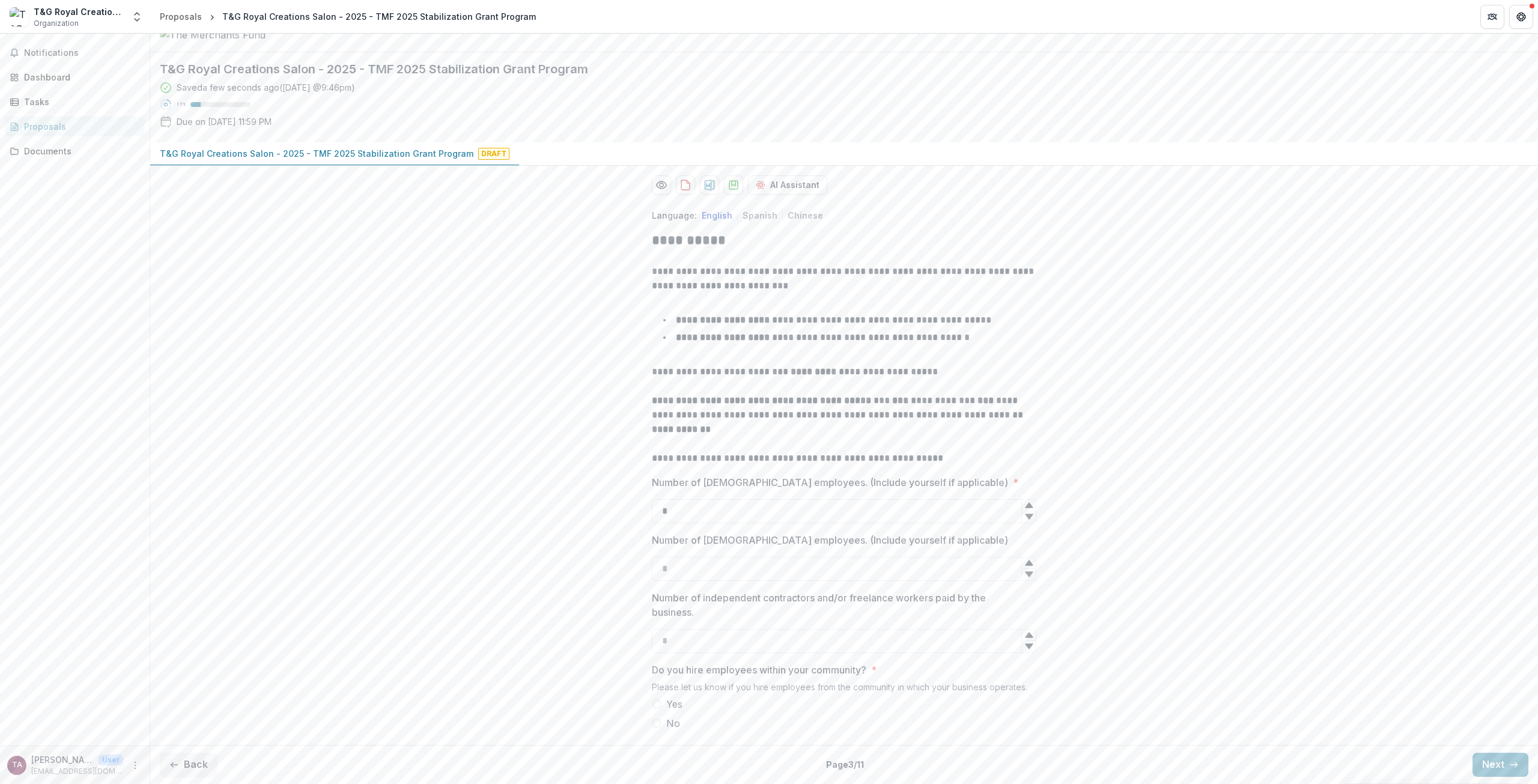
click at [654, 703] on span at bounding box center [657, 704] width 9 height 9
click at [1492, 759] on button "Next" at bounding box center [1500, 765] width 56 height 24
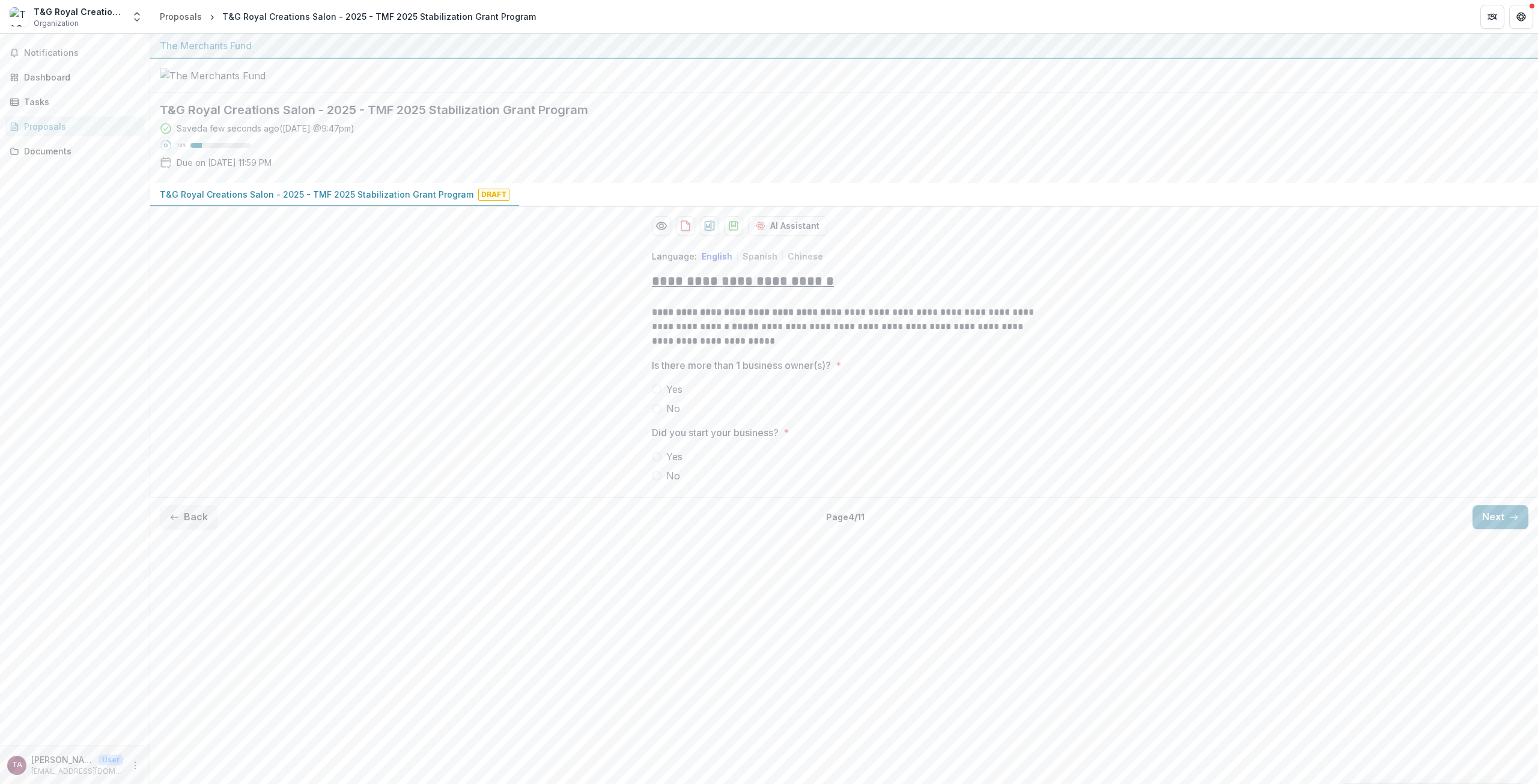
click at [667, 416] on span "No" at bounding box center [673, 409] width 14 height 15
click at [657, 461] on span at bounding box center [657, 457] width 9 height 9
click at [1485, 529] on button "Next" at bounding box center [1500, 517] width 56 height 24
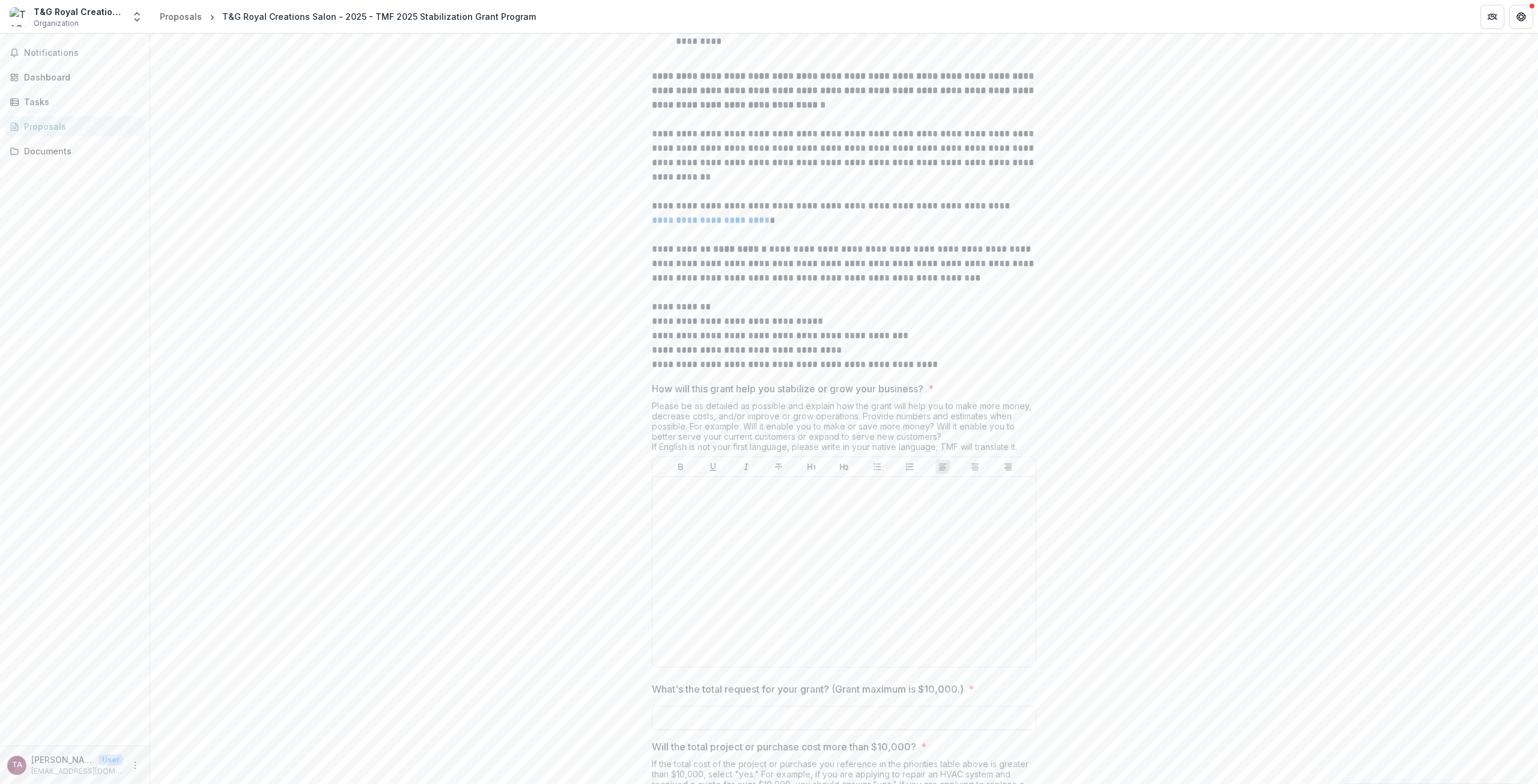
scroll to position [481, 0]
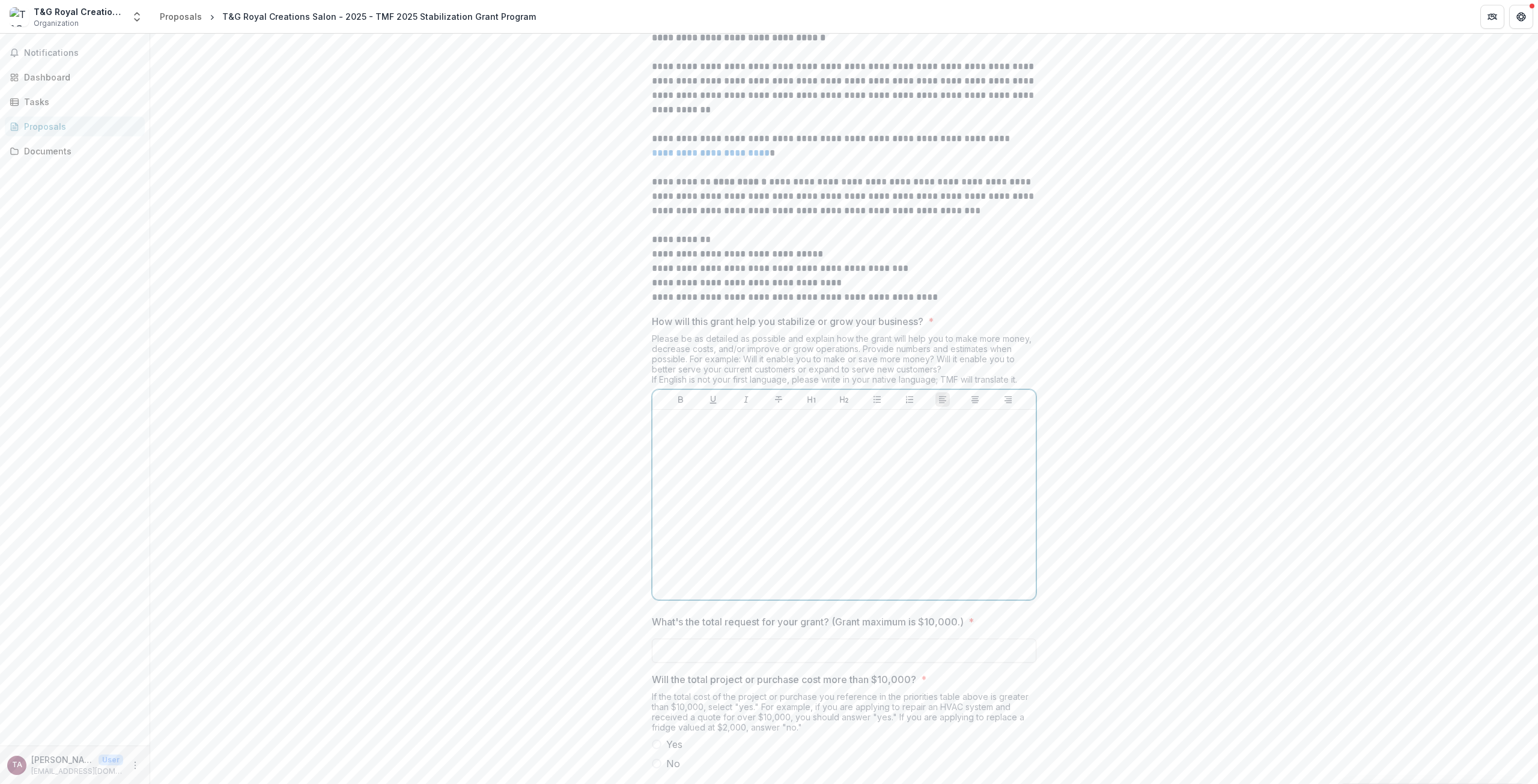
click at [809, 484] on div at bounding box center [843, 504] width 374 height 180
click at [875, 441] on p "**********" at bounding box center [843, 427] width 374 height 27
click at [907, 468] on p "**********" at bounding box center [843, 460] width 374 height 13
click at [820, 468] on p "**********" at bounding box center [843, 460] width 374 height 13
click at [919, 468] on p "**********" at bounding box center [843, 460] width 374 height 13
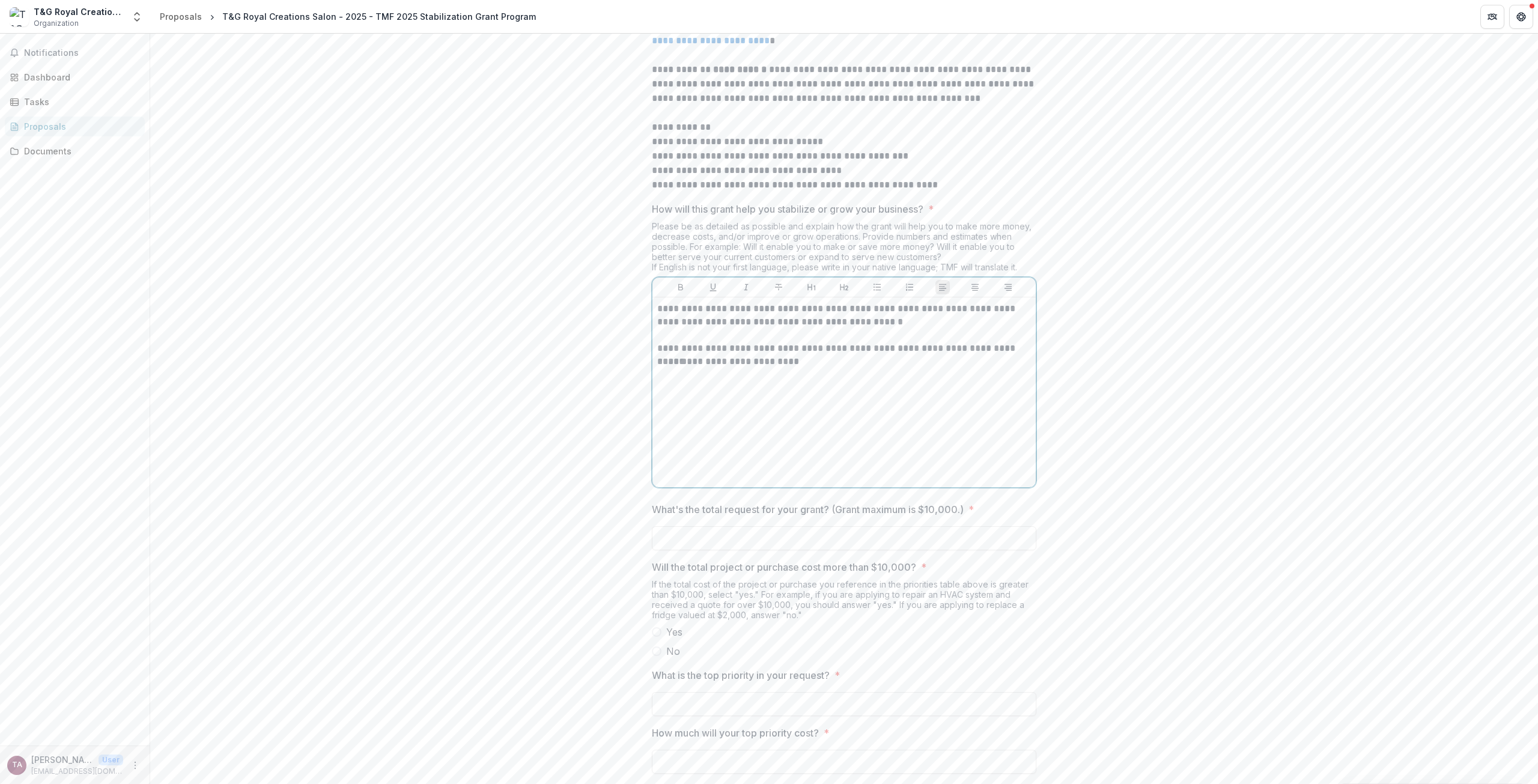
scroll to position [600, 0]
click at [821, 407] on div "**********" at bounding box center [843, 384] width 374 height 180
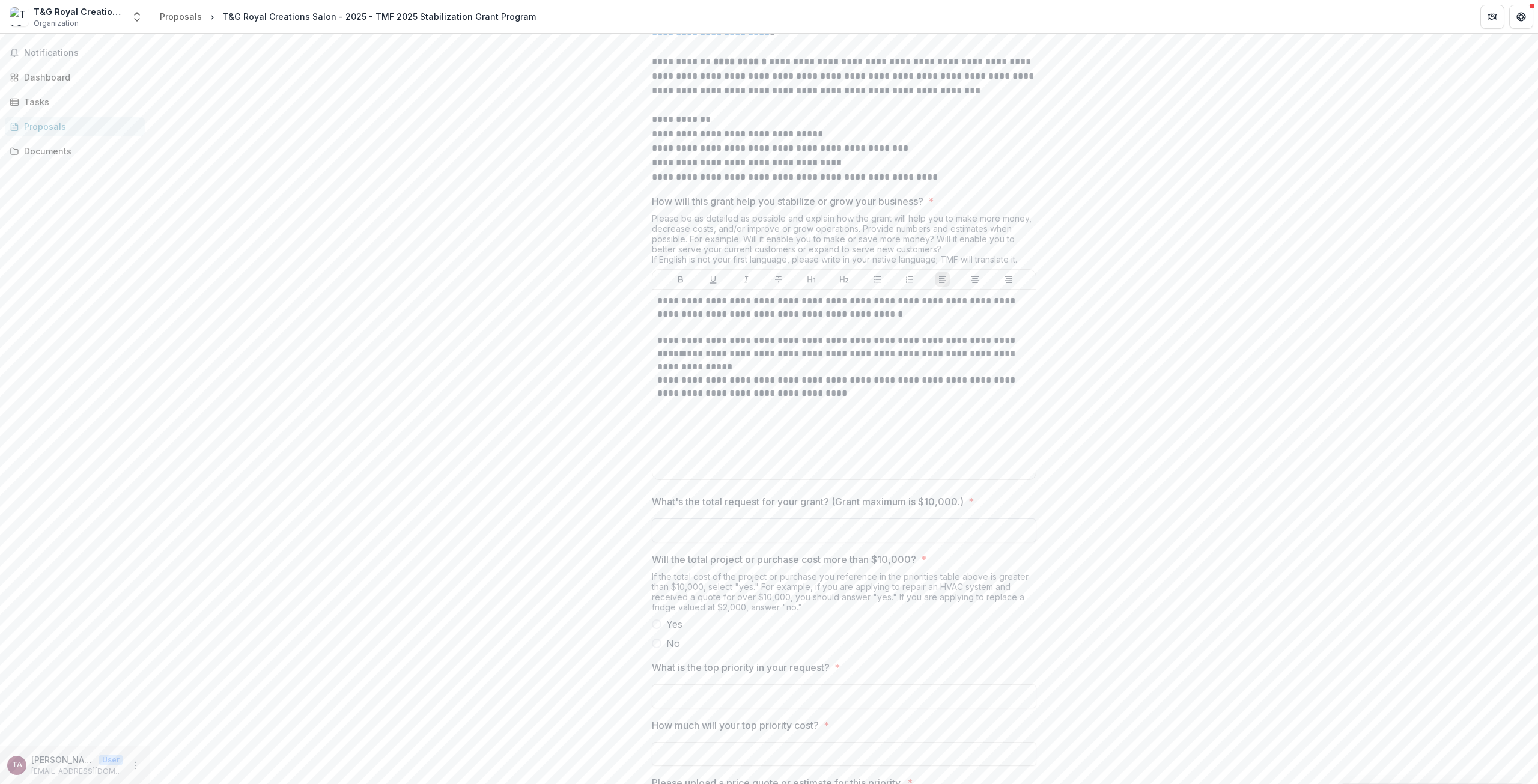
click at [902, 542] on input "What's the total request for your grant? (Grant maximum is $10,000.) *" at bounding box center [844, 530] width 385 height 24
type input "*******"
click at [1207, 565] on div "**********" at bounding box center [844, 317] width 1388 height 1357
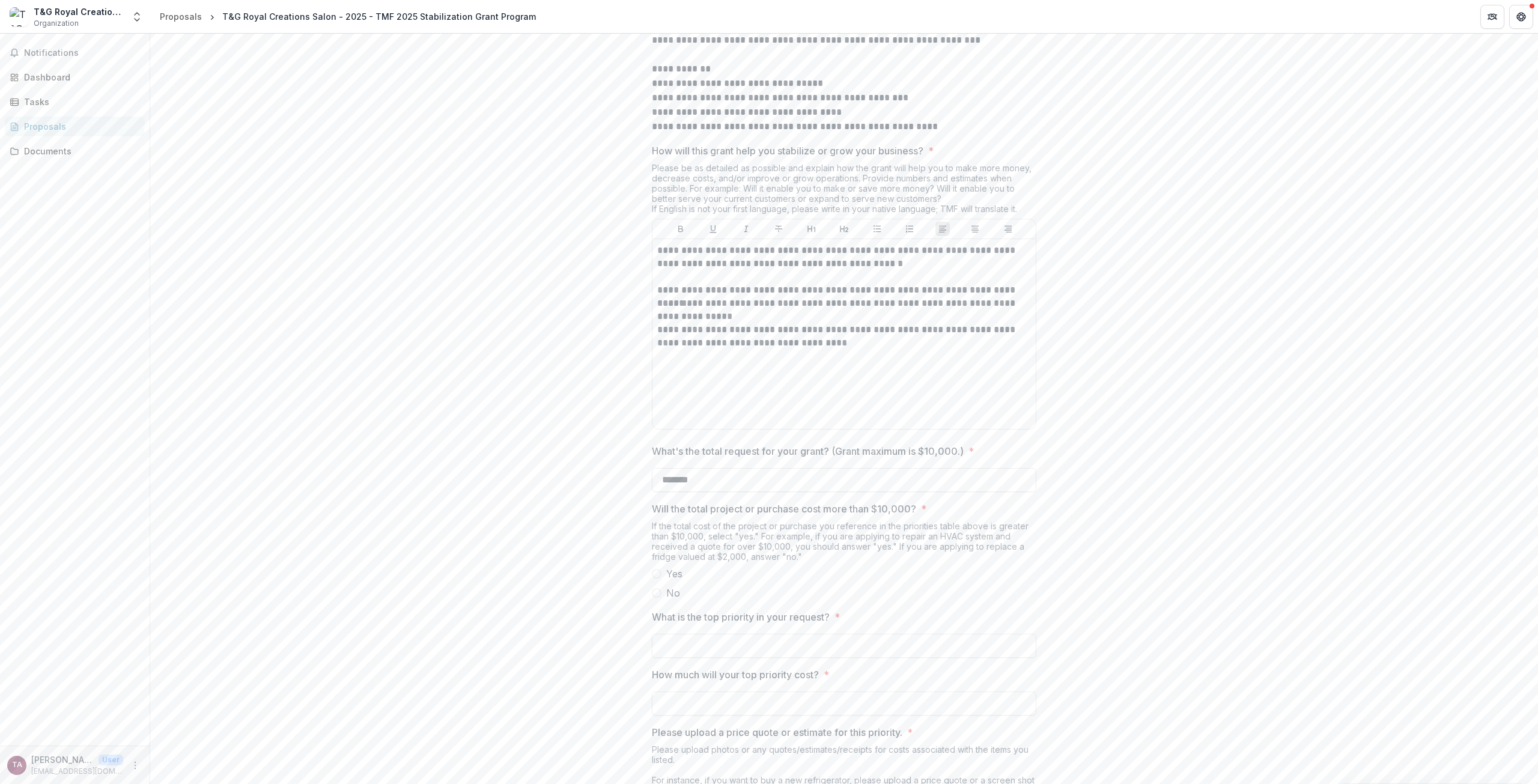
scroll to position [721, 0]
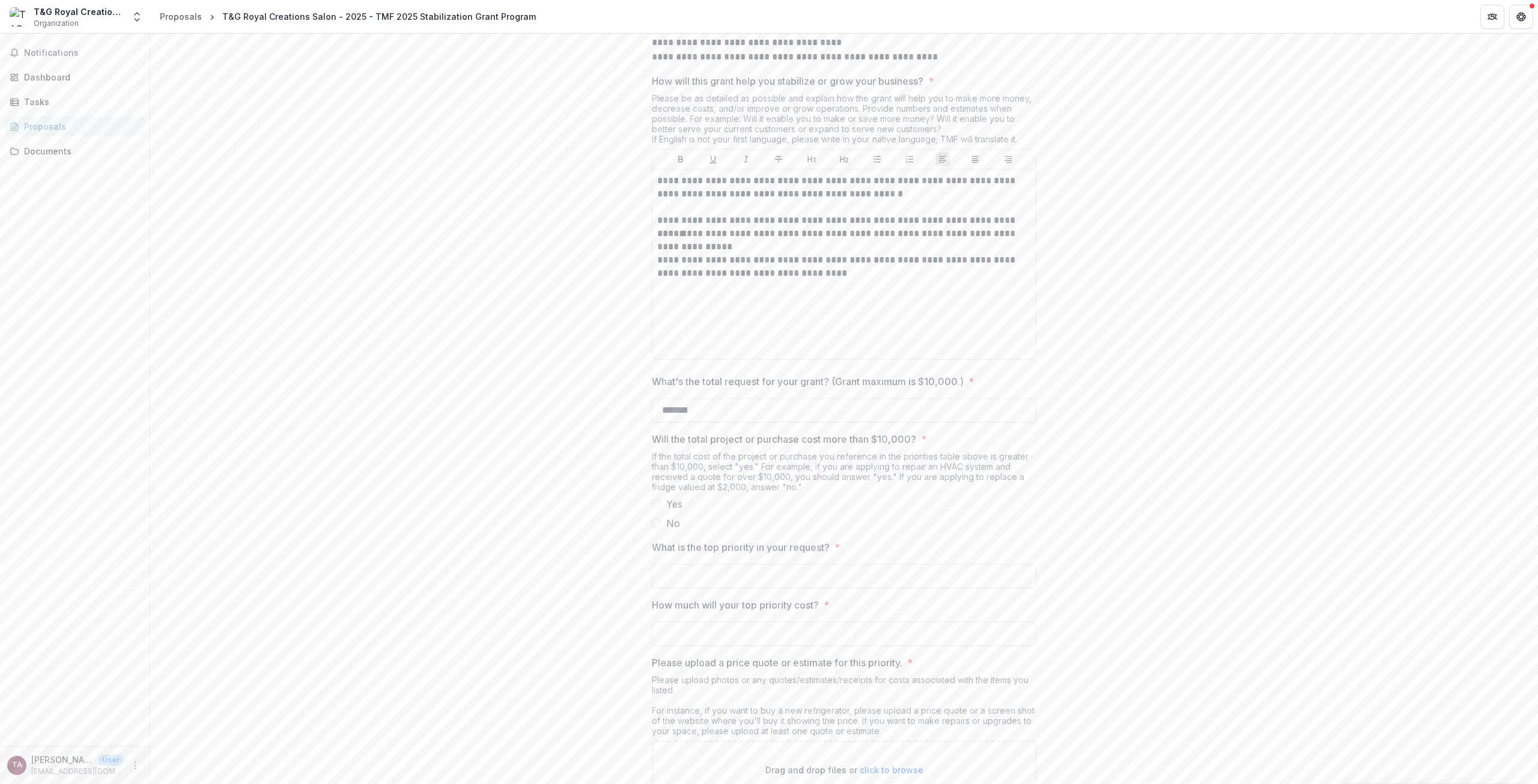
click at [654, 528] on span at bounding box center [657, 523] width 9 height 9
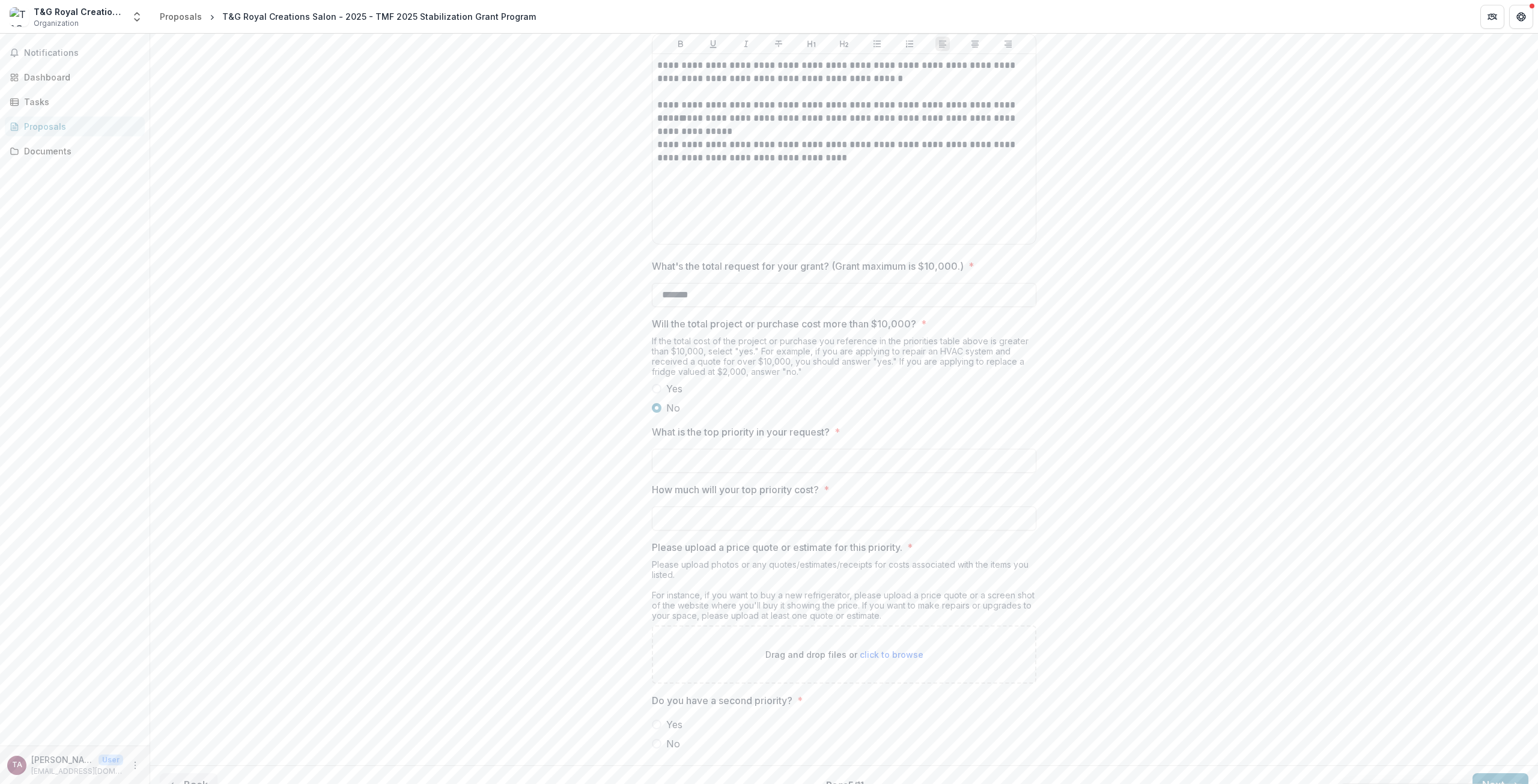
scroll to position [841, 0]
click at [824, 468] on input "What is the top priority in your request? *" at bounding box center [844, 456] width 385 height 24
type input "**********"
click at [776, 526] on input "How much will your top priority cost? *" at bounding box center [844, 514] width 385 height 24
type input "*"
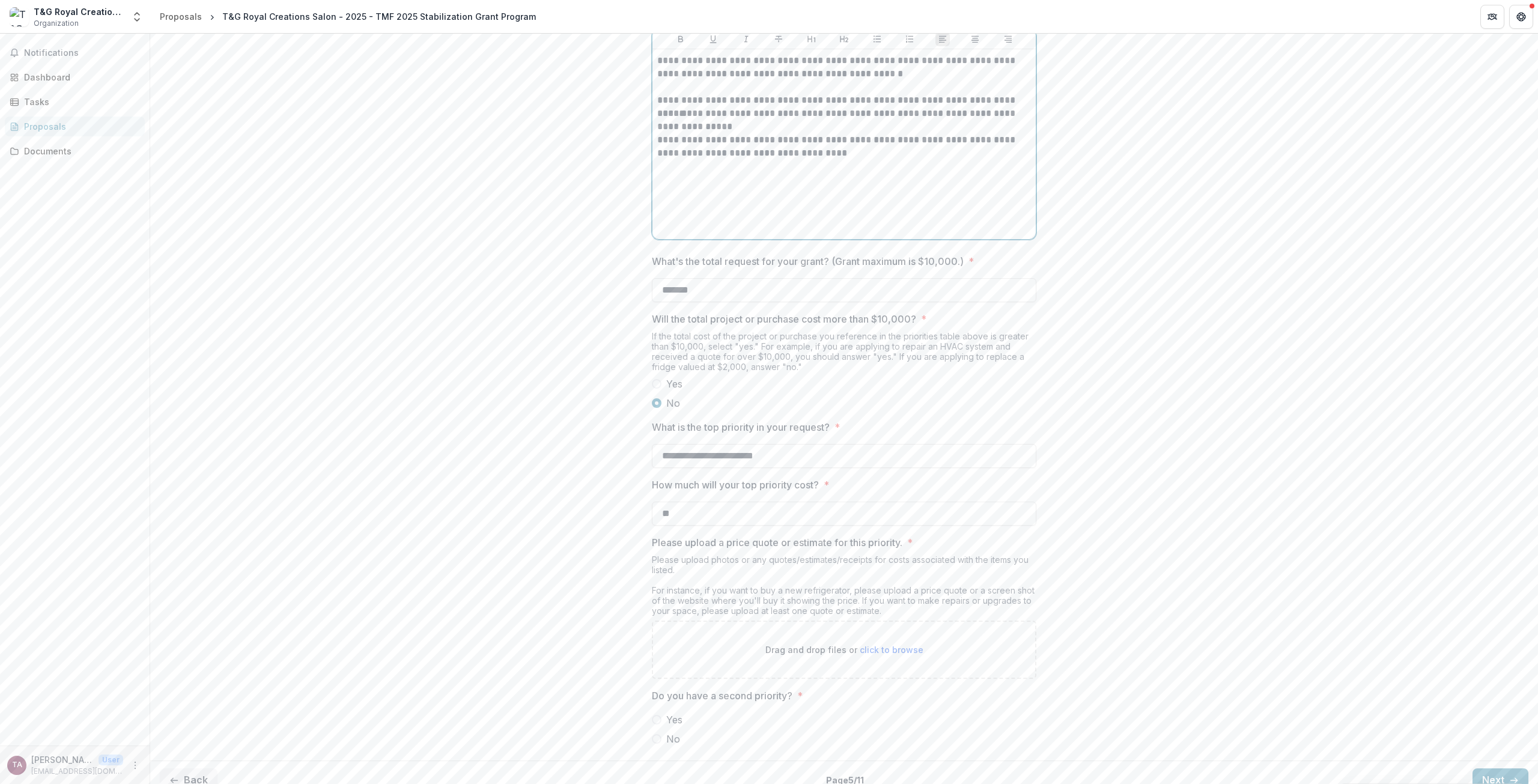
click at [1018, 107] on p "**********" at bounding box center [843, 101] width 374 height 13
click at [747, 526] on input "**" at bounding box center [844, 514] width 385 height 24
type input "******"
drag, startPoint x: 1093, startPoint y: 574, endPoint x: 1114, endPoint y: 565, distance: 22.8
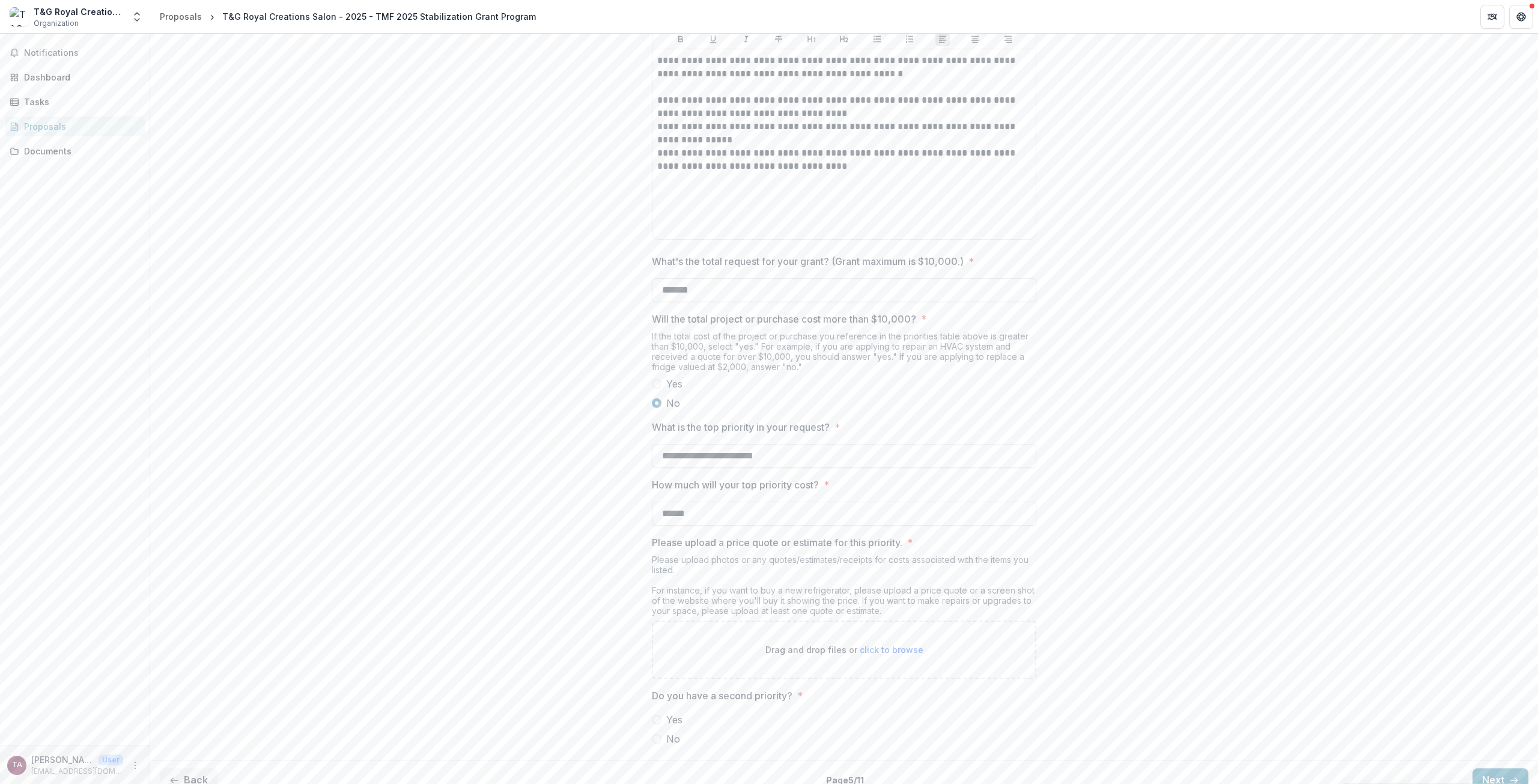
click at [1097, 574] on div "**********" at bounding box center [844, 77] width 1388 height 1357
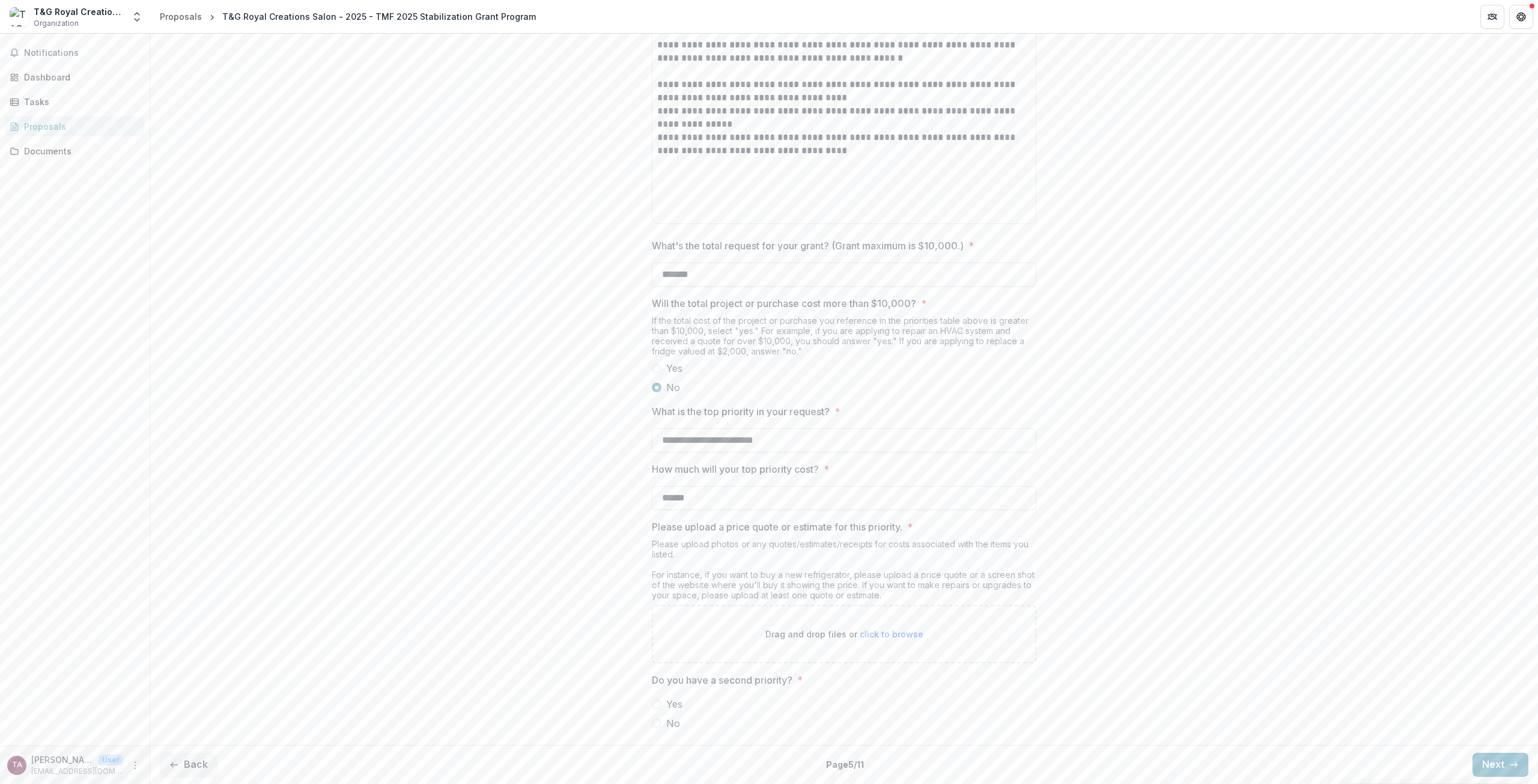
scroll to position [902, 0]
click at [656, 707] on span at bounding box center [657, 704] width 9 height 9
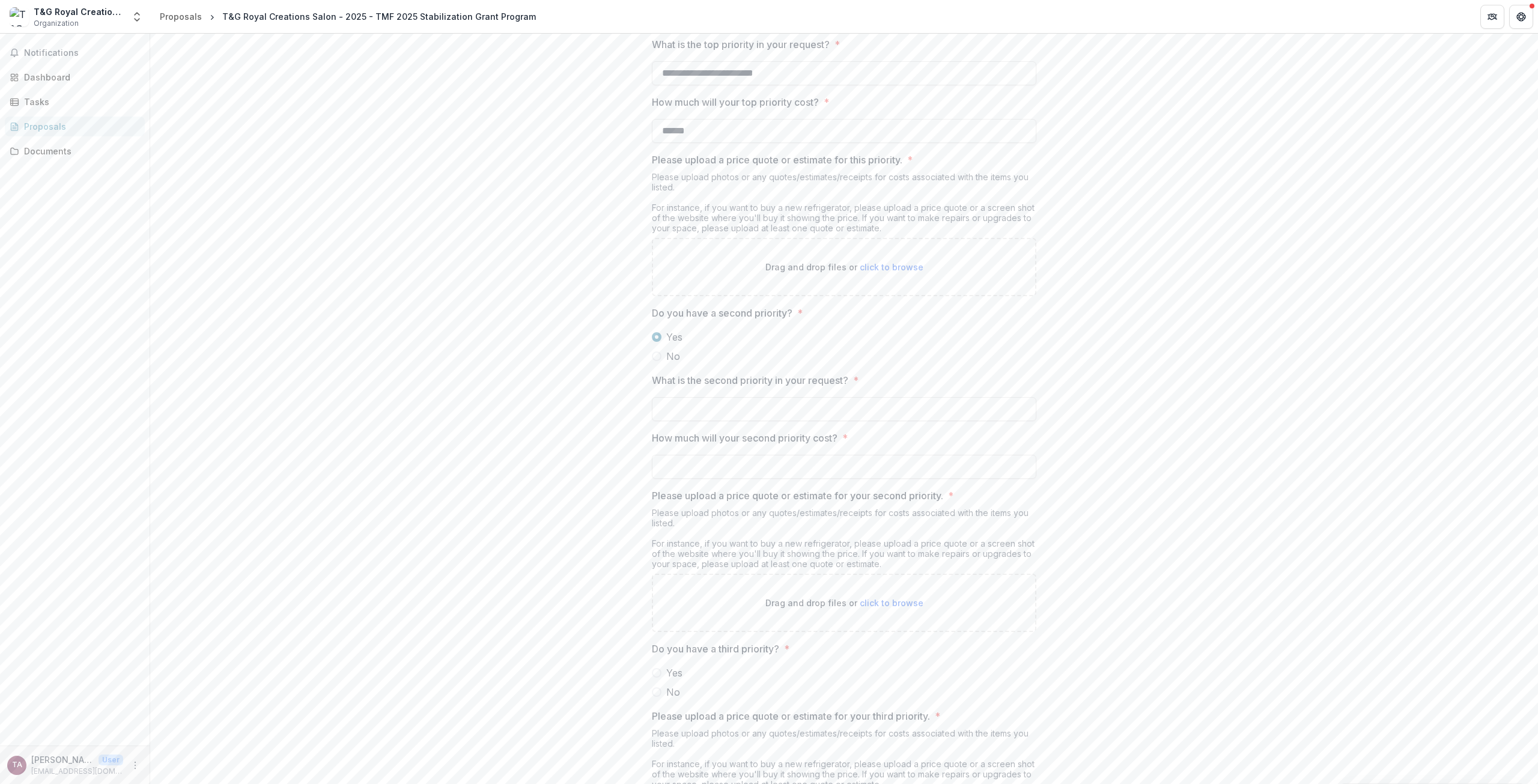
scroll to position [1203, 0]
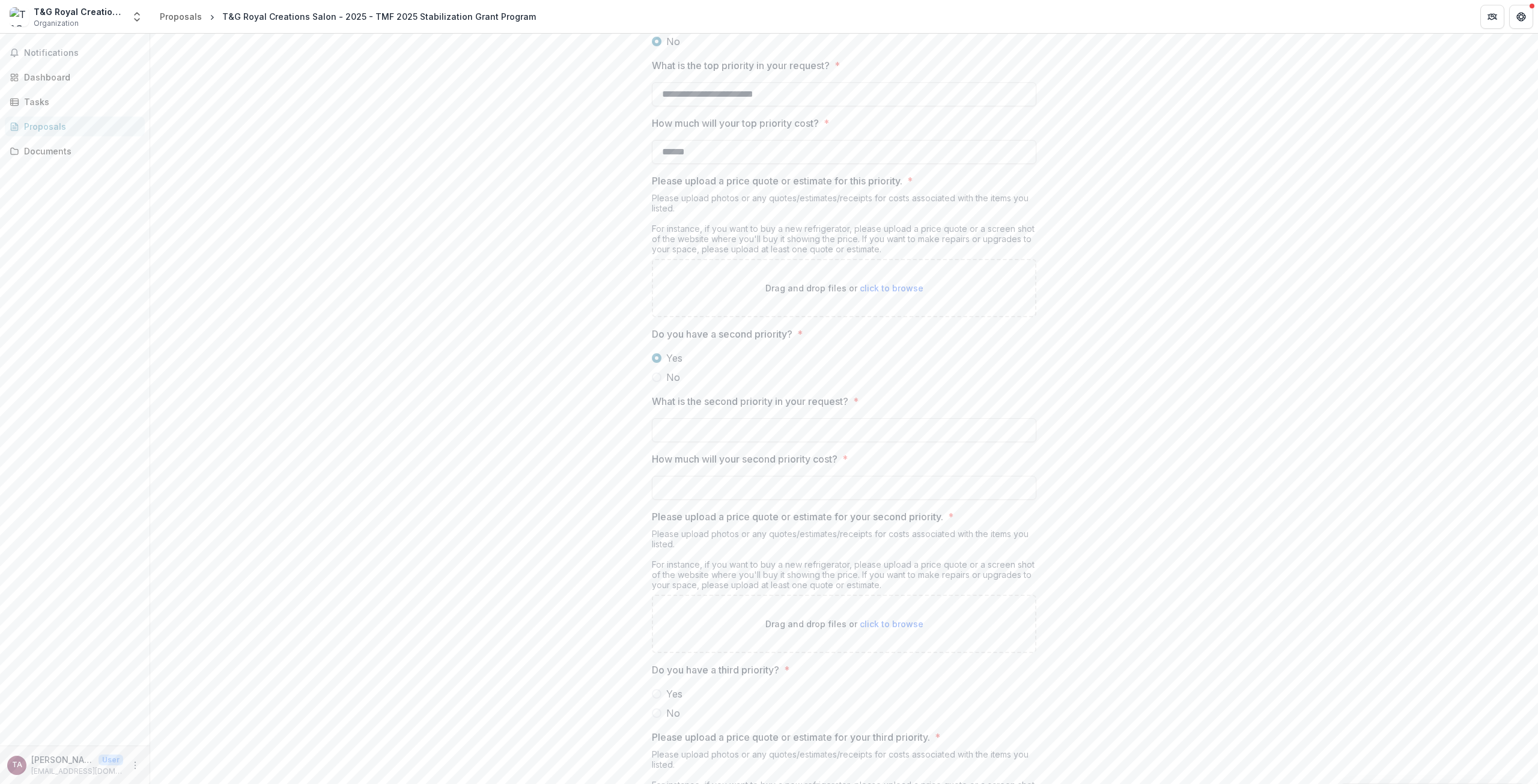
click at [652, 382] on span at bounding box center [657, 377] width 9 height 9
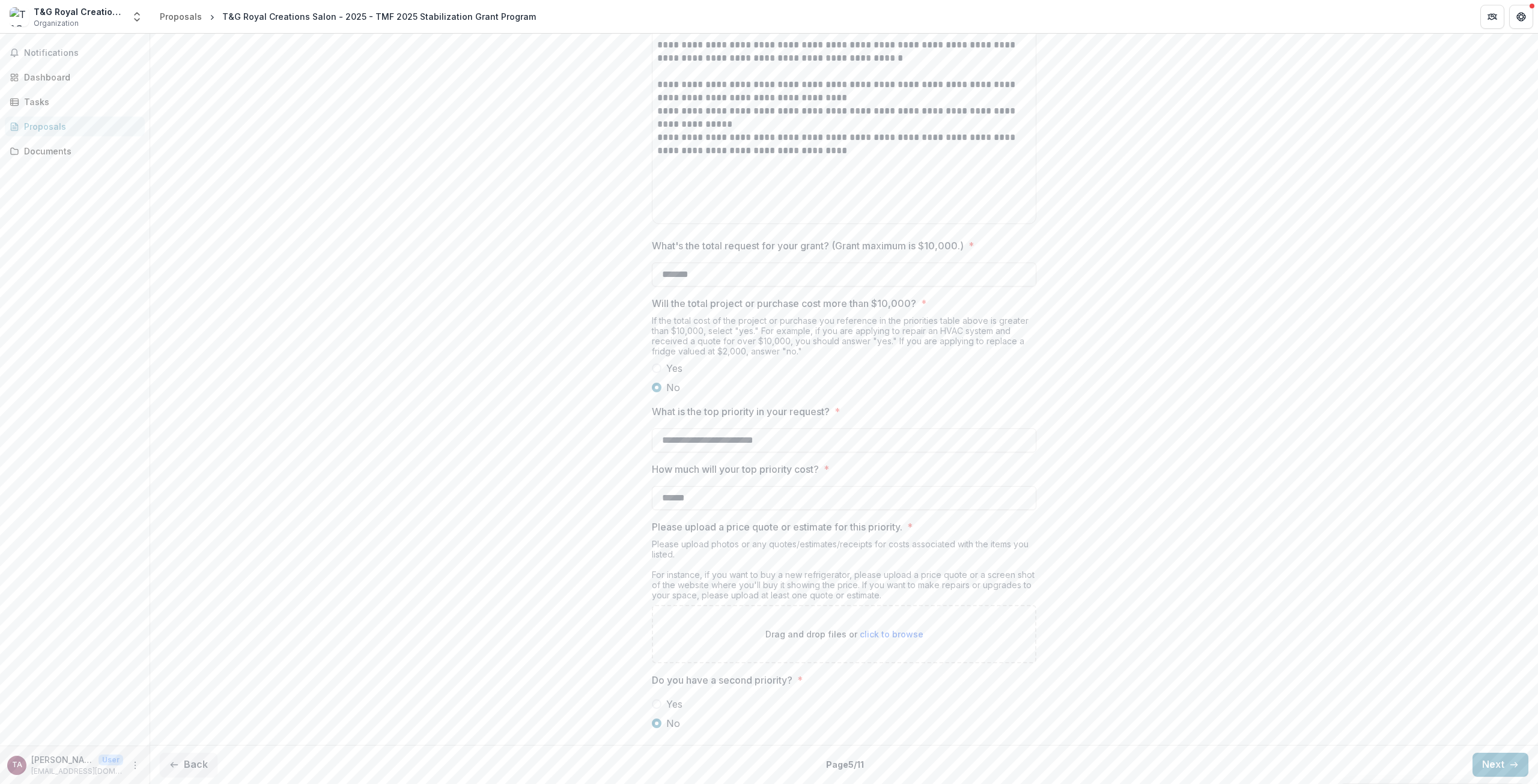
scroll to position [902, 0]
click at [1503, 764] on button "Next" at bounding box center [1500, 765] width 56 height 24
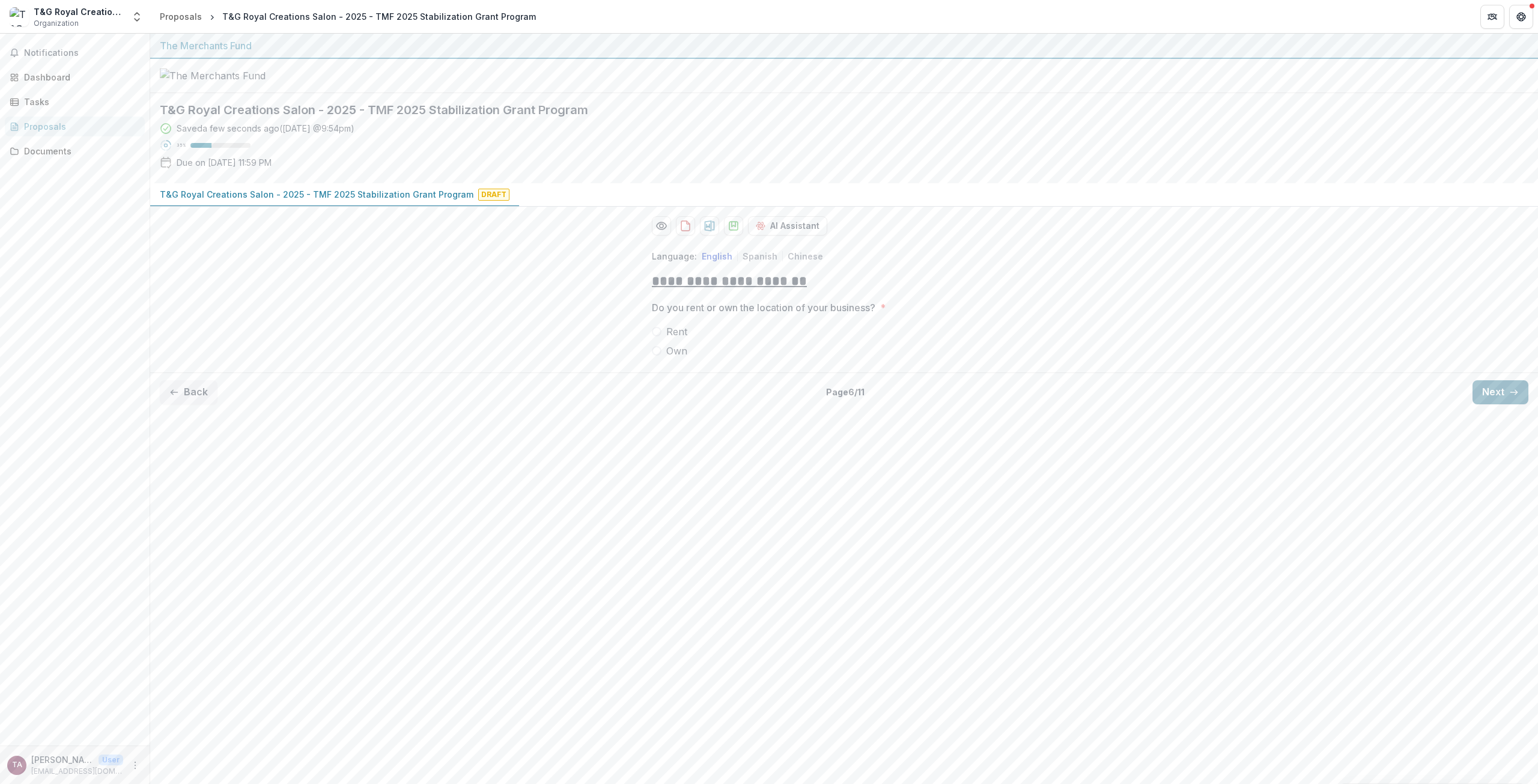
scroll to position [0, 0]
click at [661, 339] on label "Rent" at bounding box center [844, 332] width 385 height 15
click at [656, 432] on span at bounding box center [657, 427] width 9 height 9
click at [686, 511] on input "When does your lease expire? *" at bounding box center [844, 499] width 385 height 24
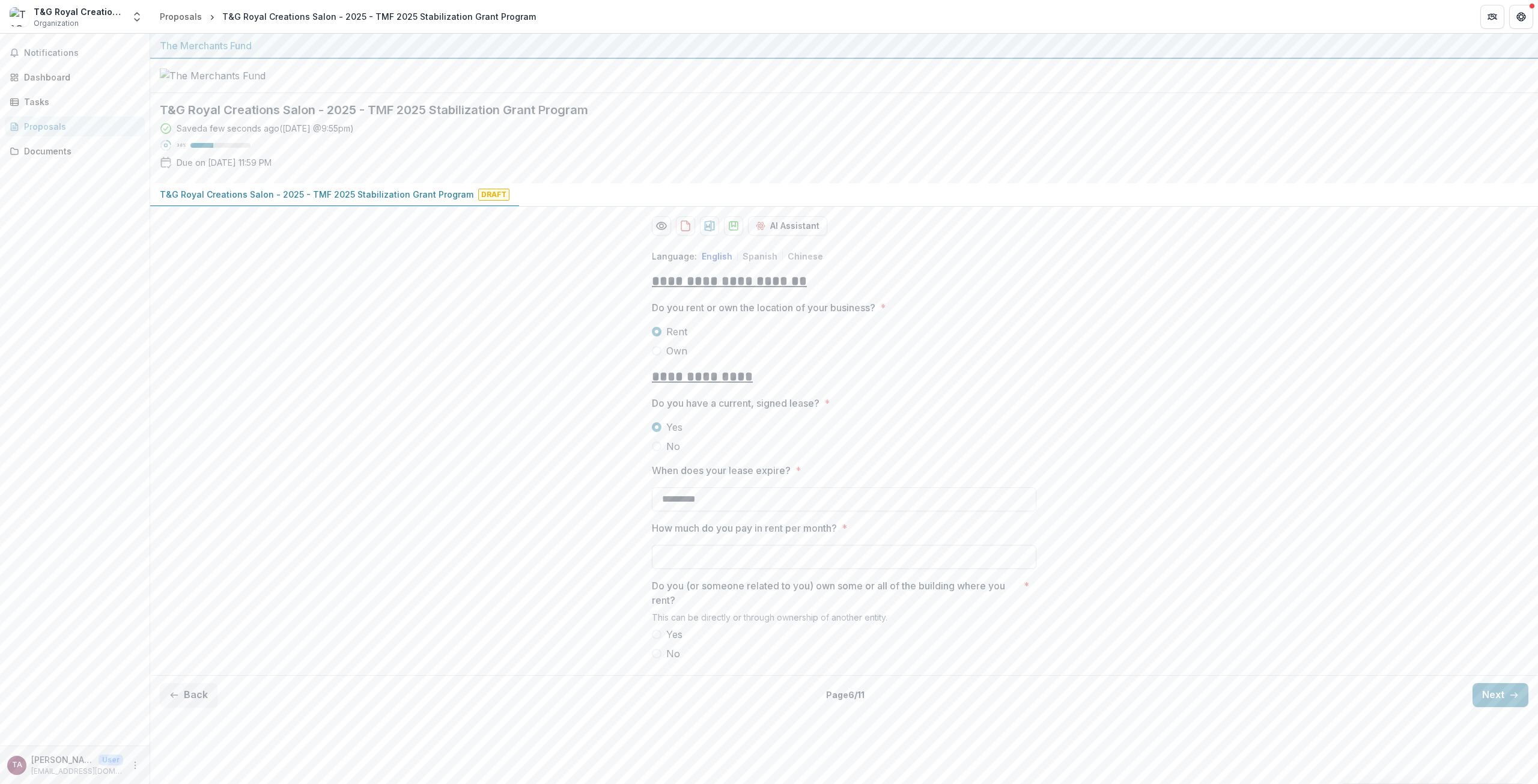
type input "*********"
click at [718, 569] on input "How much do you pay in rent per month? *" at bounding box center [844, 557] width 385 height 24
type input "******"
click at [660, 660] on label "No" at bounding box center [844, 654] width 385 height 15
click at [1506, 707] on button "Next" at bounding box center [1500, 695] width 56 height 24
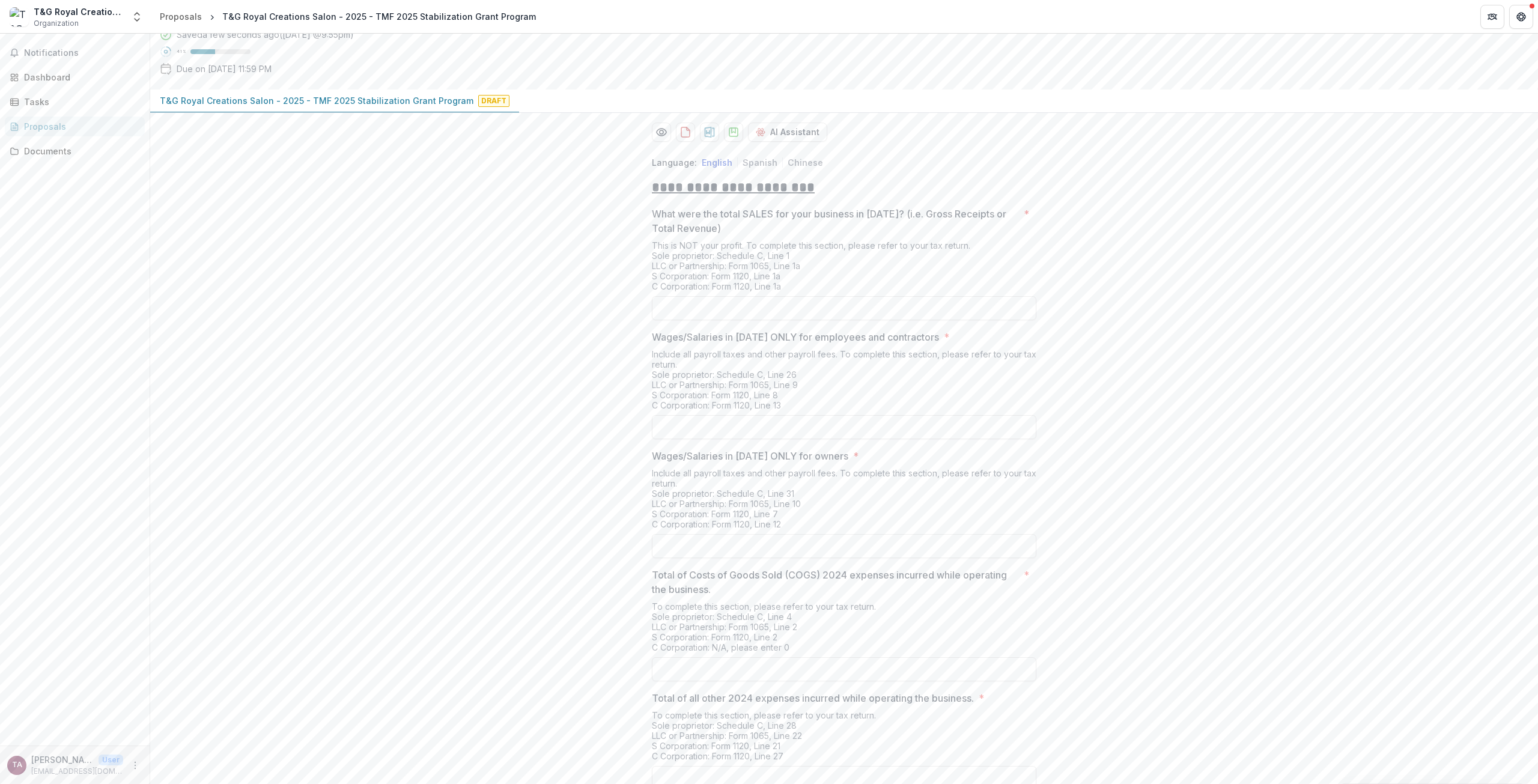
scroll to position [120, 0]
